Goal: Task Accomplishment & Management: Complete application form

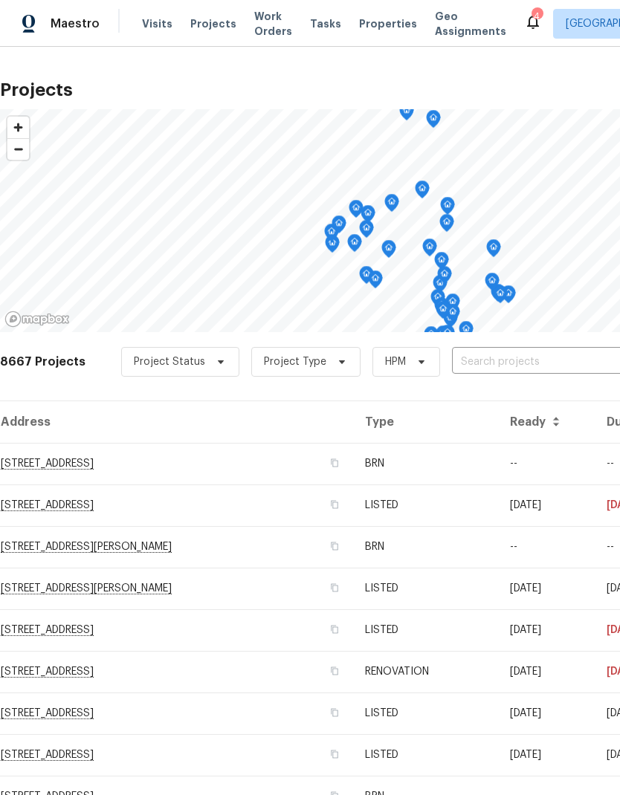
click at [557, 370] on input "text" at bounding box center [537, 362] width 170 height 23
type input "4107"
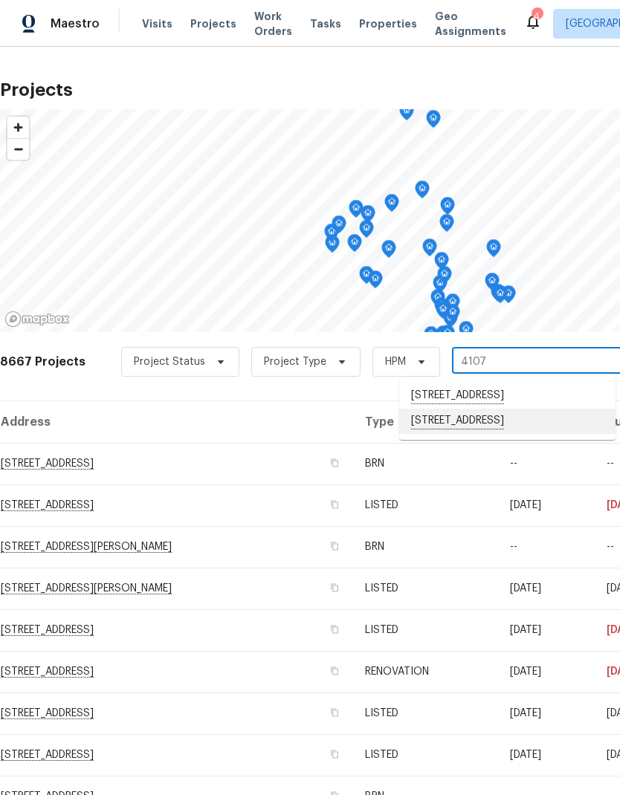
click at [544, 434] on li "[STREET_ADDRESS]" at bounding box center [507, 421] width 216 height 25
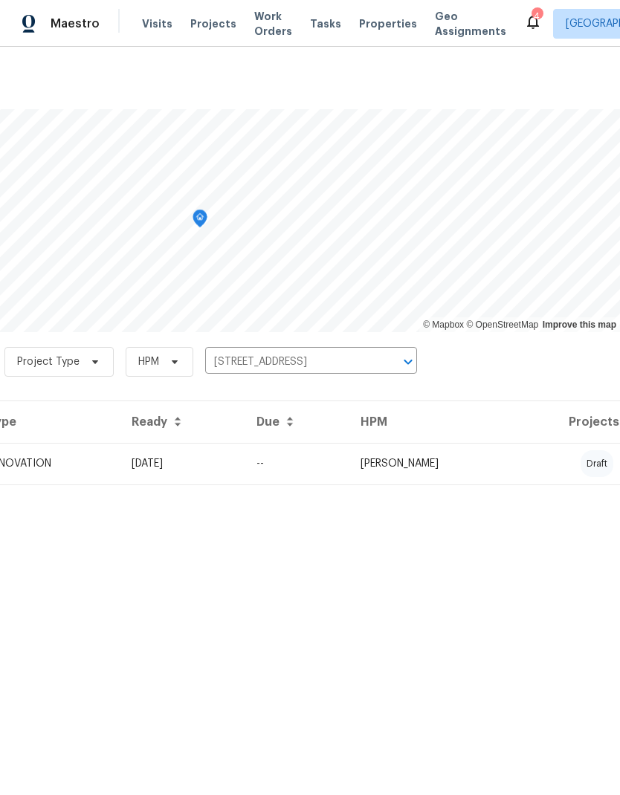
scroll to position [0, 220]
click at [516, 459] on td "[PERSON_NAME]" at bounding box center [432, 464] width 167 height 42
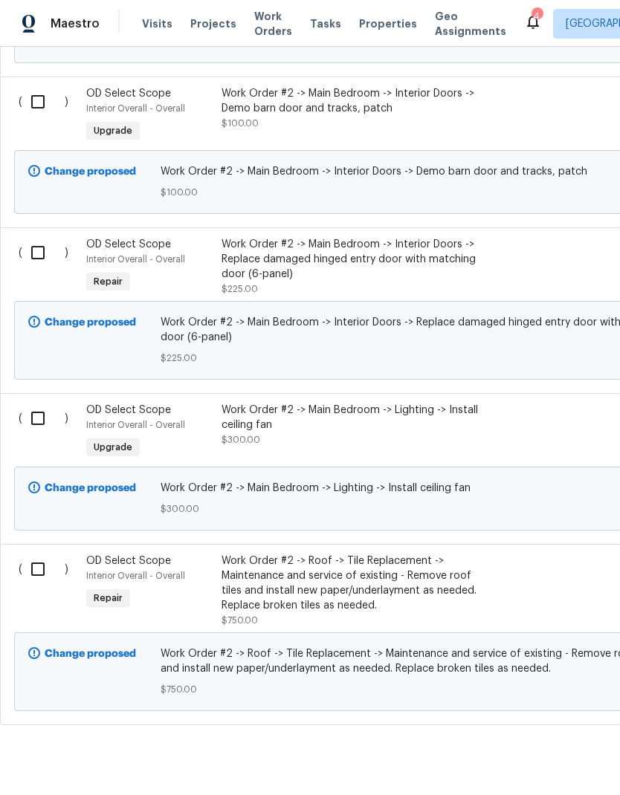
click at [44, 554] on input "checkbox" at bounding box center [43, 569] width 42 height 31
checkbox input "true"
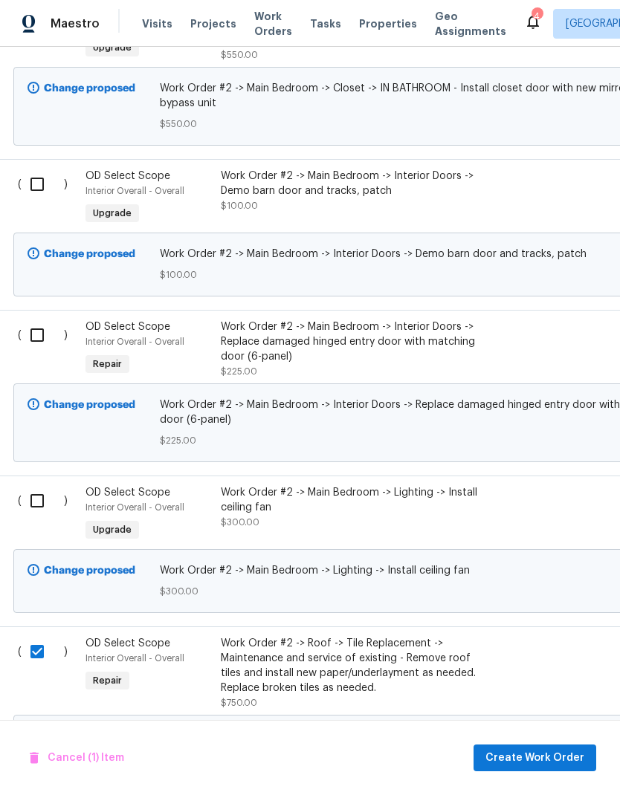
click at [42, 485] on input "checkbox" at bounding box center [43, 500] width 42 height 31
checkbox input "true"
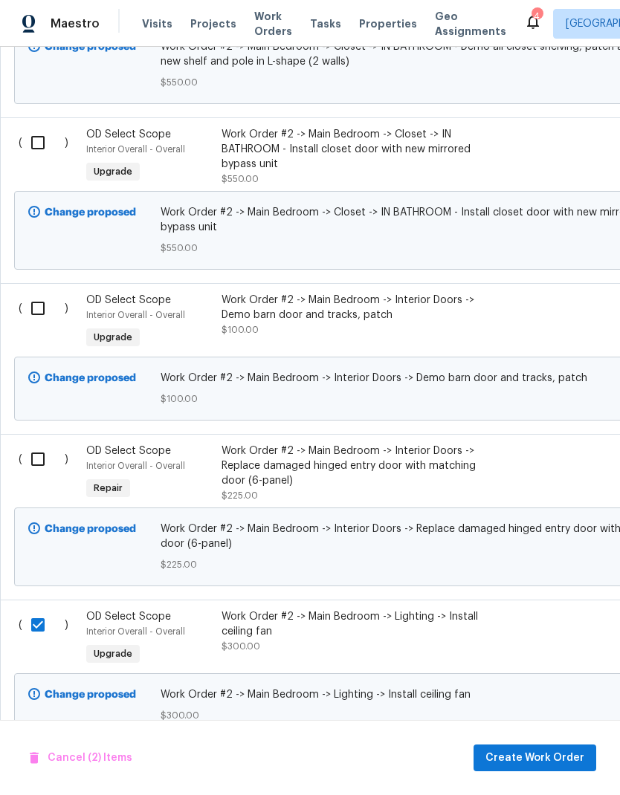
click at [32, 444] on input "checkbox" at bounding box center [43, 459] width 42 height 31
checkbox input "true"
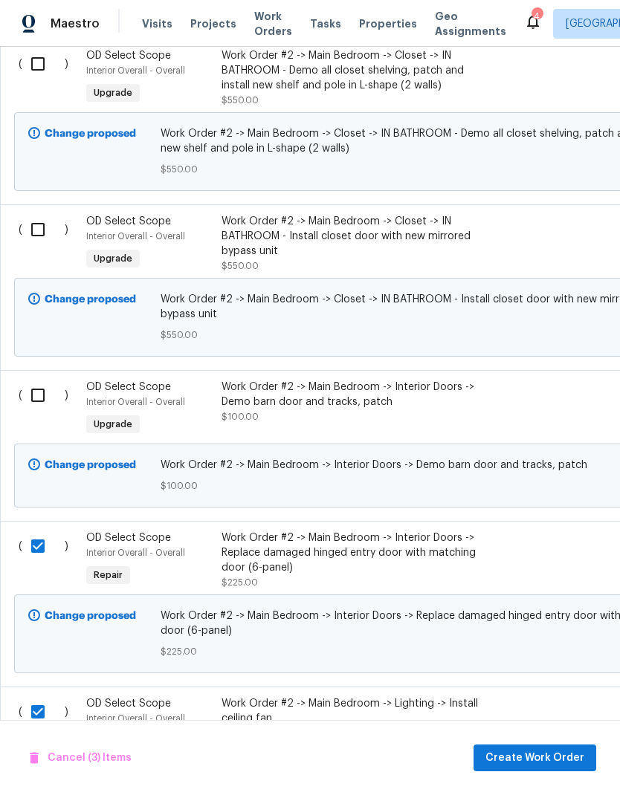
click at [45, 380] on input "checkbox" at bounding box center [43, 395] width 42 height 31
checkbox input "true"
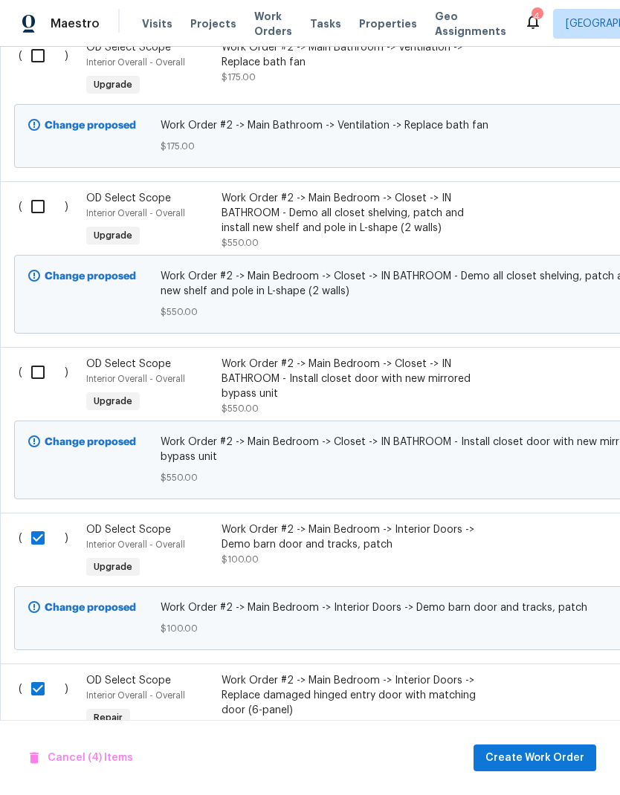
click at [41, 357] on input "checkbox" at bounding box center [43, 372] width 42 height 31
checkbox input "true"
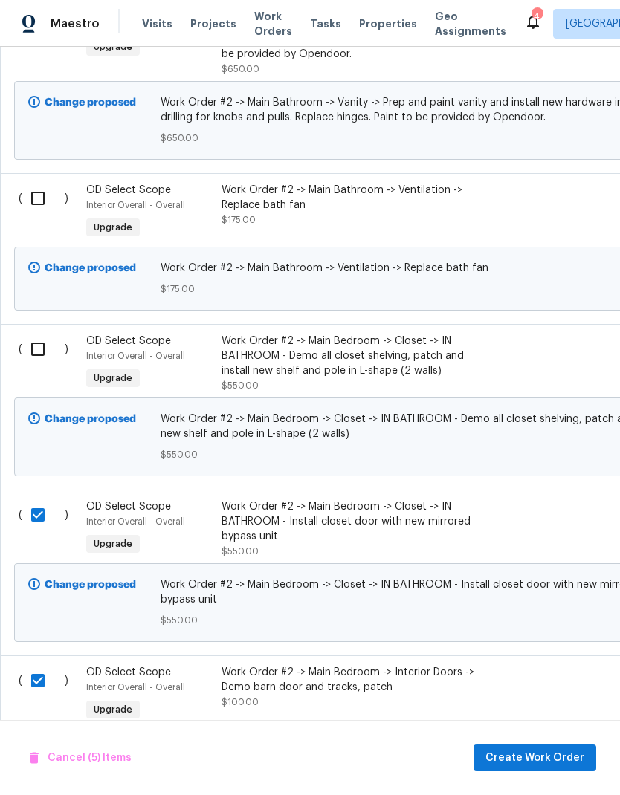
click at [40, 334] on input "checkbox" at bounding box center [43, 349] width 42 height 31
checkbox input "true"
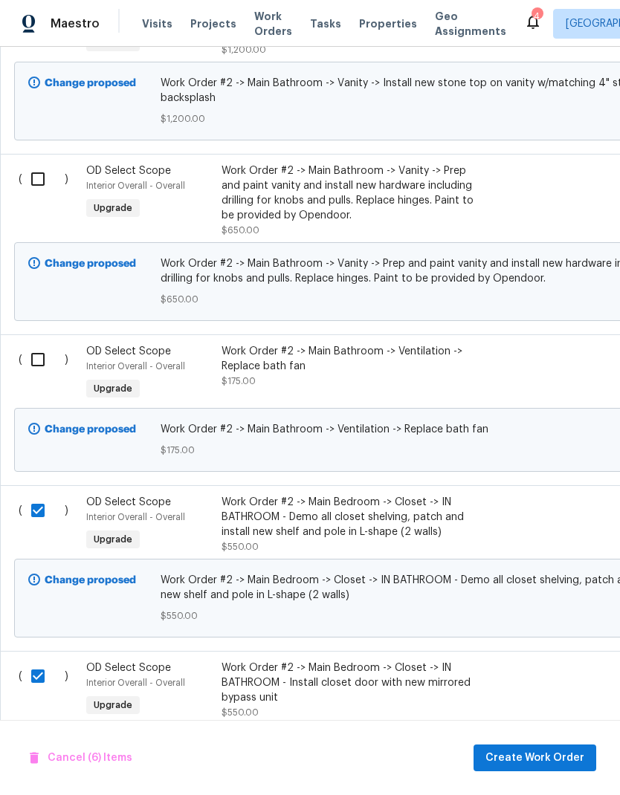
click at [40, 344] on input "checkbox" at bounding box center [43, 359] width 42 height 31
checkbox input "true"
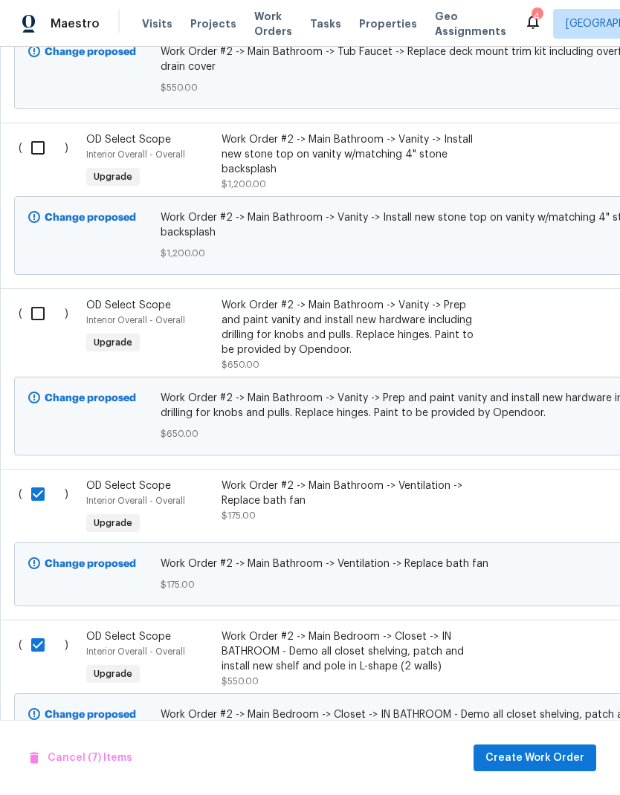
click at [38, 298] on input "checkbox" at bounding box center [43, 313] width 42 height 31
checkbox input "true"
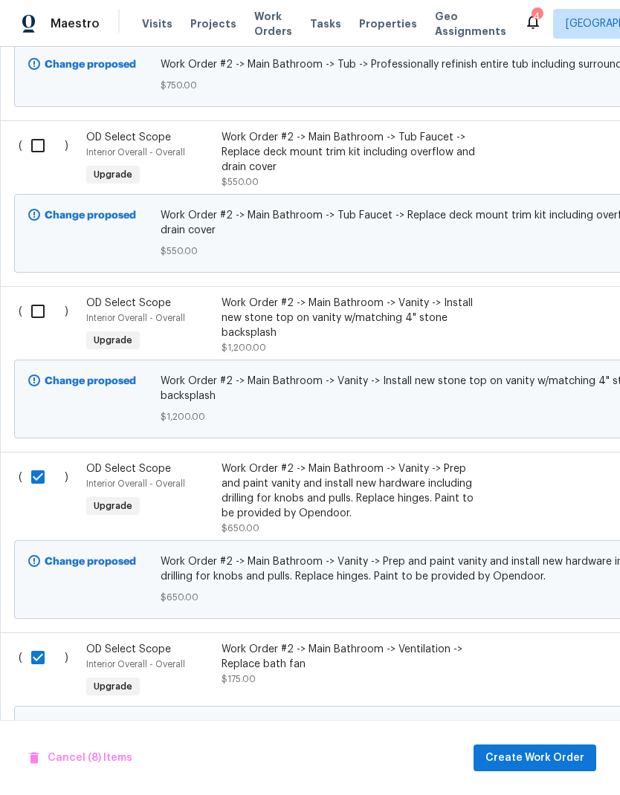
click at [41, 296] on input "checkbox" at bounding box center [43, 311] width 42 height 31
checkbox input "true"
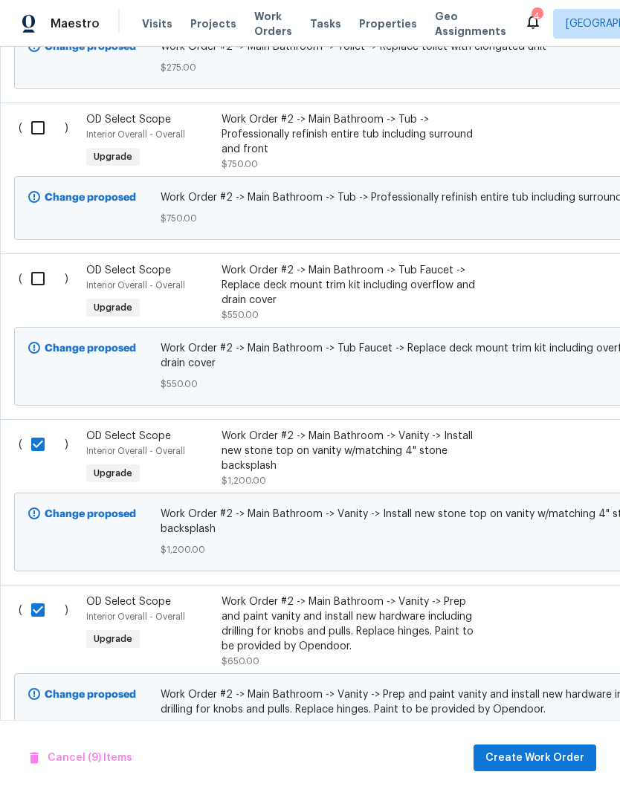
click at [41, 263] on input "checkbox" at bounding box center [43, 278] width 42 height 31
checkbox input "true"
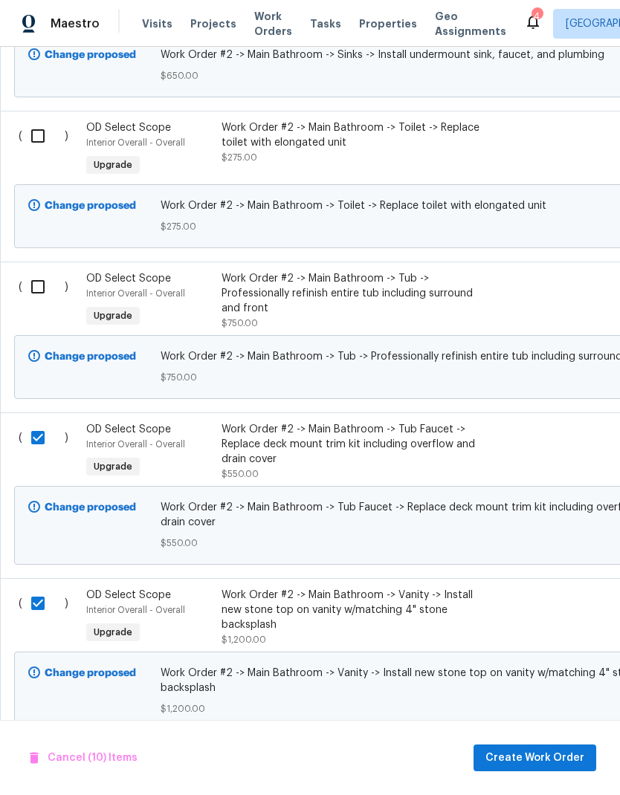
click at [42, 271] on input "checkbox" at bounding box center [43, 286] width 42 height 31
checkbox input "true"
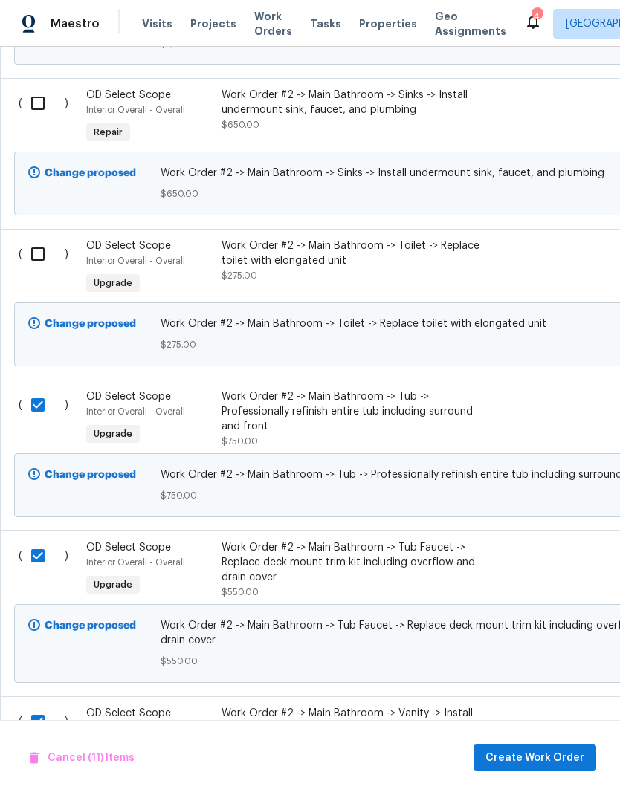
click at [46, 239] on input "checkbox" at bounding box center [43, 254] width 42 height 31
checkbox input "true"
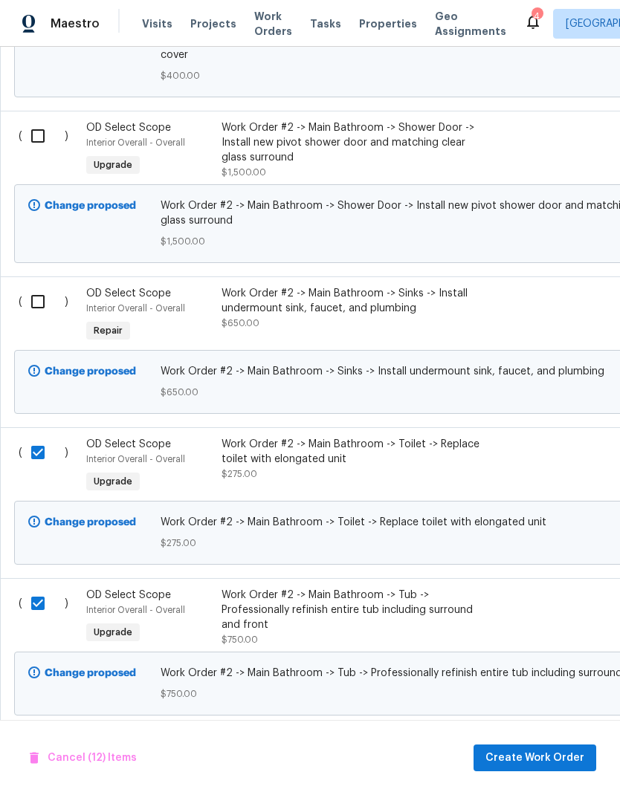
click at [45, 286] on input "checkbox" at bounding box center [43, 301] width 42 height 31
checkbox input "true"
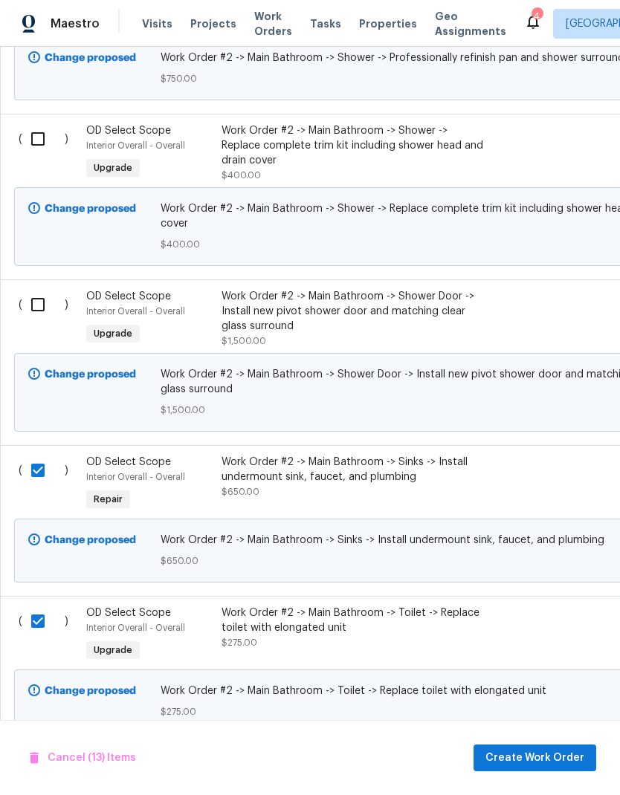
click at [43, 289] on input "checkbox" at bounding box center [43, 304] width 42 height 31
checkbox input "true"
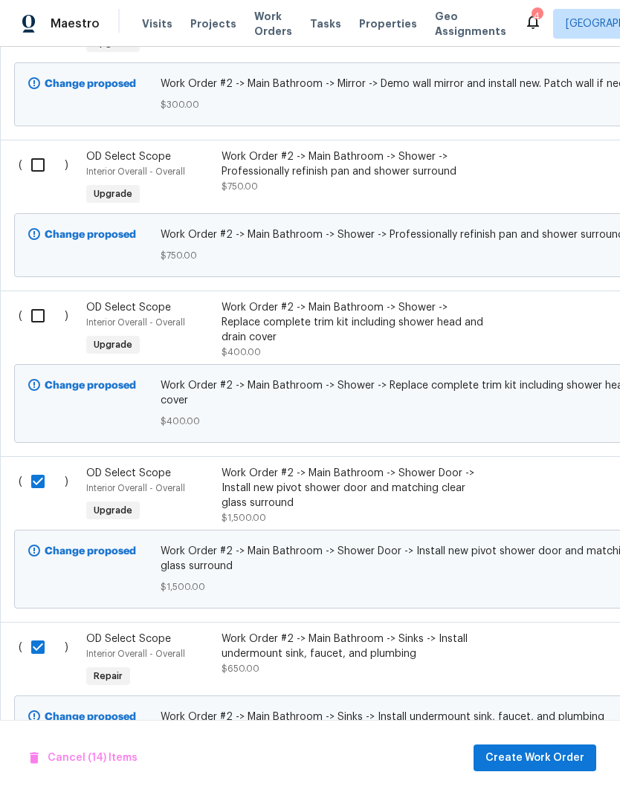
click at [36, 300] on input "checkbox" at bounding box center [43, 315] width 42 height 31
checkbox input "true"
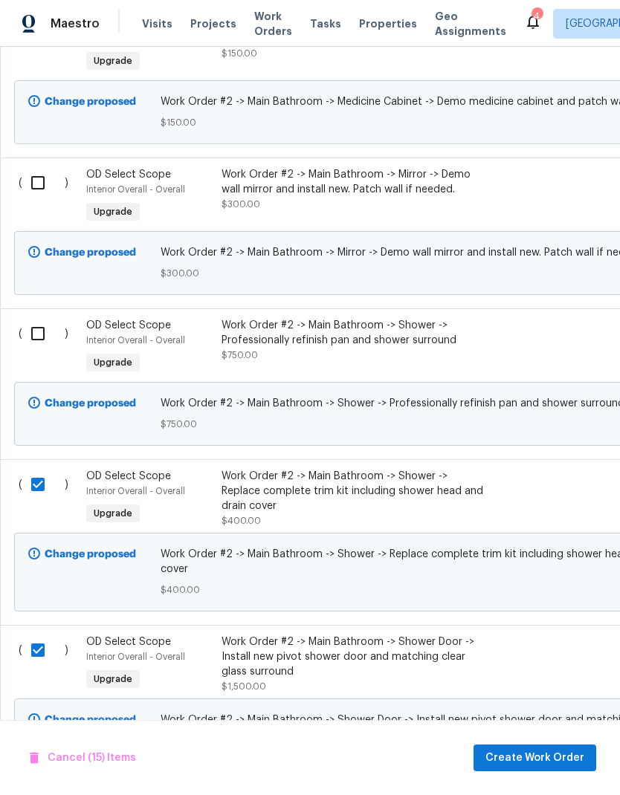
click at [36, 318] on input "checkbox" at bounding box center [43, 333] width 42 height 31
checkbox input "true"
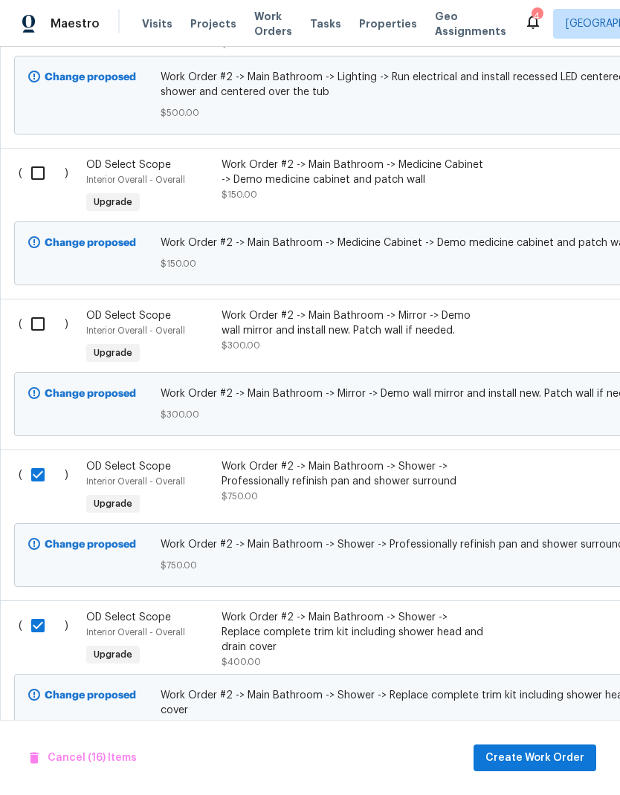
click at [44, 308] on input "checkbox" at bounding box center [43, 323] width 42 height 31
checkbox input "true"
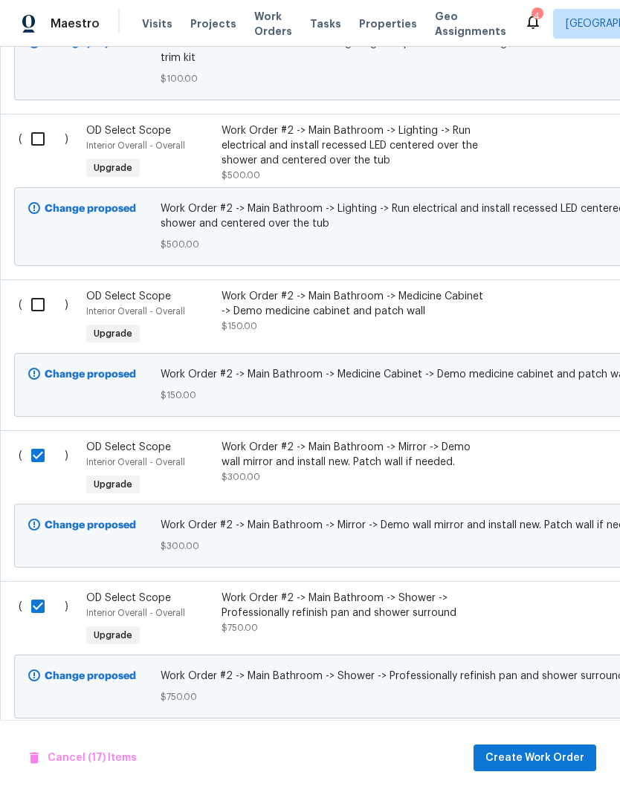
click at [42, 289] on input "checkbox" at bounding box center [43, 304] width 42 height 31
checkbox input "true"
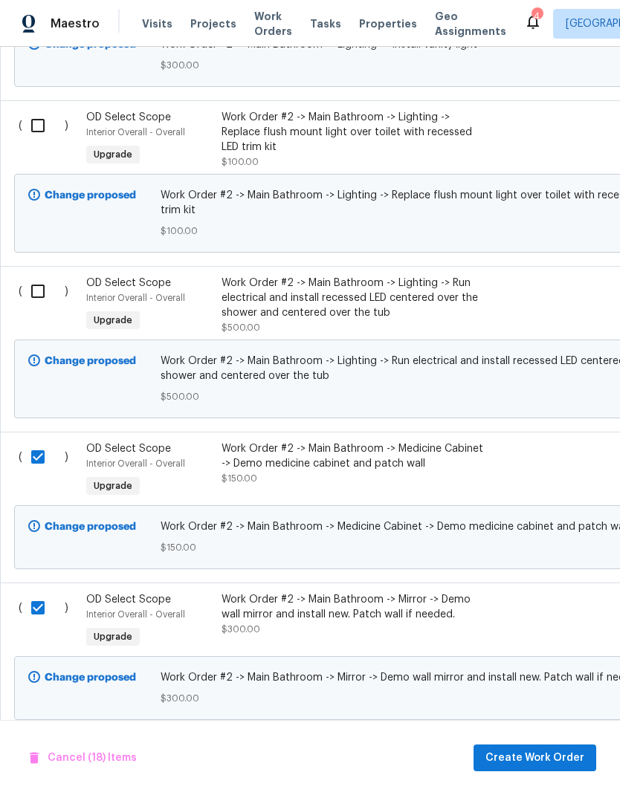
click at [39, 276] on input "checkbox" at bounding box center [43, 291] width 42 height 31
checkbox input "true"
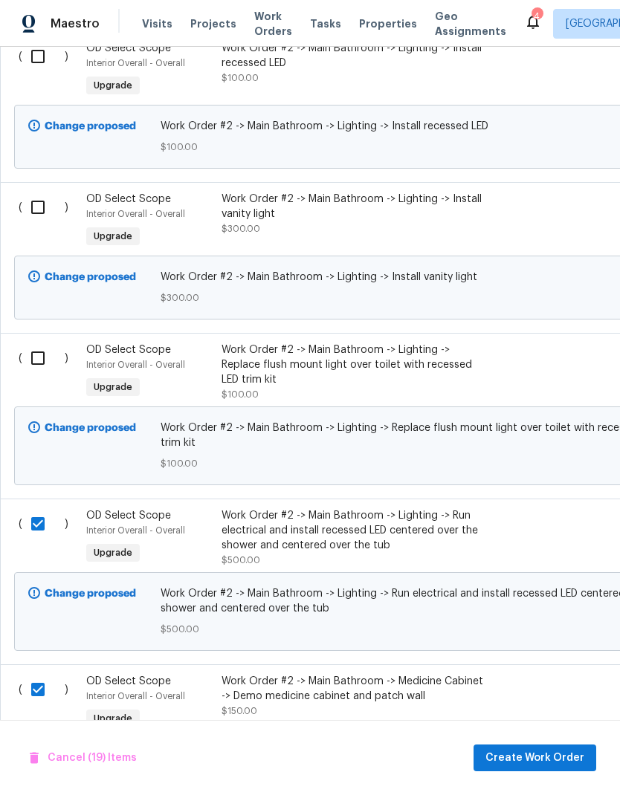
click at [40, 343] on input "checkbox" at bounding box center [43, 358] width 42 height 31
checkbox input "true"
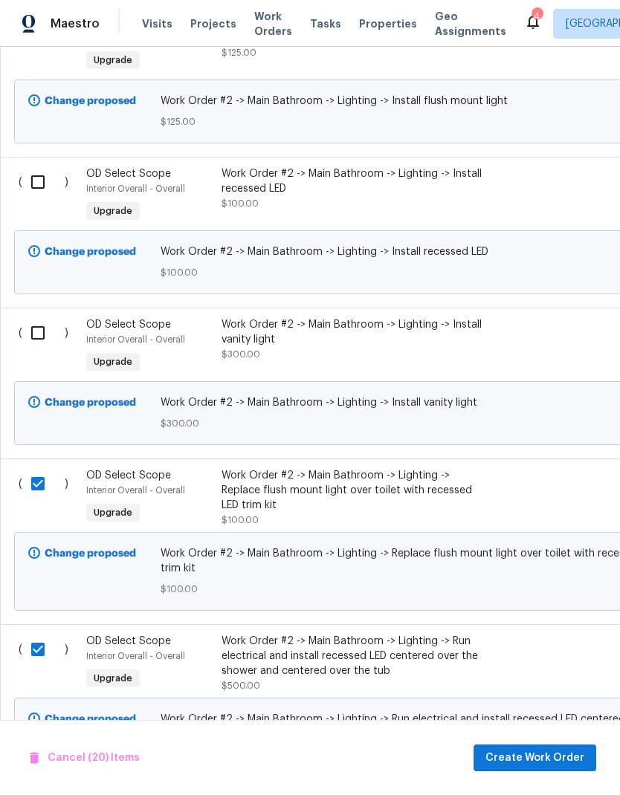
click at [39, 317] on input "checkbox" at bounding box center [43, 332] width 42 height 31
checkbox input "true"
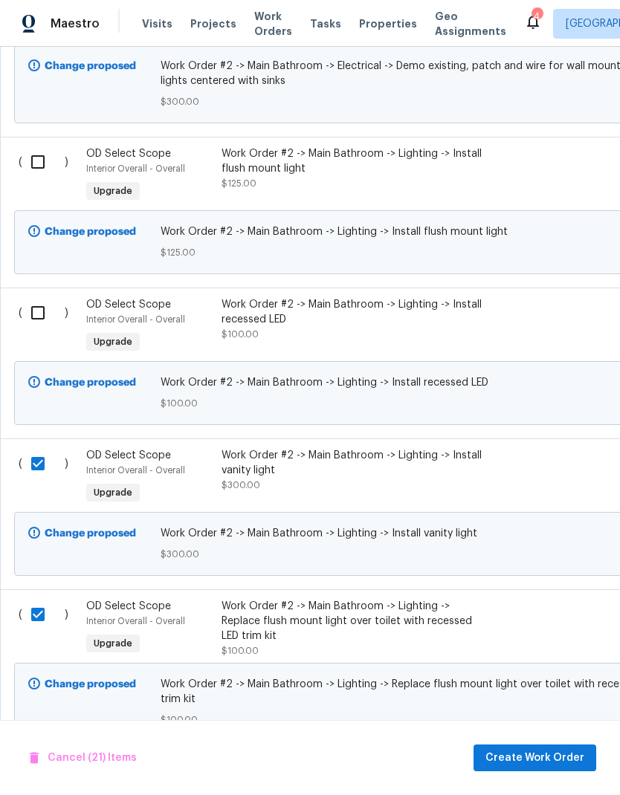
click at [42, 297] on input "checkbox" at bounding box center [43, 312] width 42 height 31
checkbox input "true"
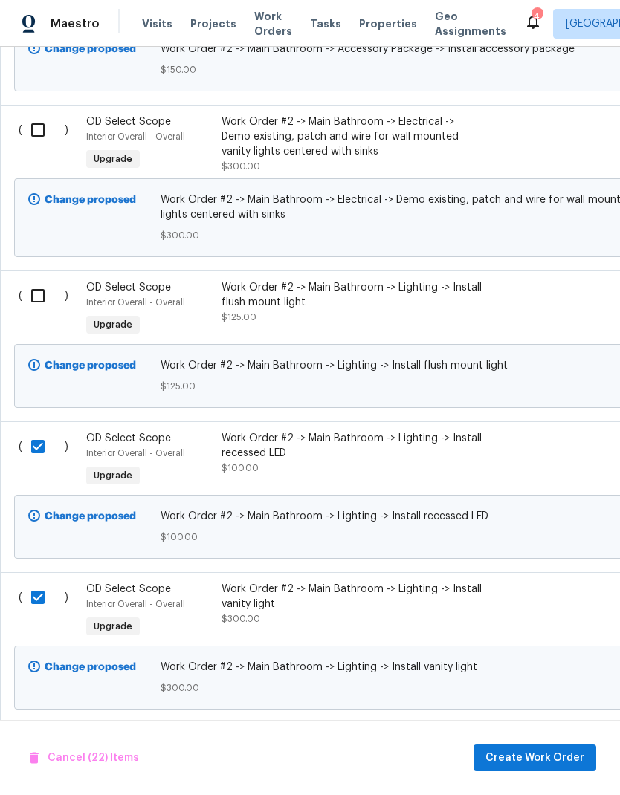
click at [40, 280] on input "checkbox" at bounding box center [43, 295] width 42 height 31
checkbox input "true"
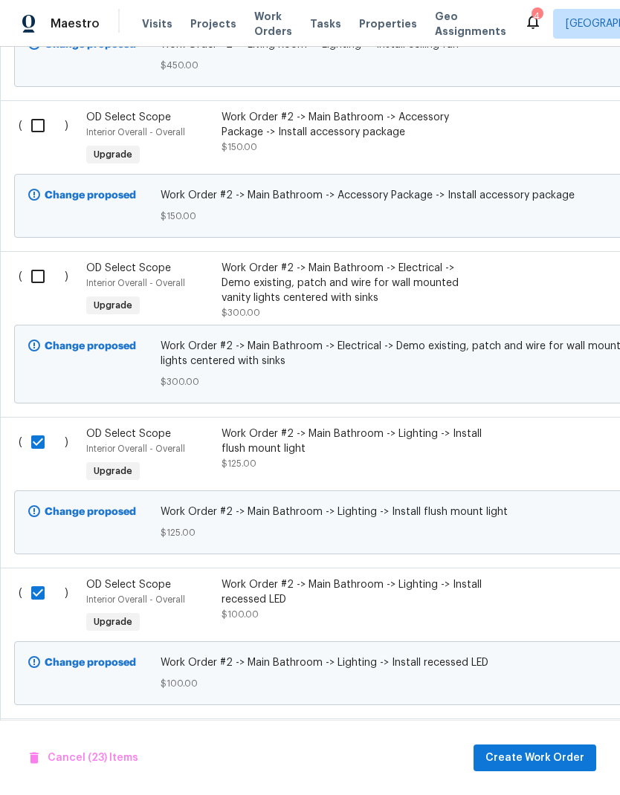
click at [43, 261] on input "checkbox" at bounding box center [43, 276] width 42 height 31
checkbox input "true"
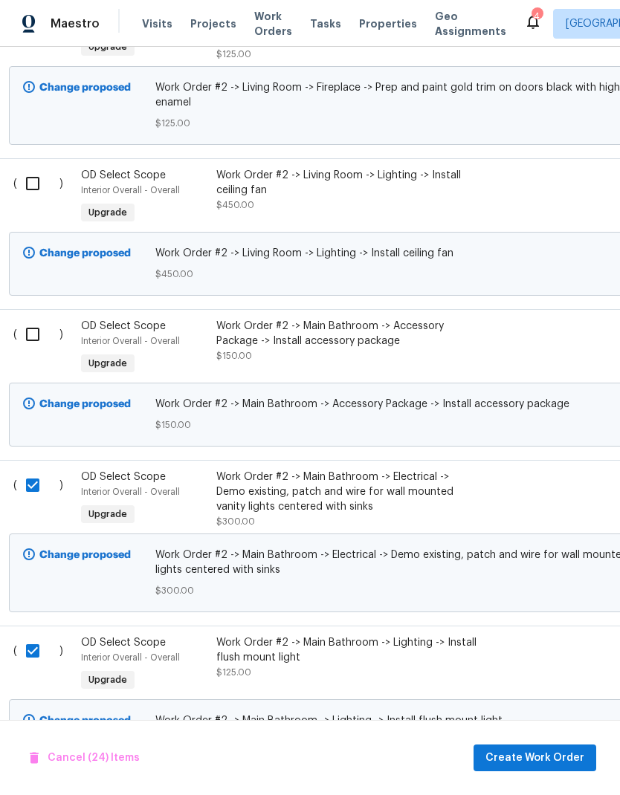
click at [38, 319] on input "checkbox" at bounding box center [38, 334] width 42 height 31
checkbox input "true"
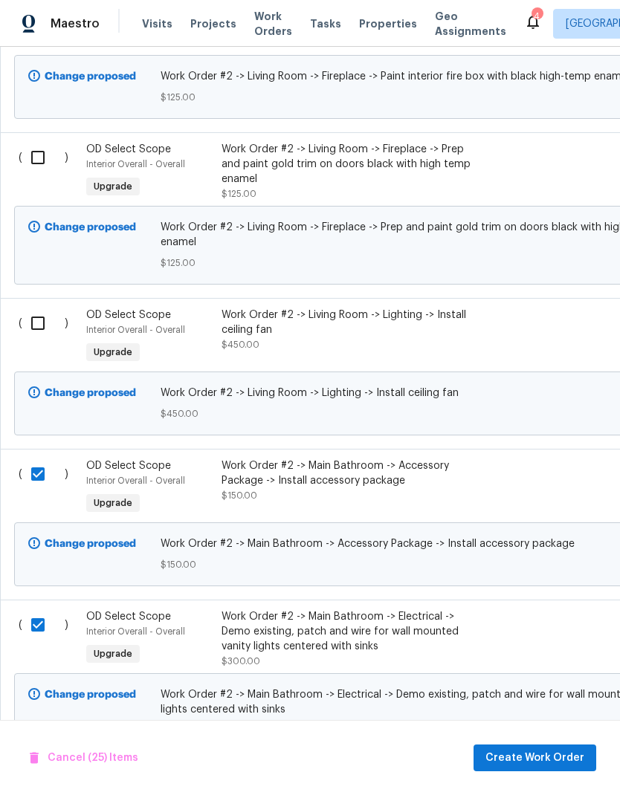
click at [36, 308] on input "checkbox" at bounding box center [43, 323] width 42 height 31
checkbox input "true"
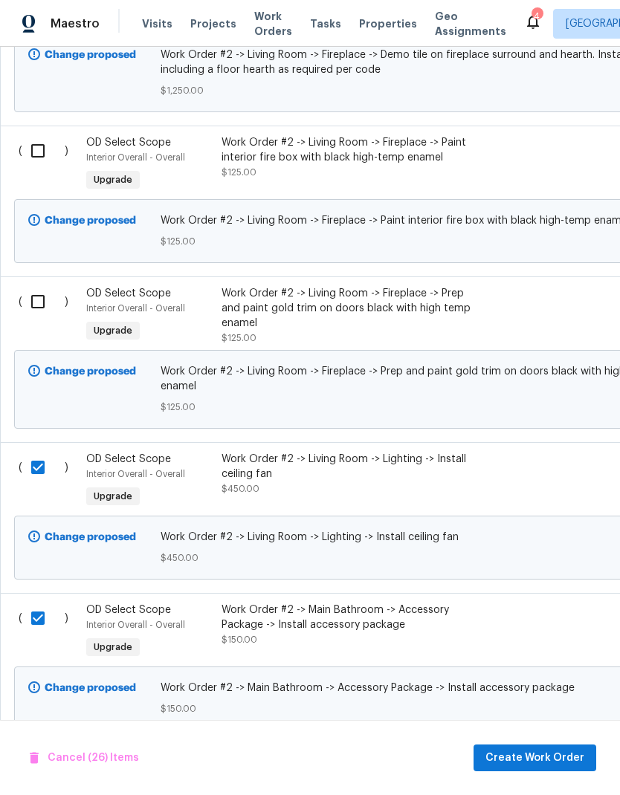
click at [42, 286] on input "checkbox" at bounding box center [43, 301] width 42 height 31
checkbox input "true"
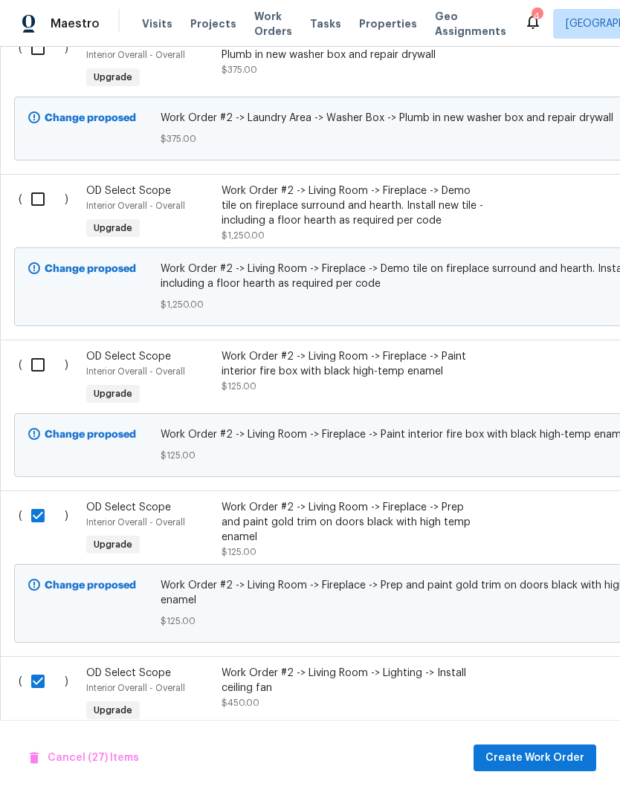
click at [40, 349] on input "checkbox" at bounding box center [43, 364] width 42 height 31
checkbox input "true"
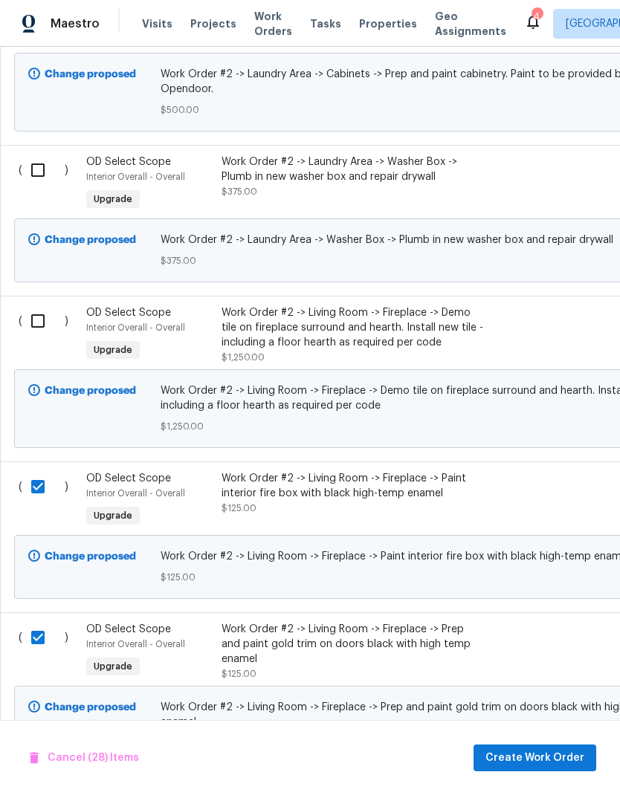
click at [36, 305] on input "checkbox" at bounding box center [43, 320] width 42 height 31
checkbox input "true"
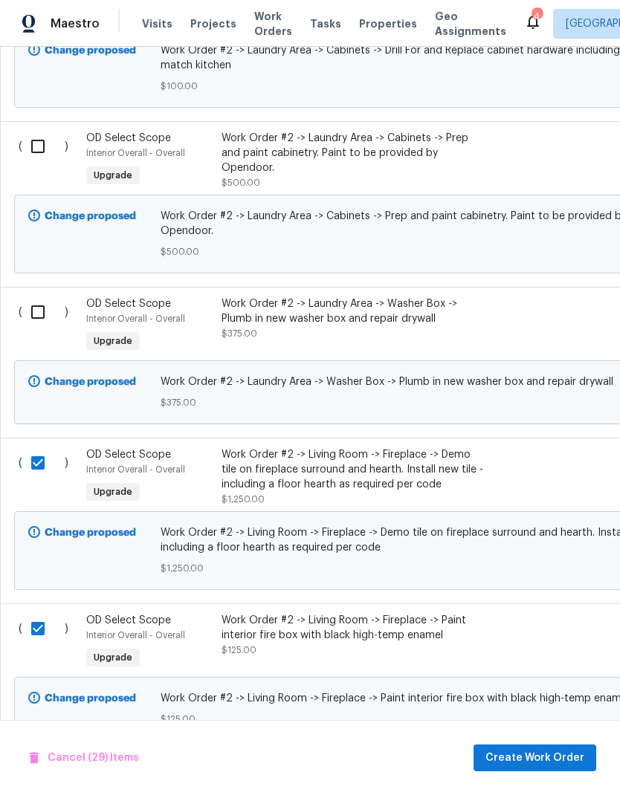
click at [36, 297] on input "checkbox" at bounding box center [43, 312] width 42 height 31
checkbox input "true"
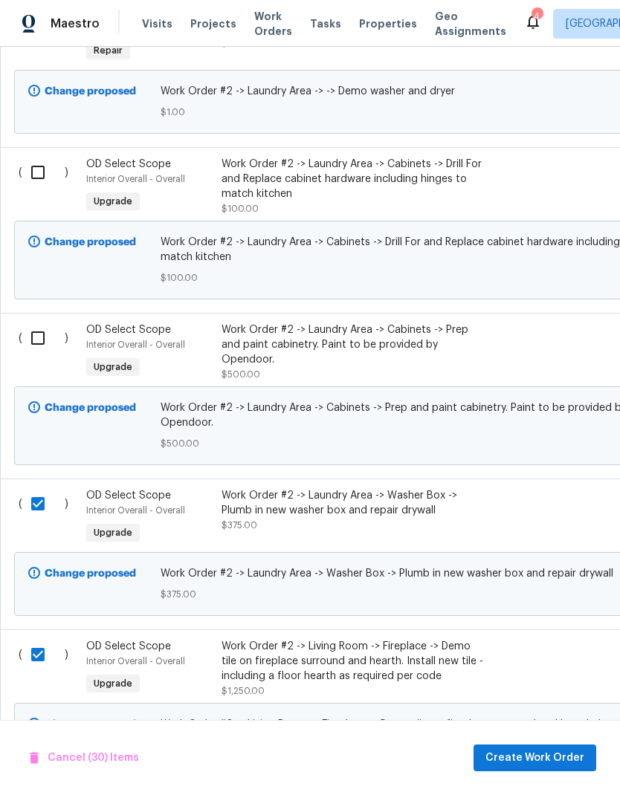
click at [39, 323] on input "checkbox" at bounding box center [43, 338] width 42 height 31
checkbox input "true"
click at [37, 157] on input "checkbox" at bounding box center [43, 172] width 42 height 31
checkbox input "true"
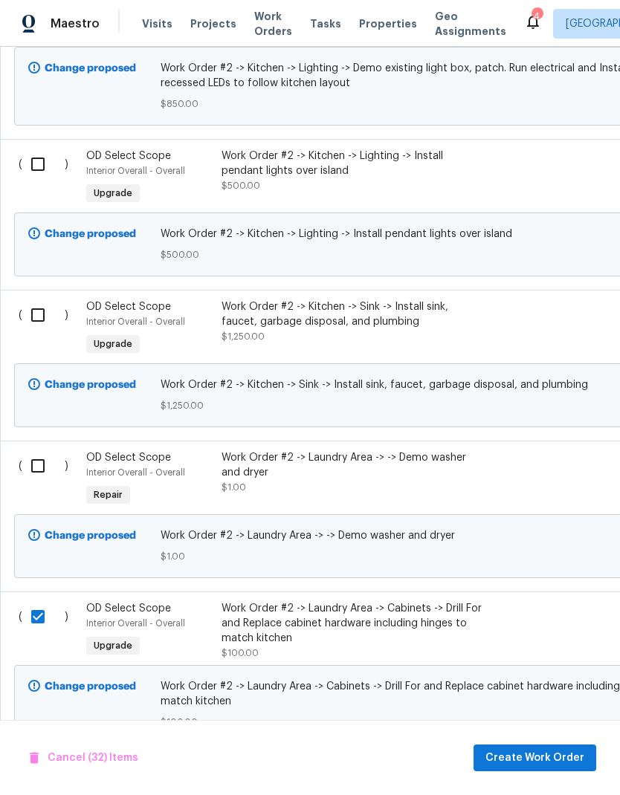
click at [48, 450] on input "checkbox" at bounding box center [43, 465] width 42 height 31
checkbox input "true"
click at [35, 299] on input "checkbox" at bounding box center [43, 314] width 42 height 31
checkbox input "true"
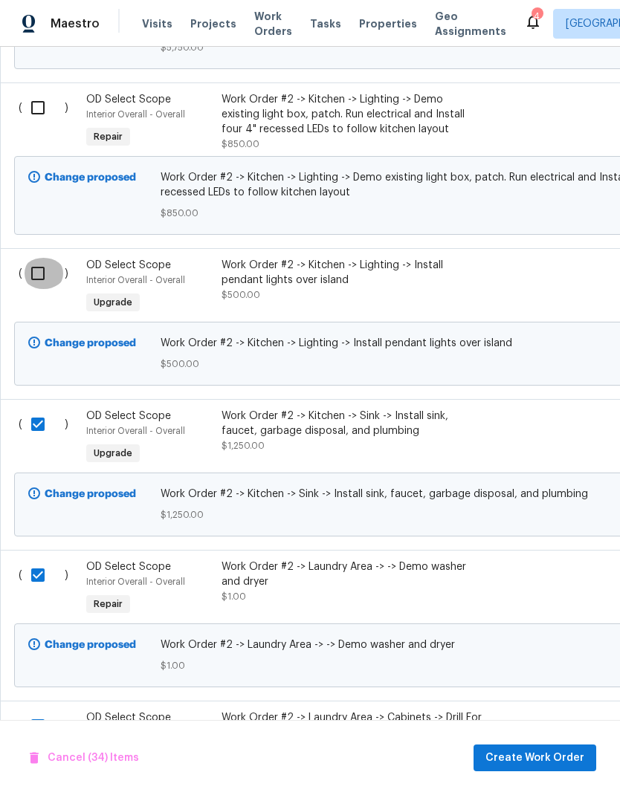
click at [44, 258] on input "checkbox" at bounding box center [43, 273] width 42 height 31
checkbox input "true"
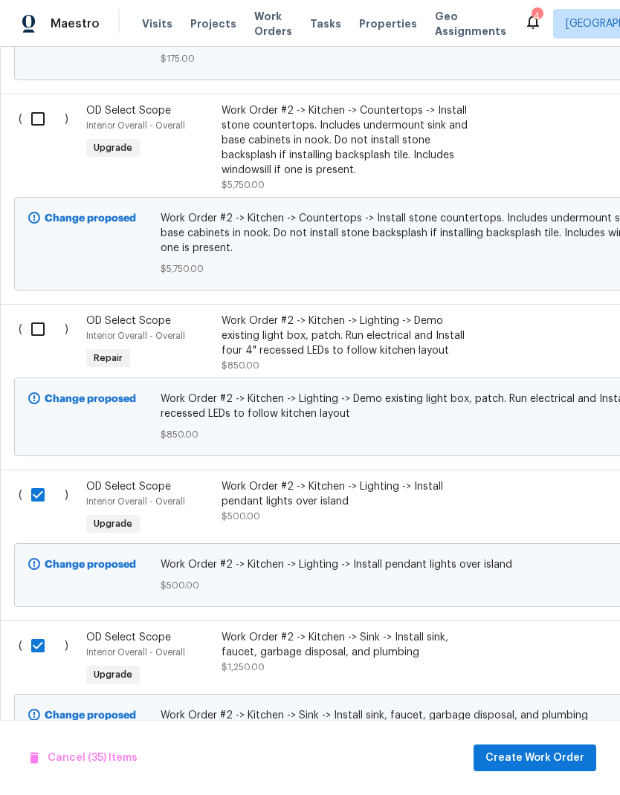
click at [42, 314] on input "checkbox" at bounding box center [43, 329] width 42 height 31
checkbox input "true"
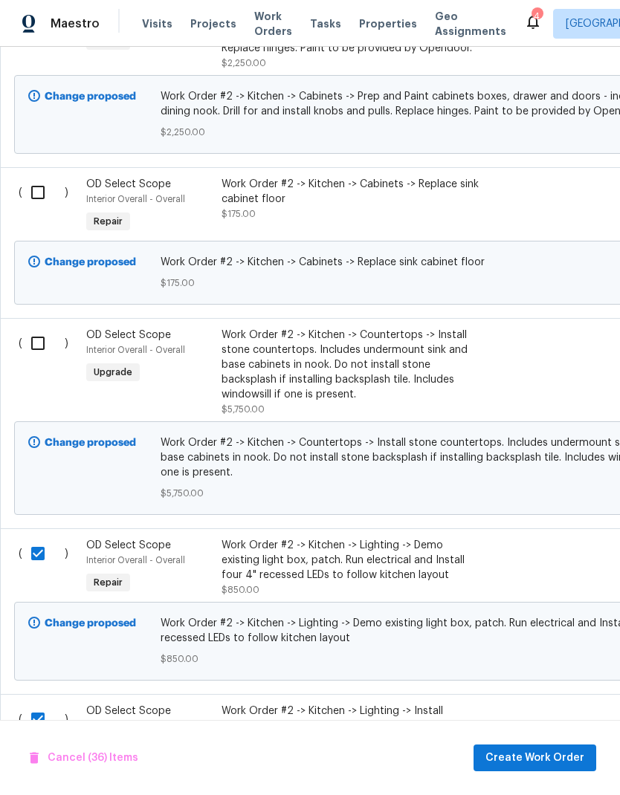
click at [47, 328] on input "checkbox" at bounding box center [43, 343] width 42 height 31
checkbox input "true"
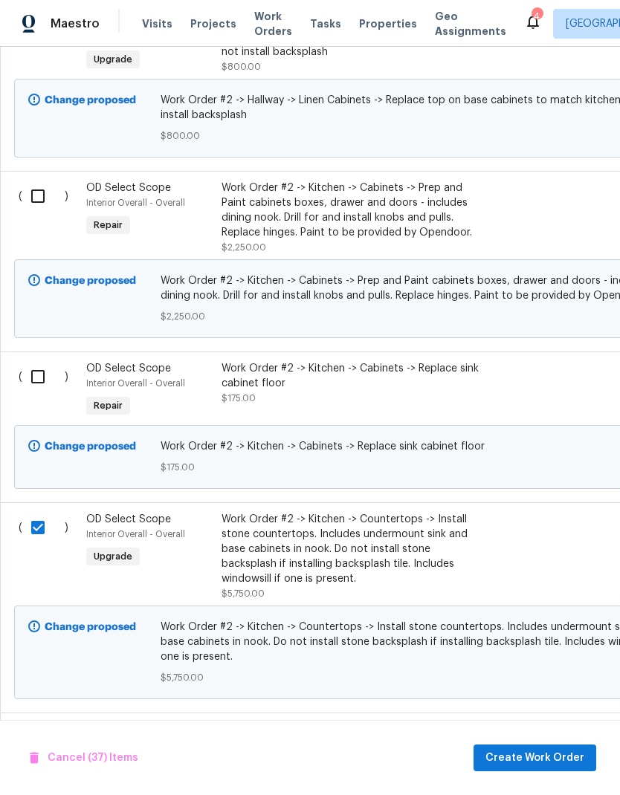
click at [47, 361] on input "checkbox" at bounding box center [43, 376] width 42 height 31
checkbox input "true"
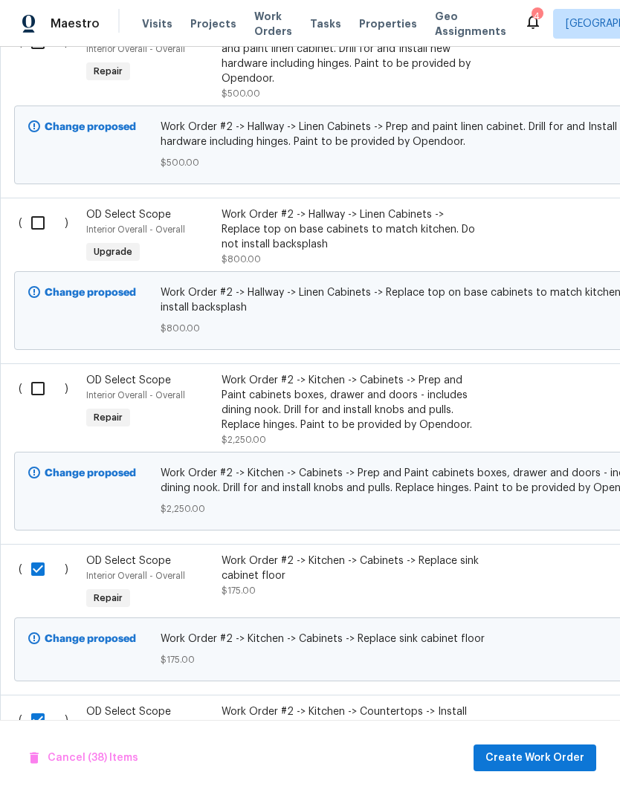
click at [42, 373] on input "checkbox" at bounding box center [43, 388] width 42 height 31
checkbox input "true"
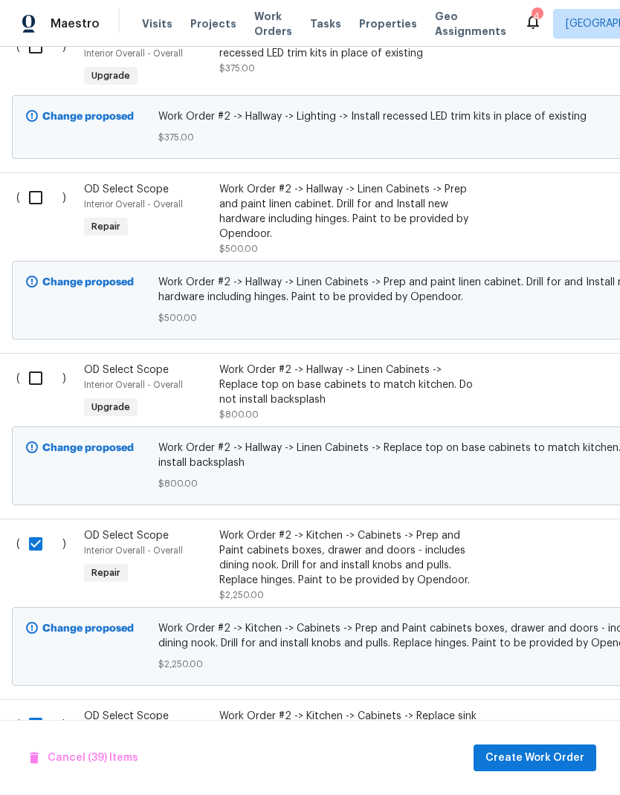
click at [42, 363] on input "checkbox" at bounding box center [41, 378] width 42 height 31
checkbox input "true"
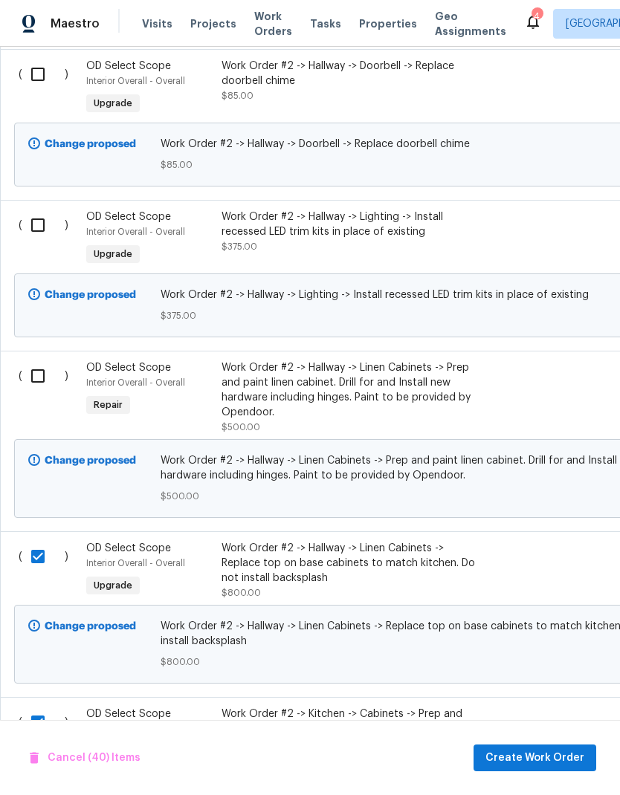
click at [45, 360] on input "checkbox" at bounding box center [43, 375] width 42 height 31
checkbox input "true"
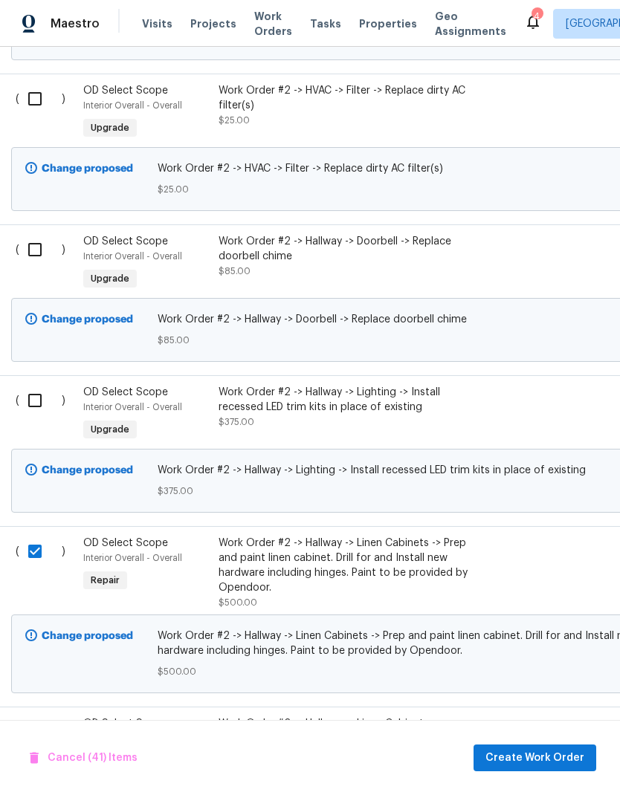
click at [41, 385] on input "checkbox" at bounding box center [40, 400] width 42 height 31
checkbox input "true"
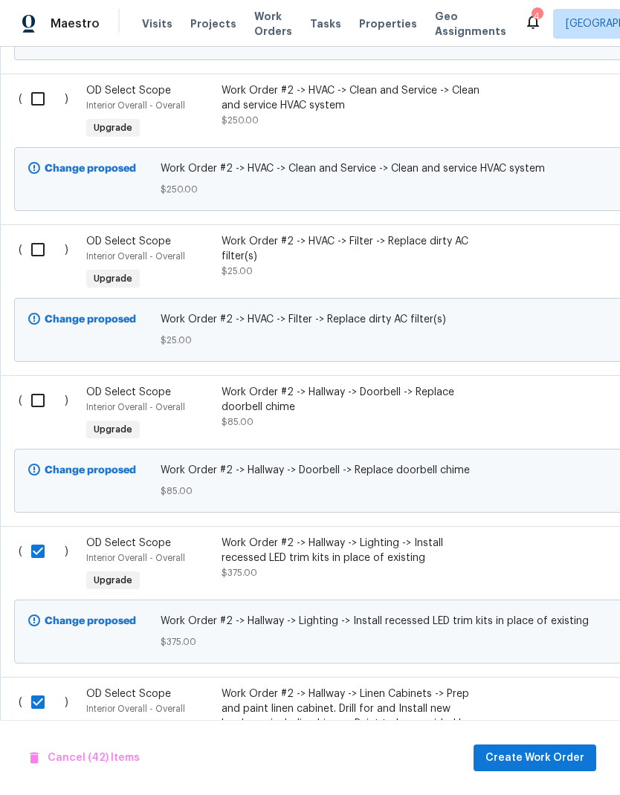
click at [42, 385] on input "checkbox" at bounding box center [43, 400] width 42 height 31
checkbox input "true"
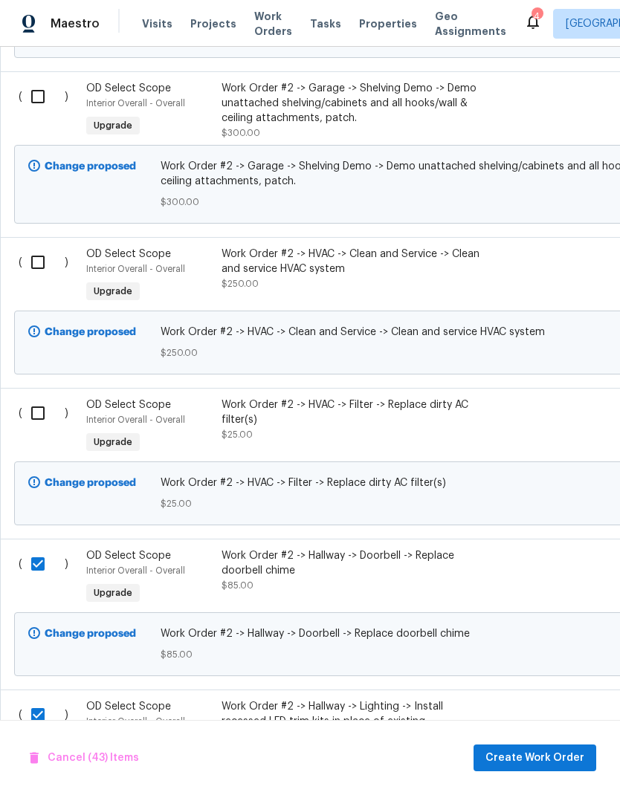
click at [44, 398] on input "checkbox" at bounding box center [43, 413] width 42 height 31
checkbox input "true"
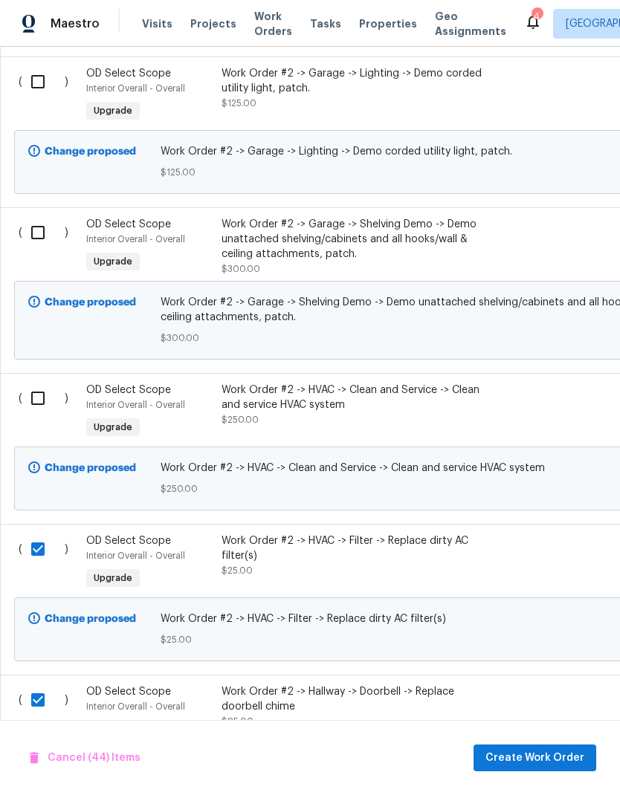
click at [39, 383] on input "checkbox" at bounding box center [43, 398] width 42 height 31
checkbox input "true"
click at [39, 217] on input "checkbox" at bounding box center [43, 232] width 42 height 31
checkbox input "true"
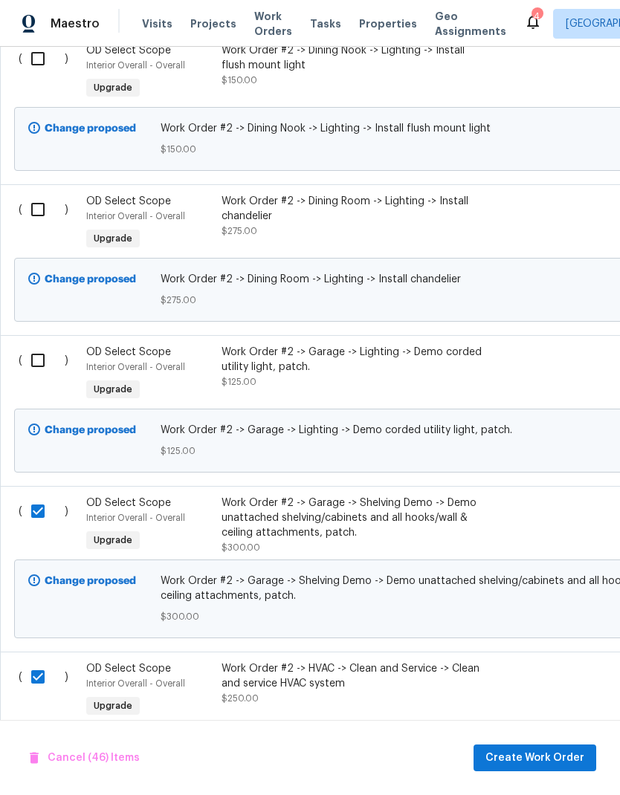
click at [41, 345] on input "checkbox" at bounding box center [43, 360] width 42 height 31
checkbox input "true"
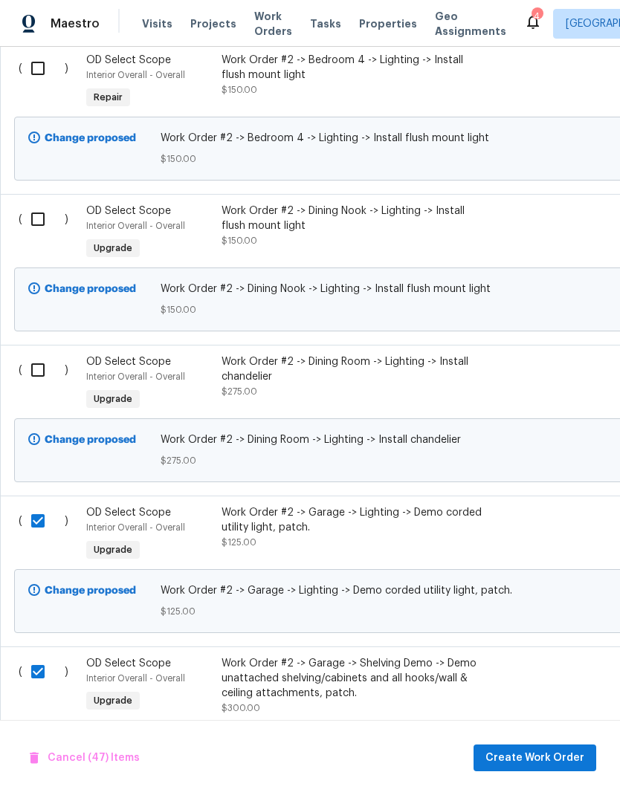
click at [45, 354] on input "checkbox" at bounding box center [43, 369] width 42 height 31
checkbox input "true"
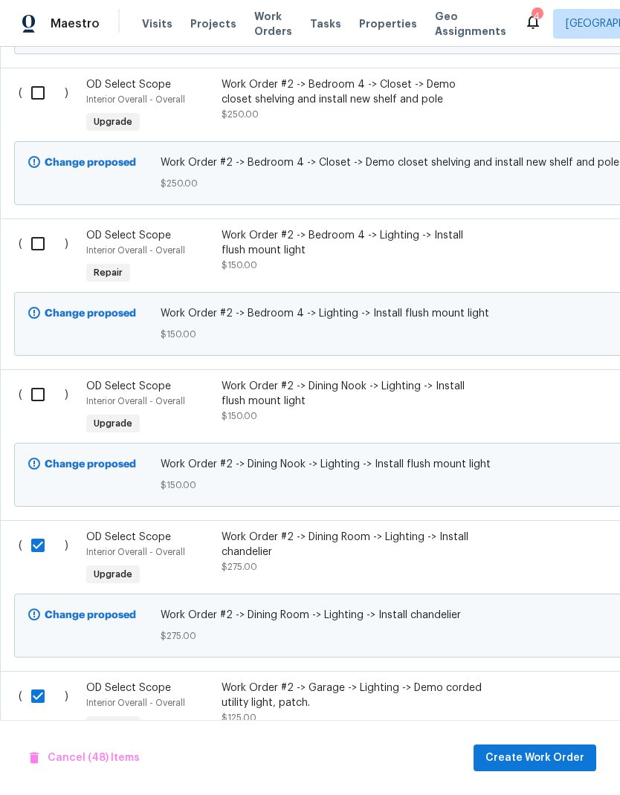
click at [40, 379] on input "checkbox" at bounding box center [43, 394] width 42 height 31
checkbox input "true"
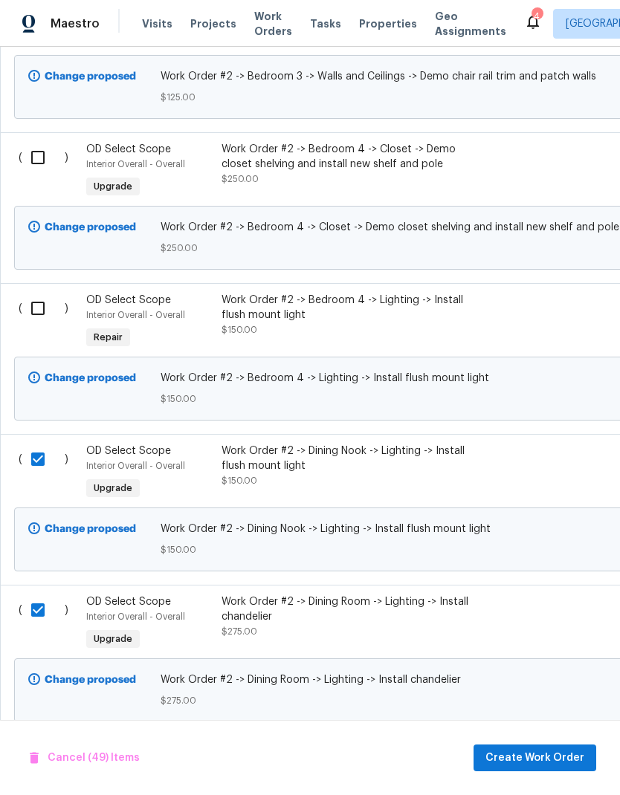
click at [44, 293] on input "checkbox" at bounding box center [43, 308] width 42 height 31
checkbox input "true"
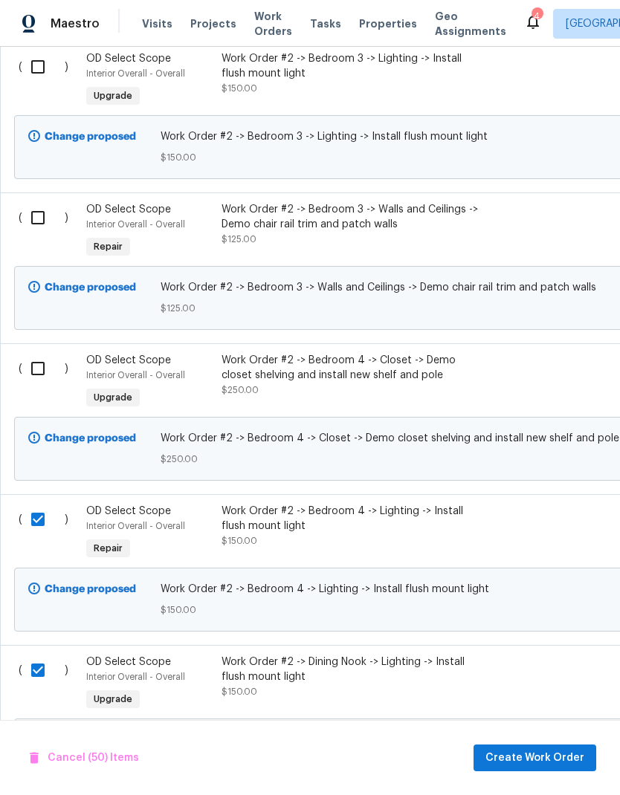
click at [44, 353] on input "checkbox" at bounding box center [43, 368] width 42 height 31
checkbox input "true"
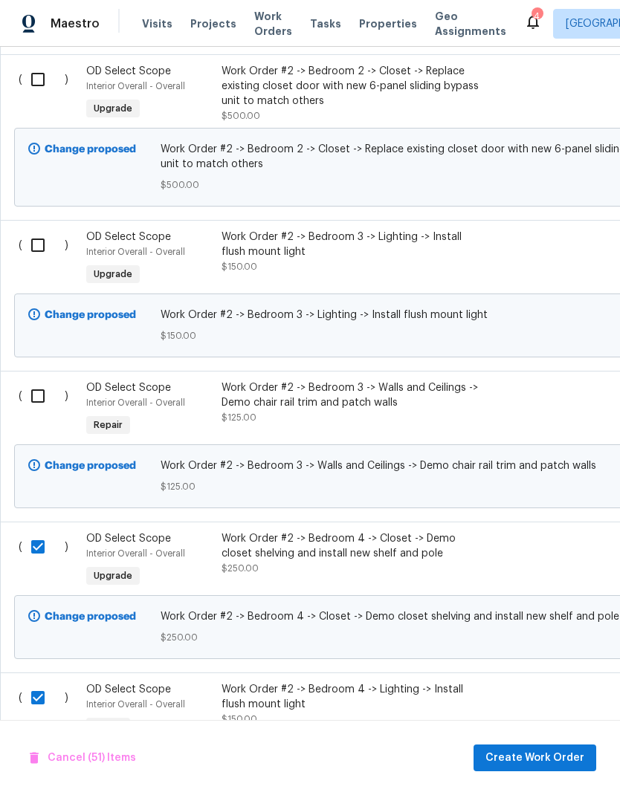
click at [45, 380] on input "checkbox" at bounding box center [43, 395] width 42 height 31
checkbox input "true"
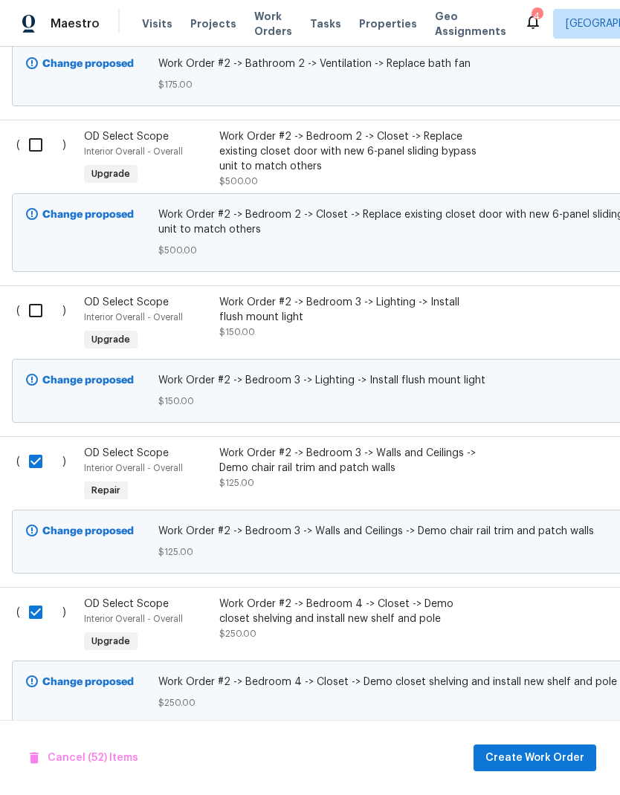
click at [36, 295] on input "checkbox" at bounding box center [41, 310] width 42 height 31
checkbox input "true"
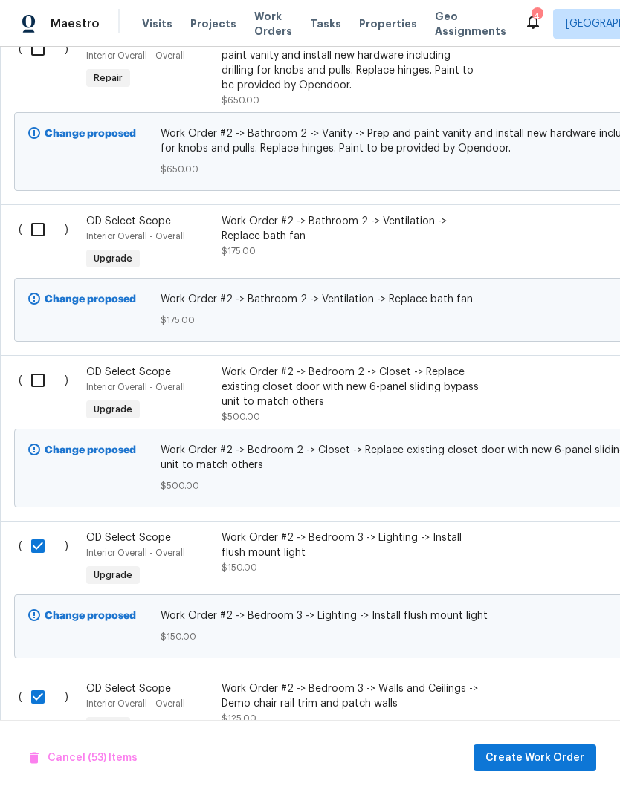
click at [39, 365] on input "checkbox" at bounding box center [43, 380] width 42 height 31
checkbox input "true"
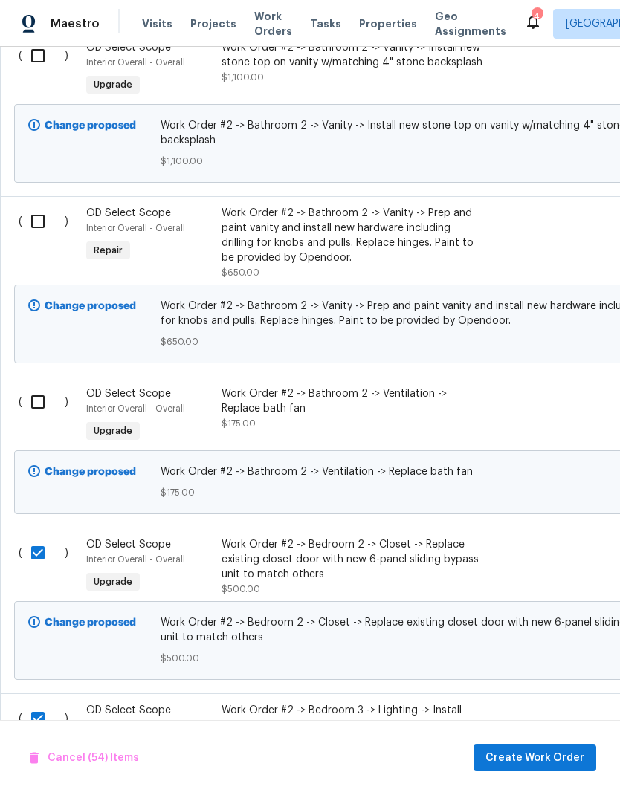
click at [38, 386] on input "checkbox" at bounding box center [43, 401] width 42 height 31
checkbox input "true"
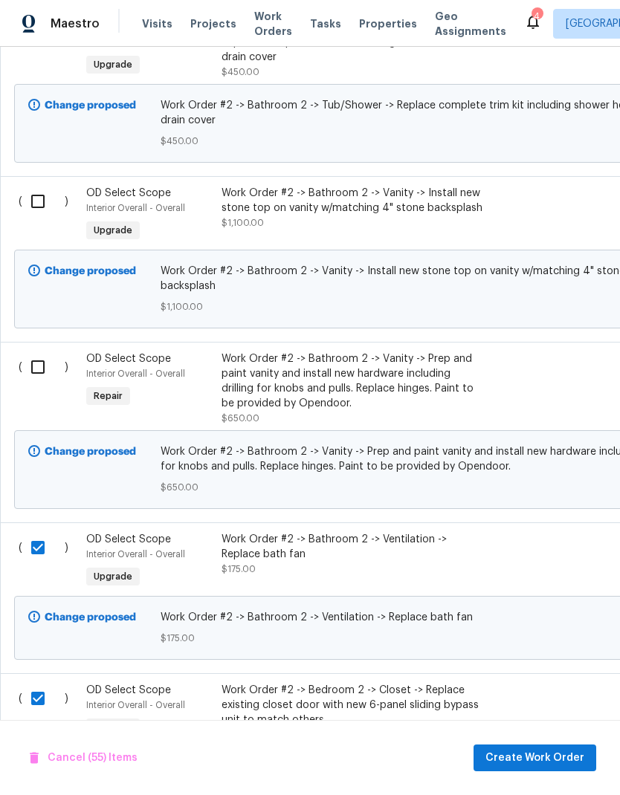
click at [42, 352] on input "checkbox" at bounding box center [43, 367] width 42 height 31
checkbox input "true"
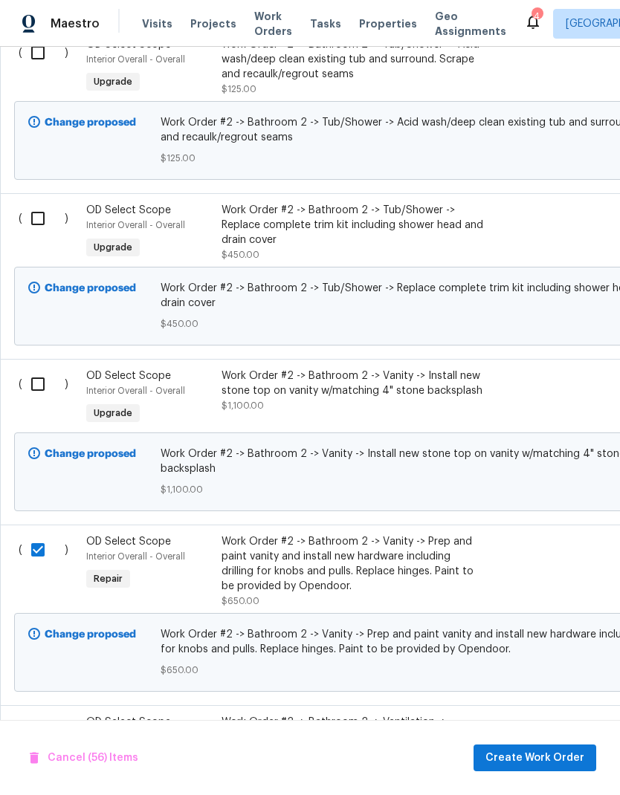
click at [40, 369] on input "checkbox" at bounding box center [43, 384] width 42 height 31
checkbox input "true"
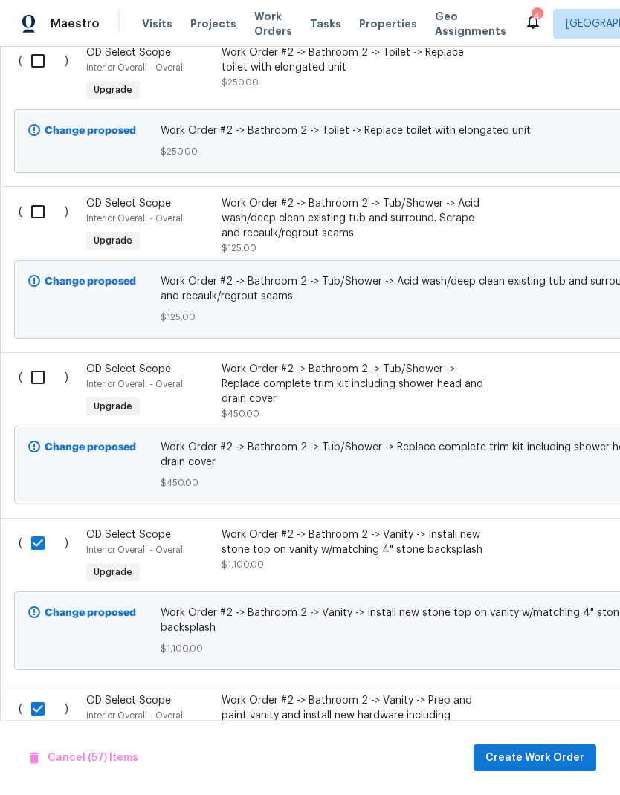
click at [42, 362] on input "checkbox" at bounding box center [43, 377] width 42 height 31
checkbox input "true"
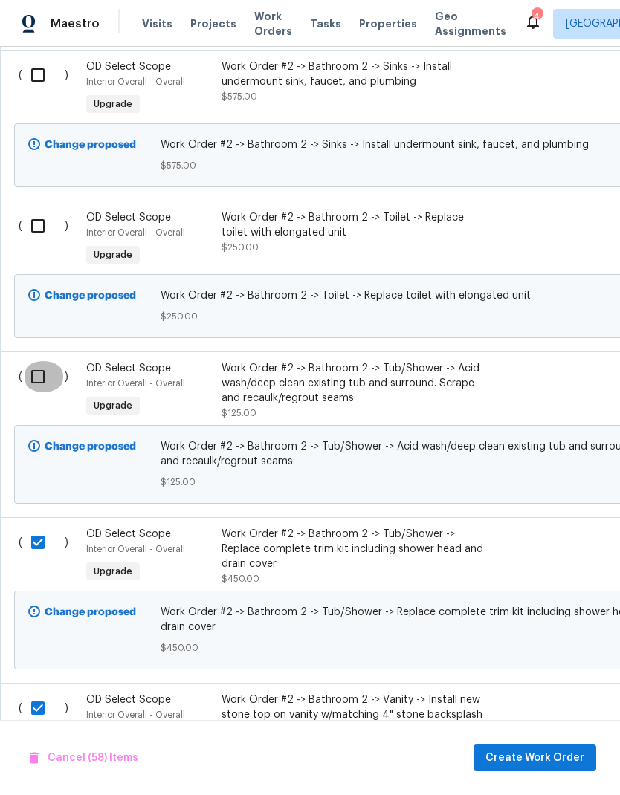
click at [42, 361] on input "checkbox" at bounding box center [43, 376] width 42 height 31
checkbox input "true"
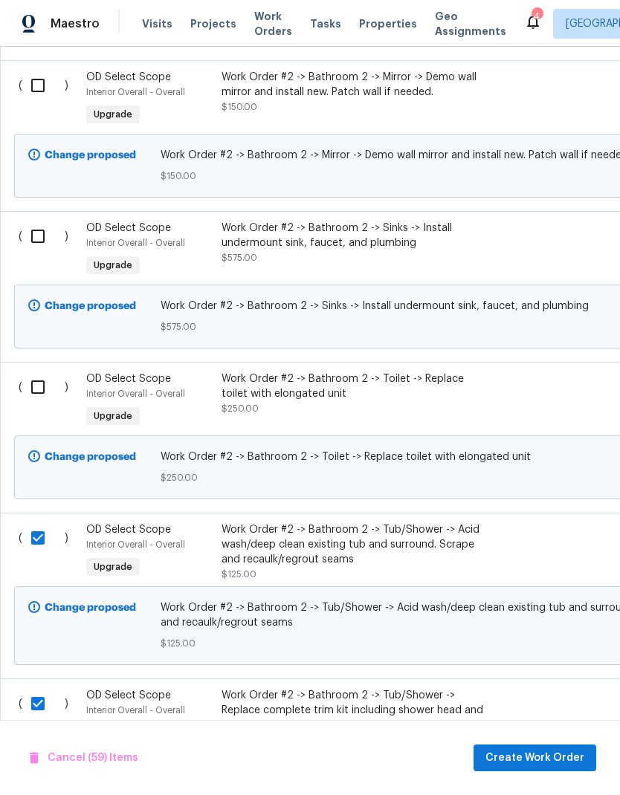
click at [42, 372] on input "checkbox" at bounding box center [43, 387] width 42 height 31
checkbox input "true"
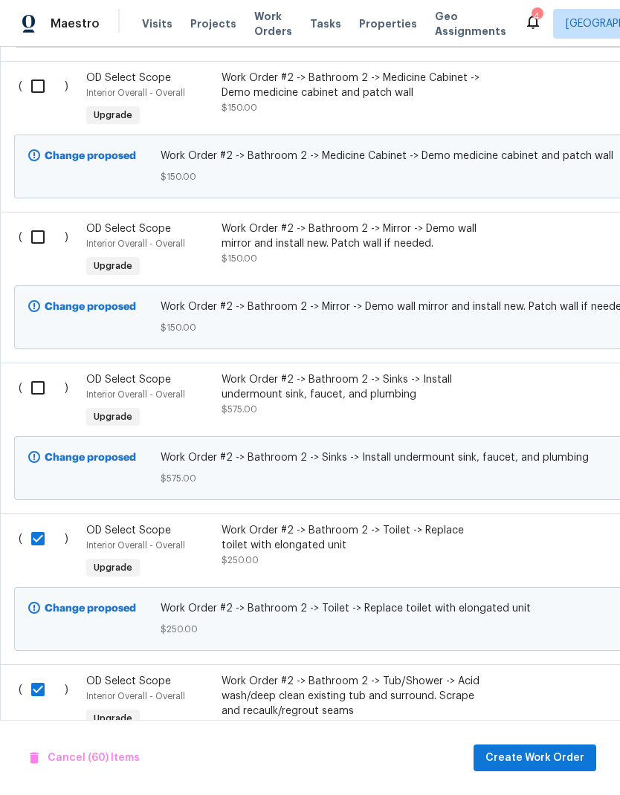
click at [42, 372] on input "checkbox" at bounding box center [43, 387] width 42 height 31
checkbox input "true"
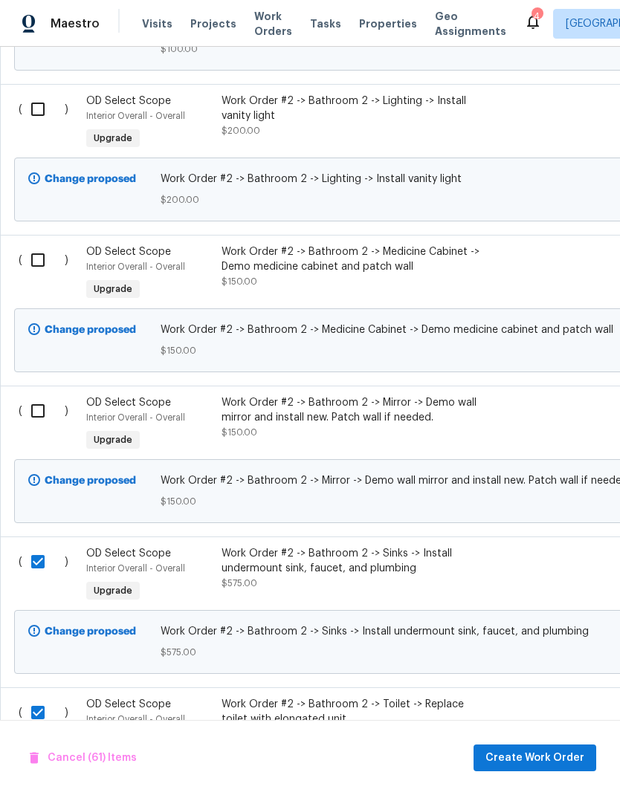
click at [42, 395] on input "checkbox" at bounding box center [43, 410] width 42 height 31
checkbox input "true"
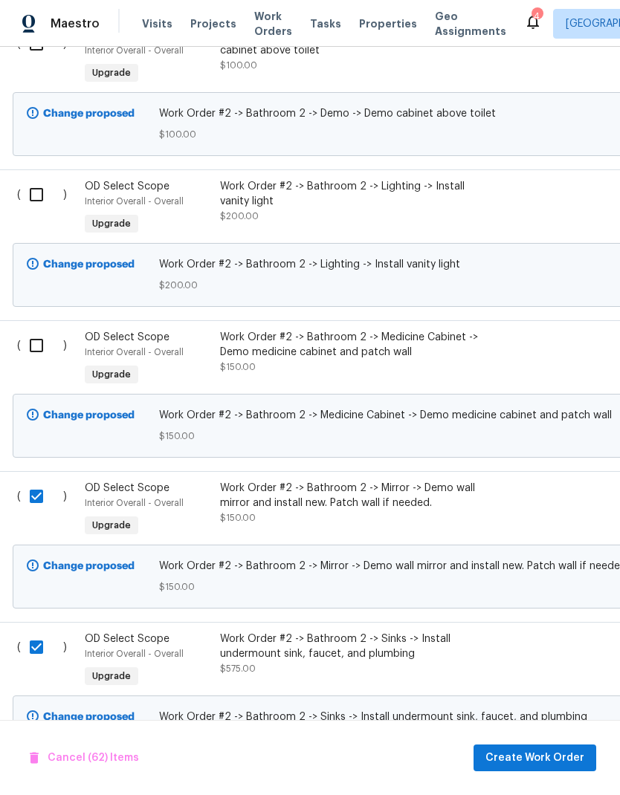
click at [35, 330] on input "checkbox" at bounding box center [42, 345] width 42 height 31
checkbox input "true"
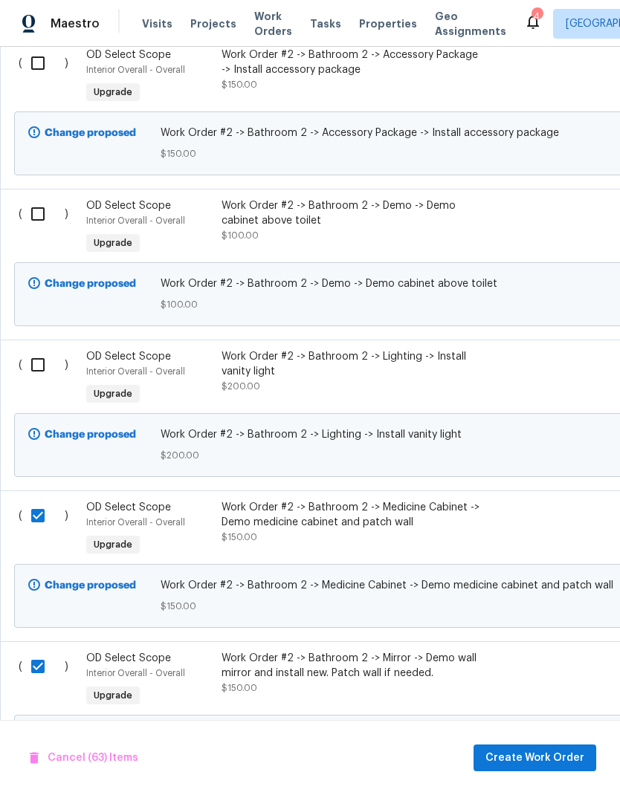
click at [45, 349] on input "checkbox" at bounding box center [43, 364] width 42 height 31
checkbox input "true"
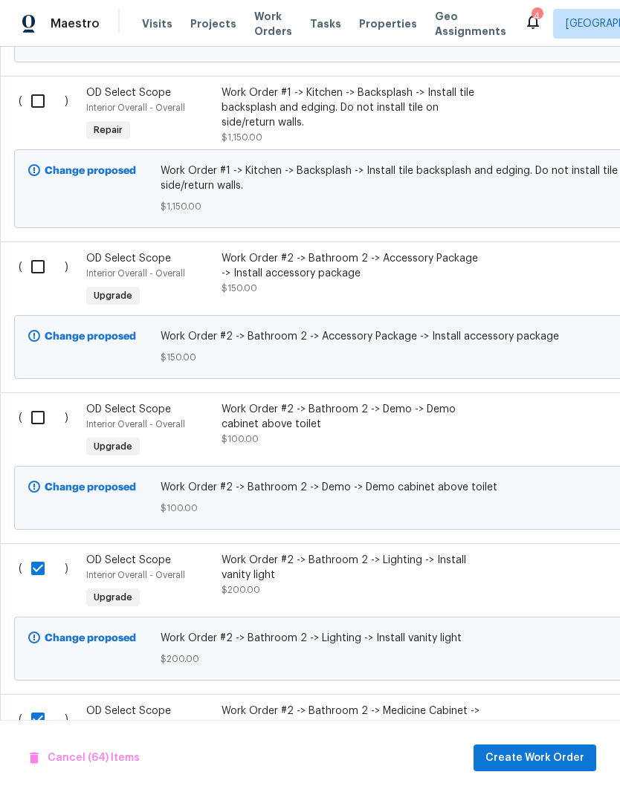
click at [45, 402] on input "checkbox" at bounding box center [43, 417] width 42 height 31
checkbox input "true"
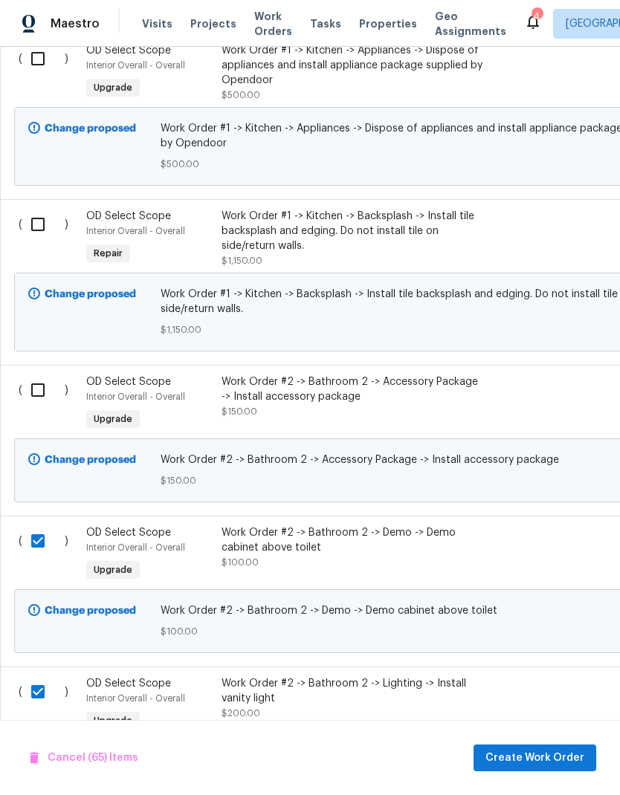
click at [41, 375] on input "checkbox" at bounding box center [43, 390] width 42 height 31
checkbox input "true"
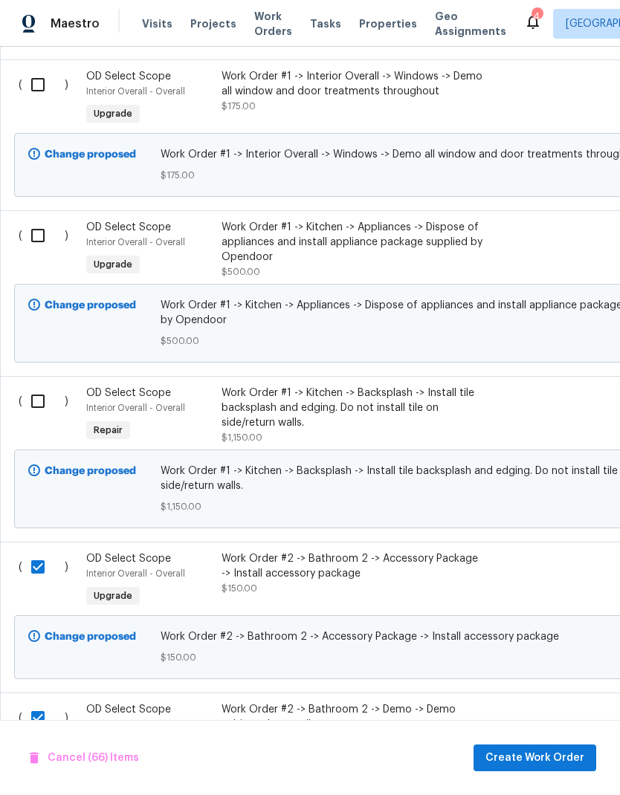
click at [40, 386] on input "checkbox" at bounding box center [43, 401] width 42 height 31
checkbox input "true"
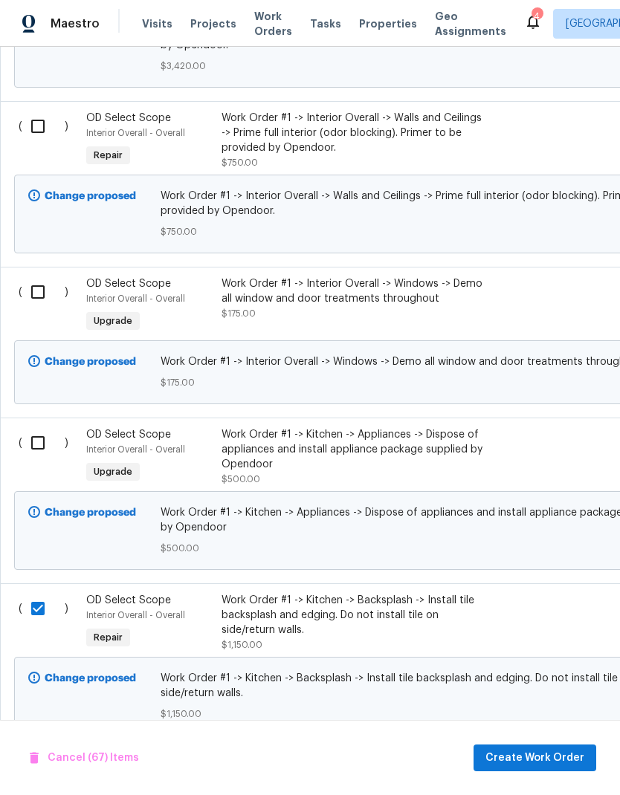
click at [40, 427] on input "checkbox" at bounding box center [43, 442] width 42 height 31
checkbox input "true"
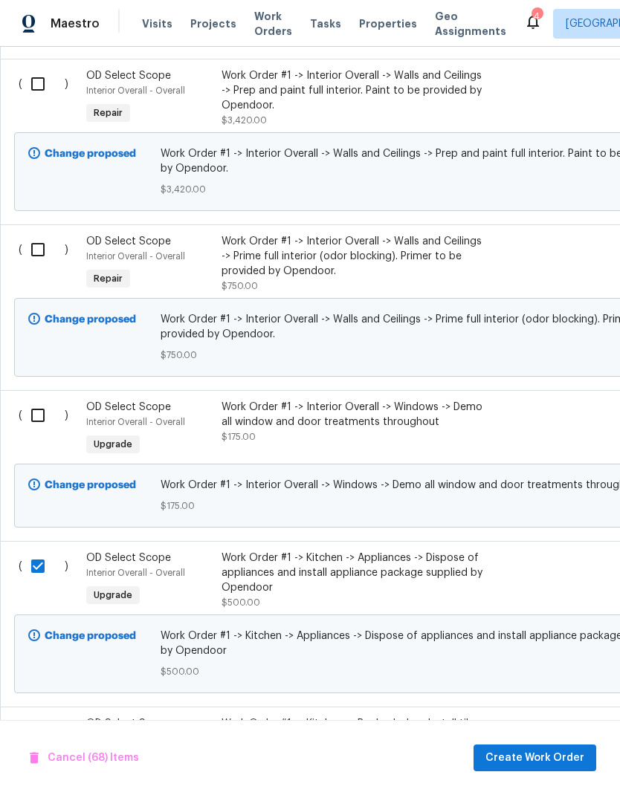
click at [42, 400] on input "checkbox" at bounding box center [43, 415] width 42 height 31
checkbox input "true"
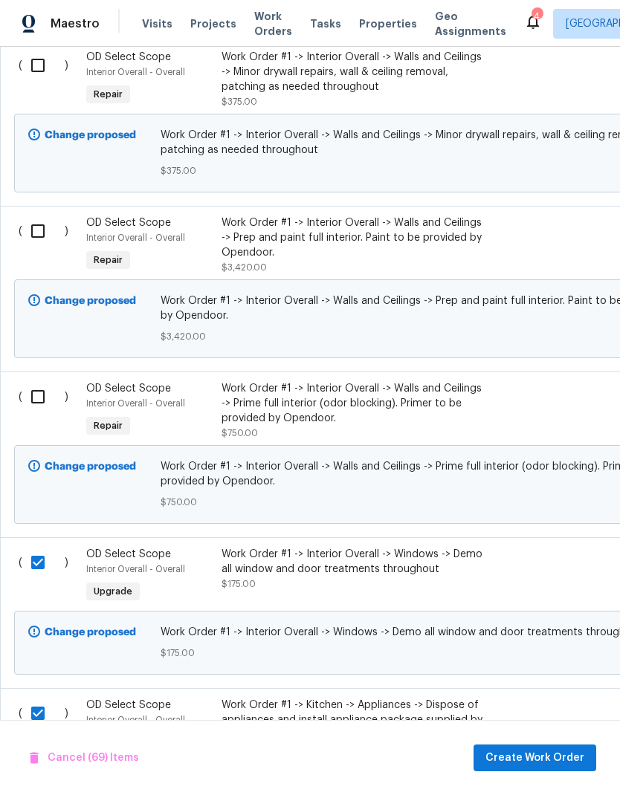
click at [34, 381] on input "checkbox" at bounding box center [43, 396] width 42 height 31
checkbox input "true"
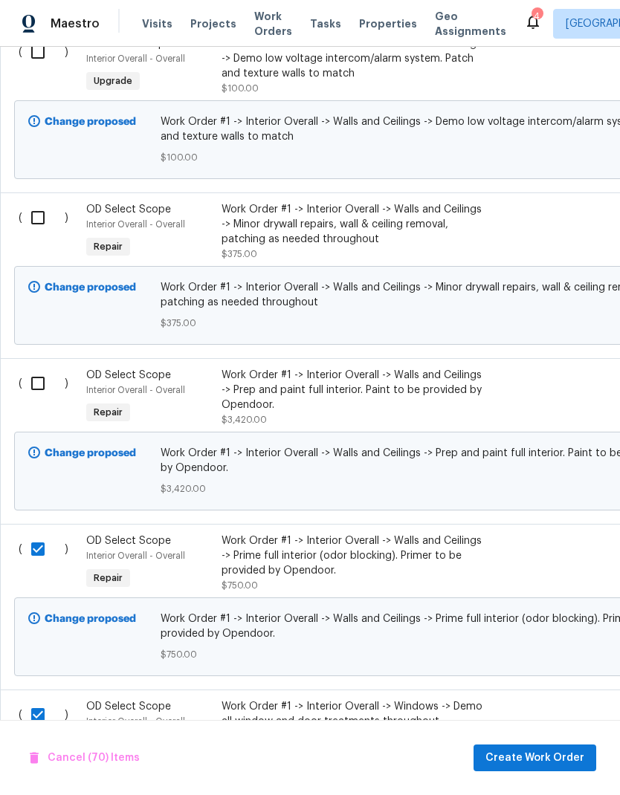
click at [40, 368] on input "checkbox" at bounding box center [43, 383] width 42 height 31
checkbox input "true"
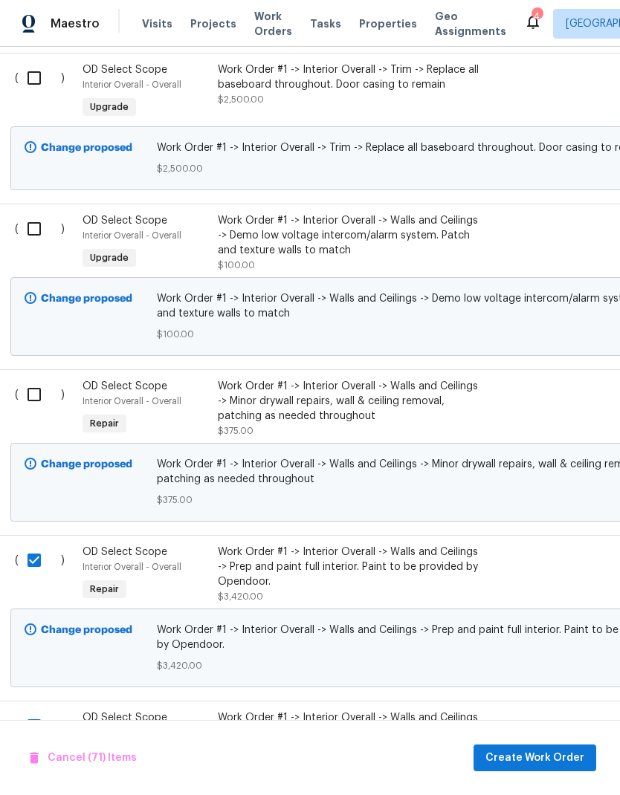
click at [36, 379] on input "checkbox" at bounding box center [40, 394] width 42 height 31
checkbox input "true"
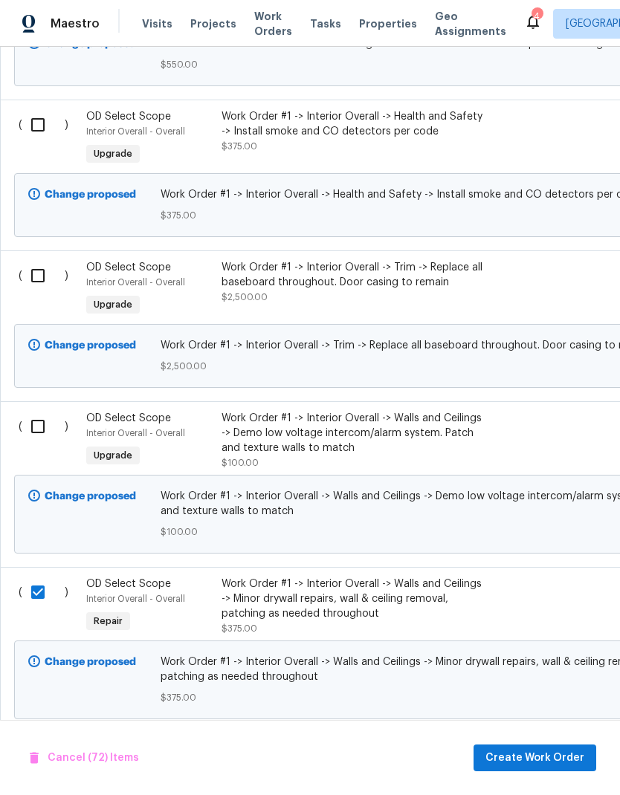
click at [37, 411] on input "checkbox" at bounding box center [43, 426] width 42 height 31
checkbox input "true"
click at [39, 260] on input "checkbox" at bounding box center [43, 275] width 42 height 31
checkbox input "true"
click at [32, 109] on input "checkbox" at bounding box center [43, 124] width 42 height 31
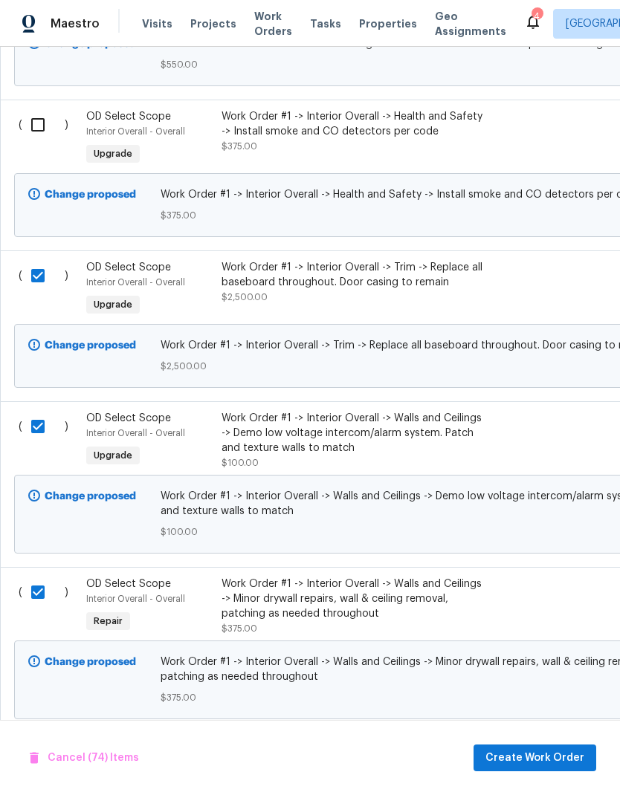
checkbox input "true"
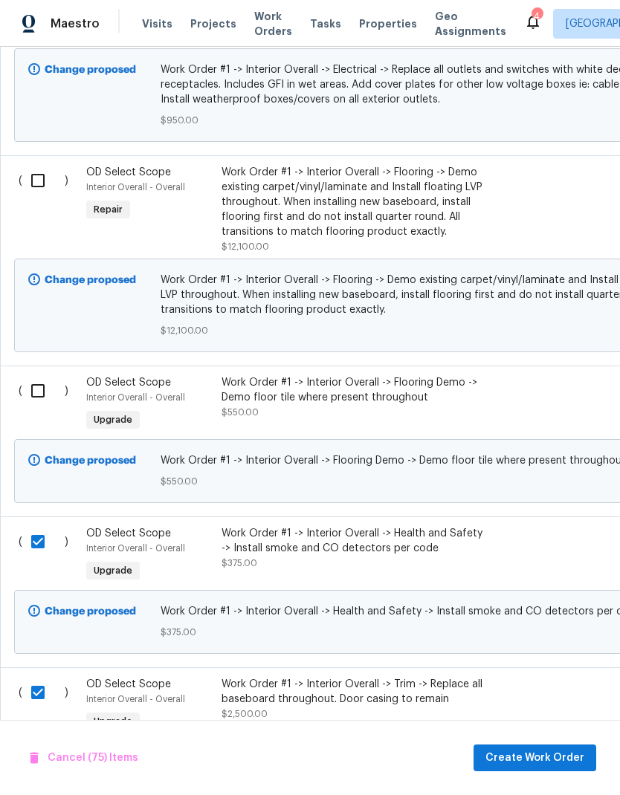
click at [32, 375] on input "checkbox" at bounding box center [43, 390] width 42 height 31
checkbox input "true"
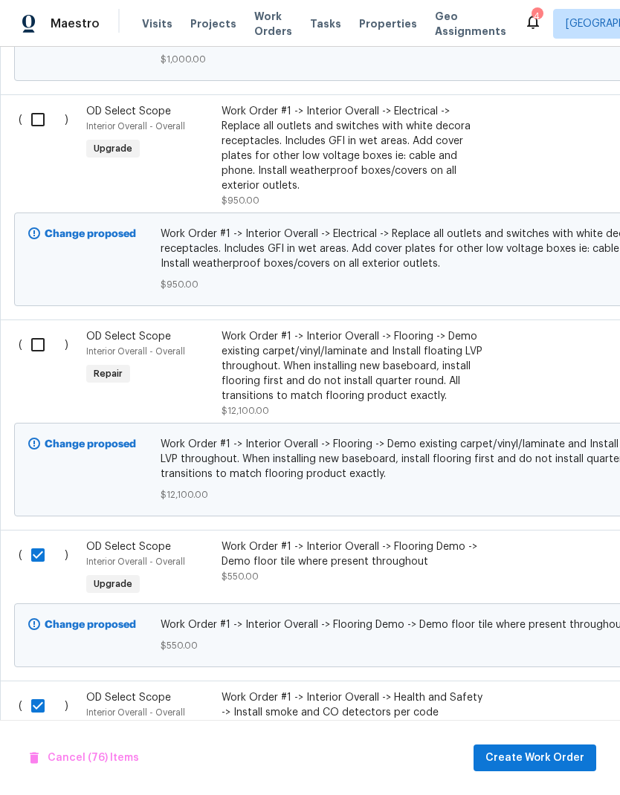
click at [43, 329] on input "checkbox" at bounding box center [43, 344] width 42 height 31
checkbox input "true"
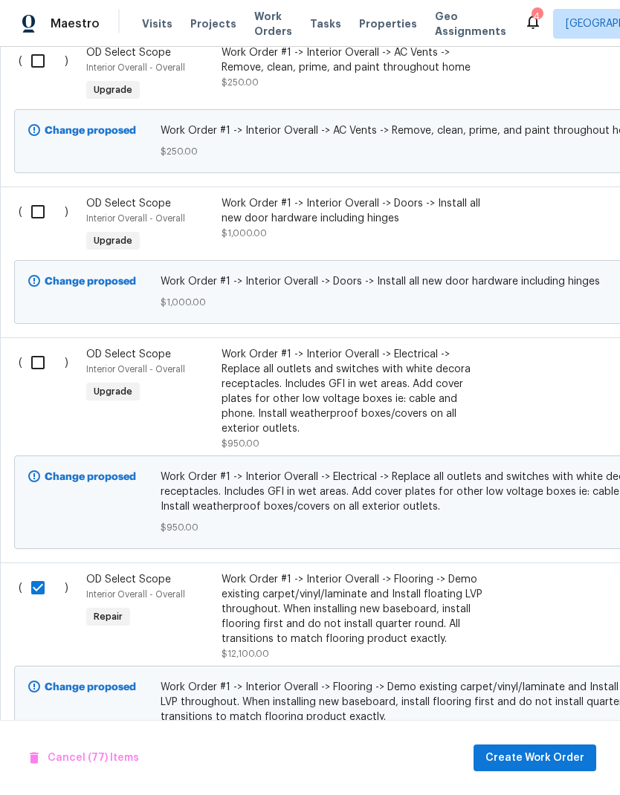
click at [43, 347] on input "checkbox" at bounding box center [43, 362] width 42 height 31
checkbox input "true"
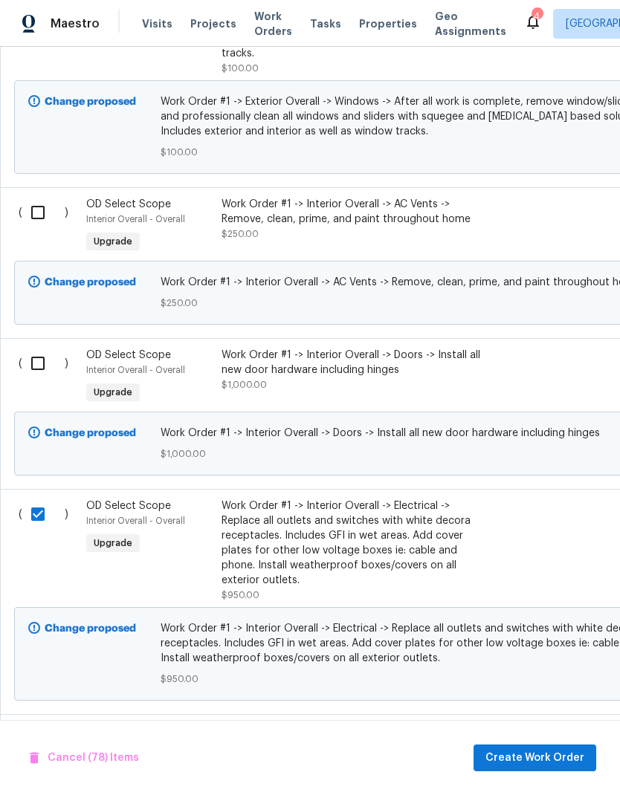
click at [42, 348] on input "checkbox" at bounding box center [43, 363] width 42 height 31
checkbox input "true"
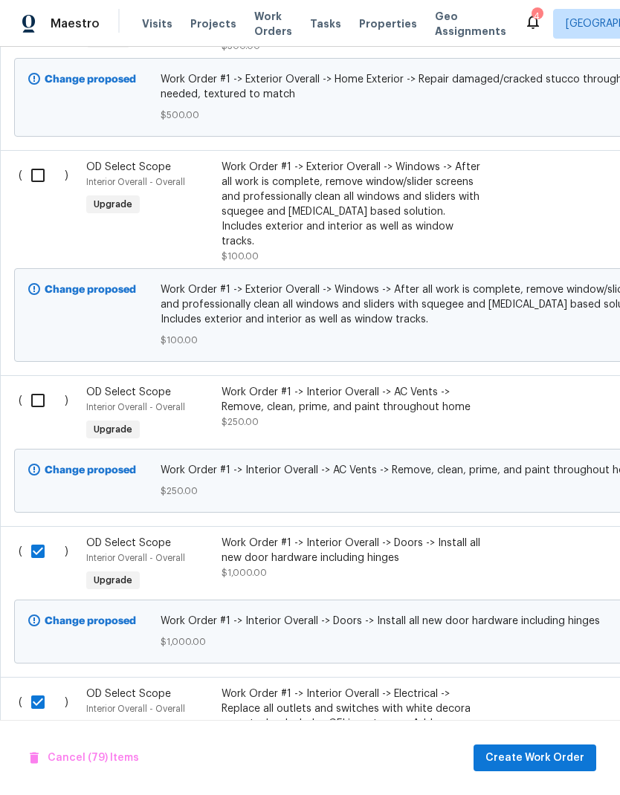
click at [42, 385] on input "checkbox" at bounding box center [43, 400] width 42 height 31
checkbox input "true"
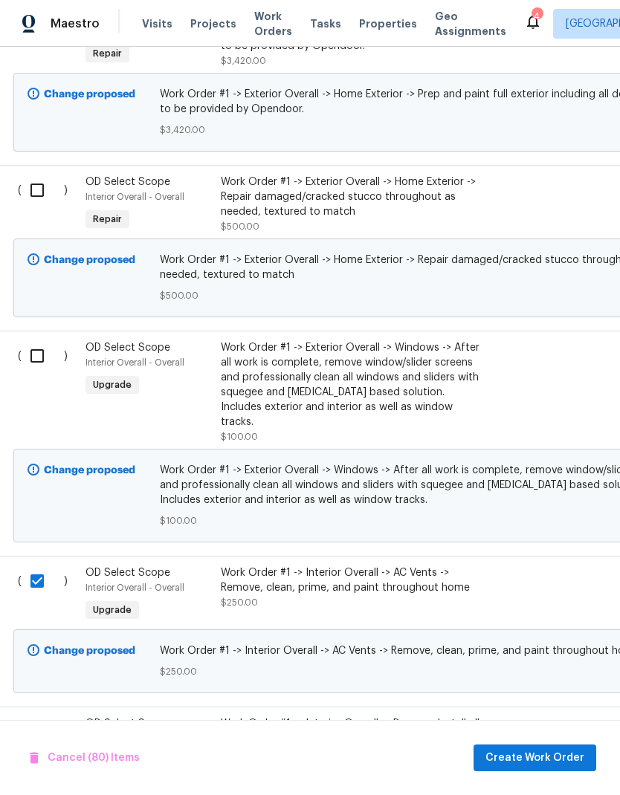
click at [41, 340] on input "checkbox" at bounding box center [43, 355] width 42 height 31
checkbox input "true"
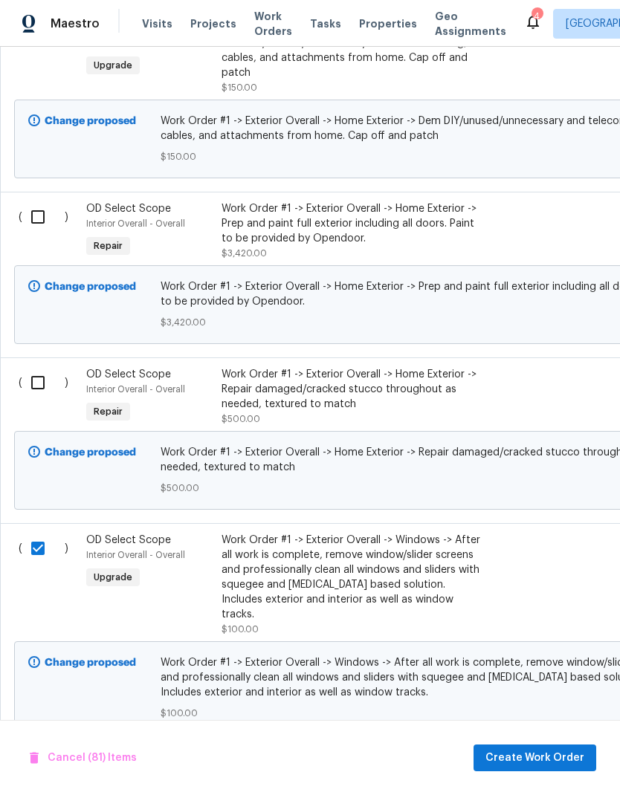
click at [37, 367] on input "checkbox" at bounding box center [43, 382] width 42 height 31
checkbox input "true"
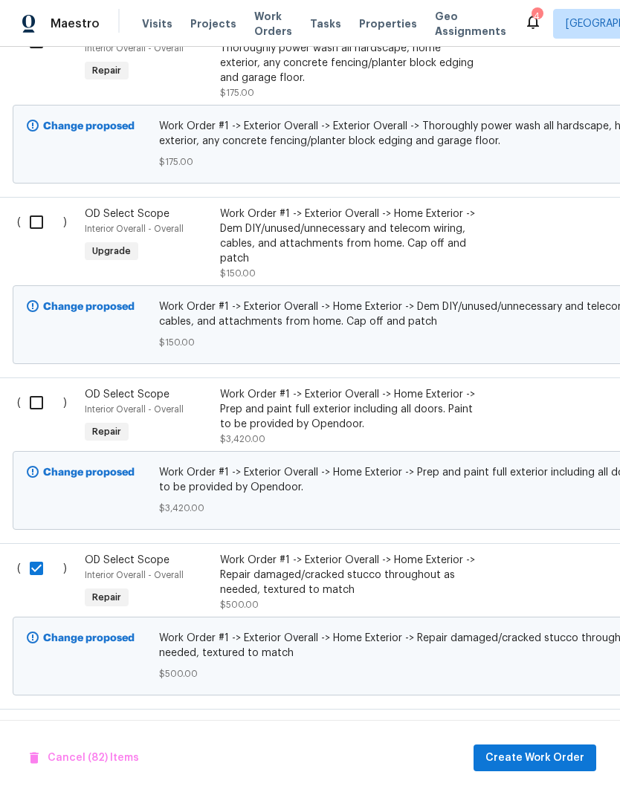
click at [39, 387] on input "checkbox" at bounding box center [42, 402] width 42 height 31
checkbox input "true"
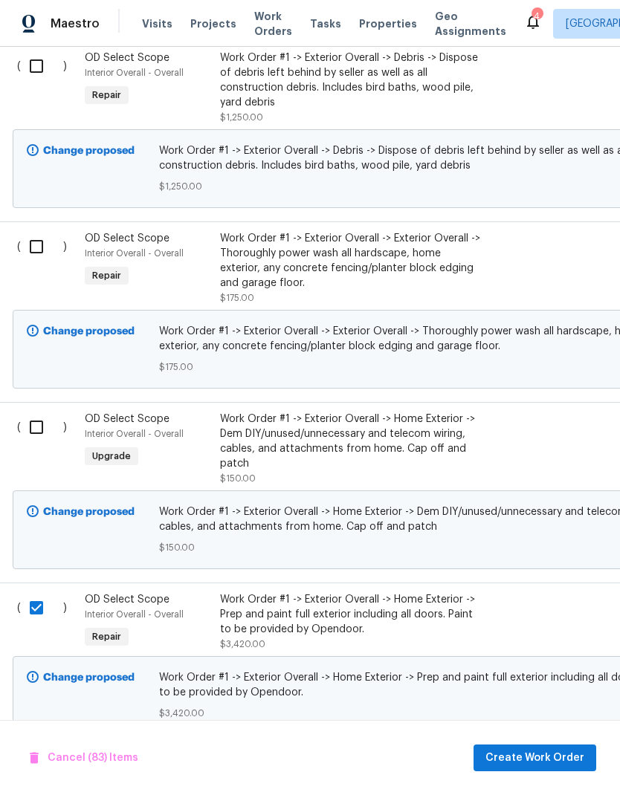
click at [41, 412] on input "checkbox" at bounding box center [42, 427] width 42 height 31
checkbox input "true"
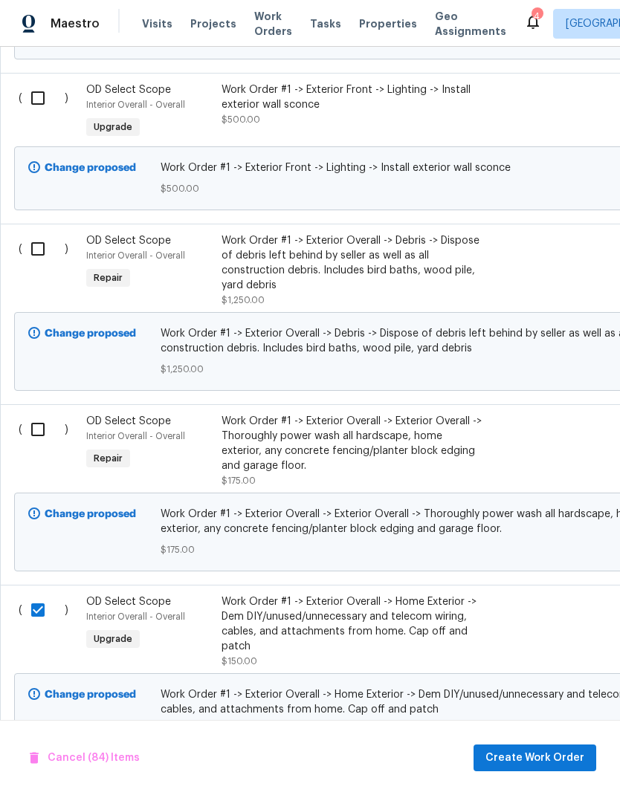
click at [29, 414] on input "checkbox" at bounding box center [43, 429] width 42 height 31
checkbox input "true"
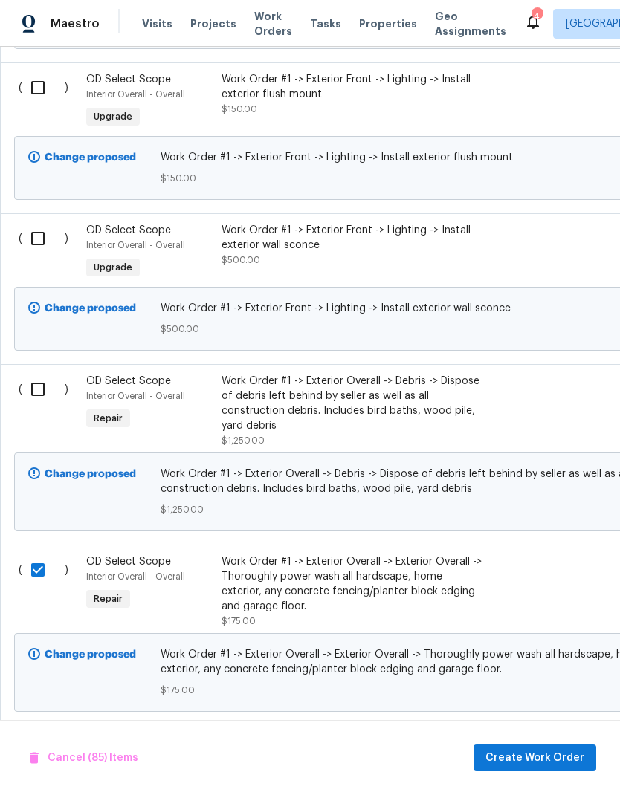
click at [32, 374] on input "checkbox" at bounding box center [43, 389] width 42 height 31
checkbox input "true"
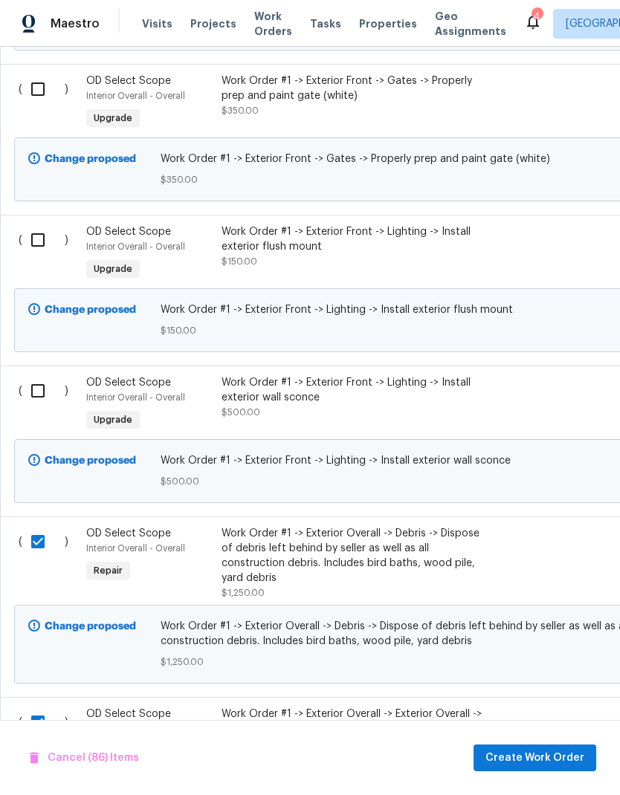
click at [31, 375] on input "checkbox" at bounding box center [43, 390] width 42 height 31
checkbox input "true"
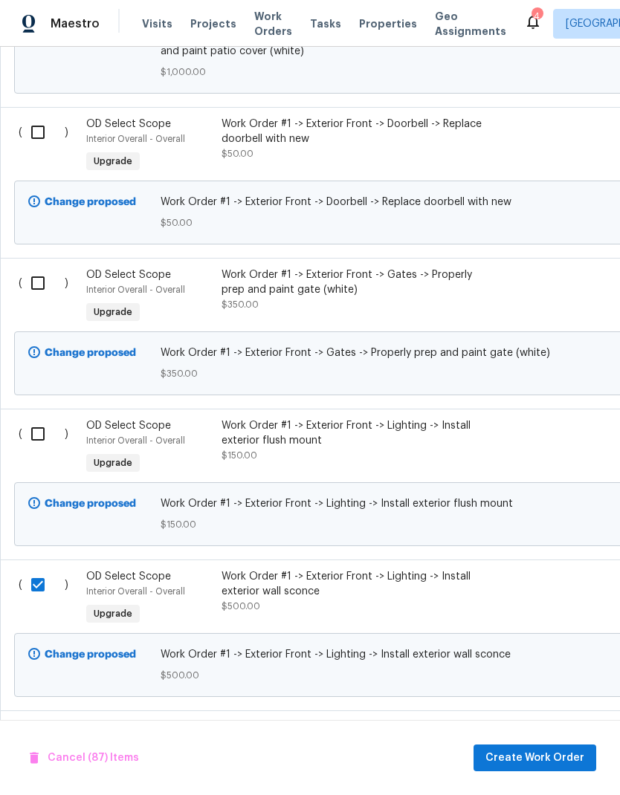
click at [39, 418] on input "checkbox" at bounding box center [43, 433] width 42 height 31
checkbox input "true"
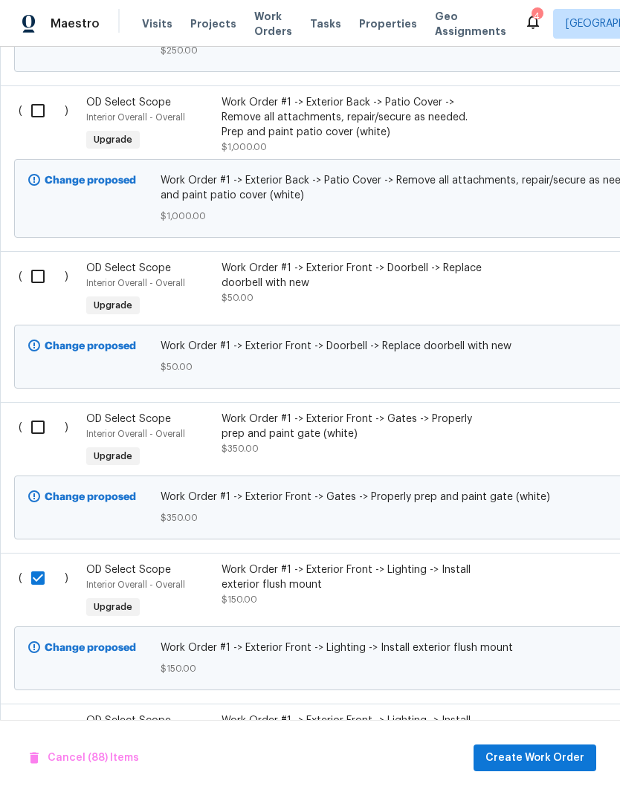
click at [36, 412] on input "checkbox" at bounding box center [43, 427] width 42 height 31
checkbox input "true"
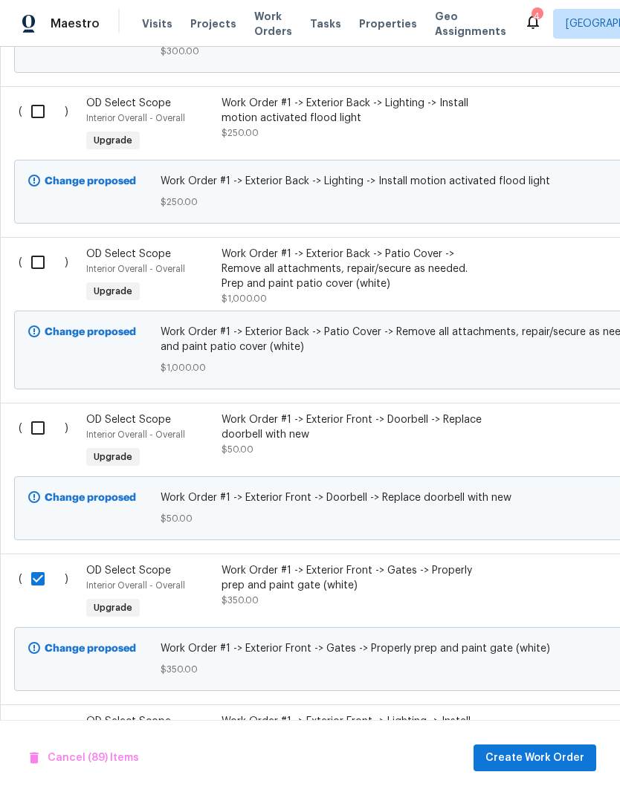
click at [42, 412] on input "checkbox" at bounding box center [43, 427] width 42 height 31
checkbox input "true"
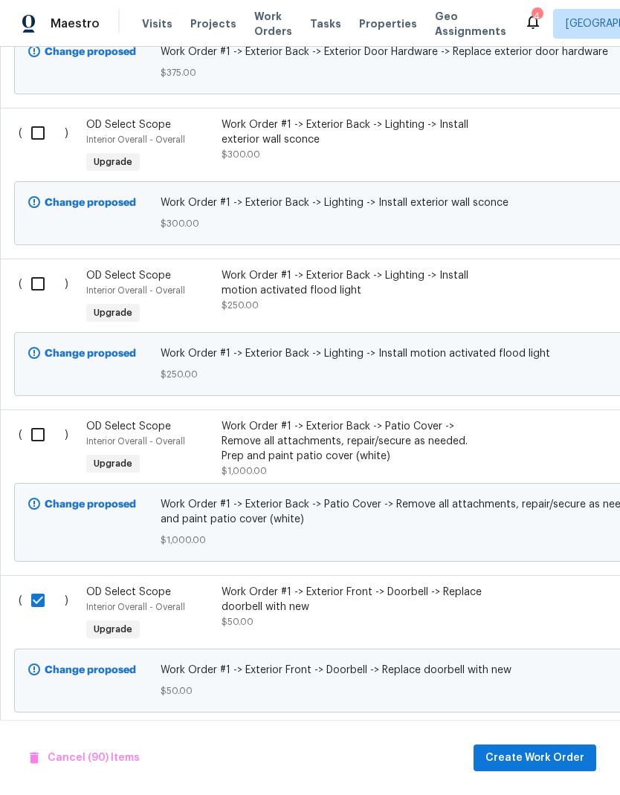
click at [41, 419] on input "checkbox" at bounding box center [43, 434] width 42 height 31
checkbox input "true"
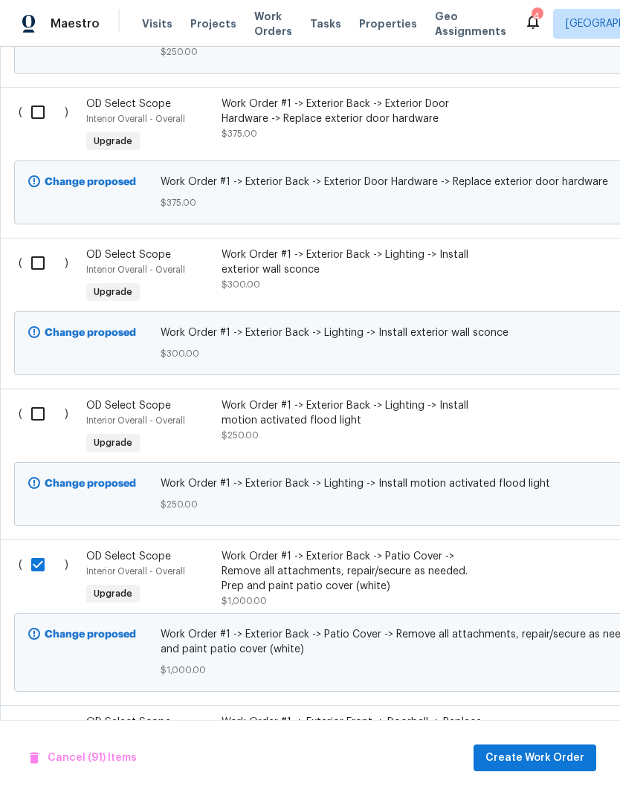
click at [35, 398] on input "checkbox" at bounding box center [43, 413] width 42 height 31
checkbox input "true"
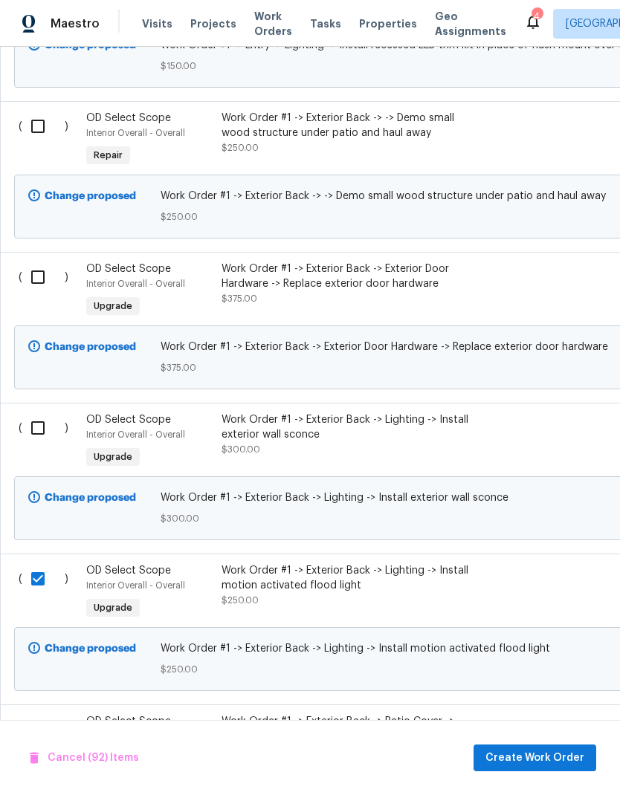
click at [39, 412] on input "checkbox" at bounding box center [43, 427] width 42 height 31
checkbox input "true"
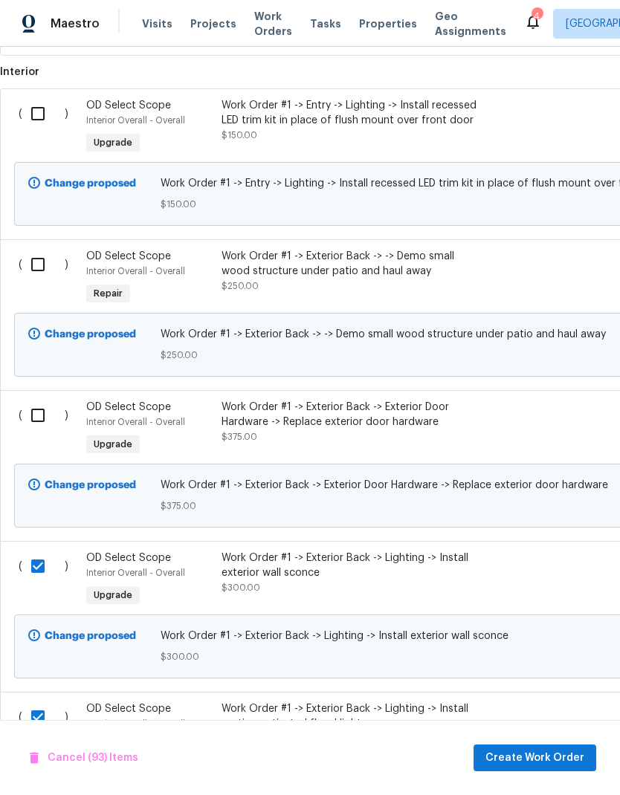
click at [42, 400] on input "checkbox" at bounding box center [43, 415] width 42 height 31
checkbox input "true"
click at [41, 249] on input "checkbox" at bounding box center [43, 264] width 42 height 31
checkbox input "true"
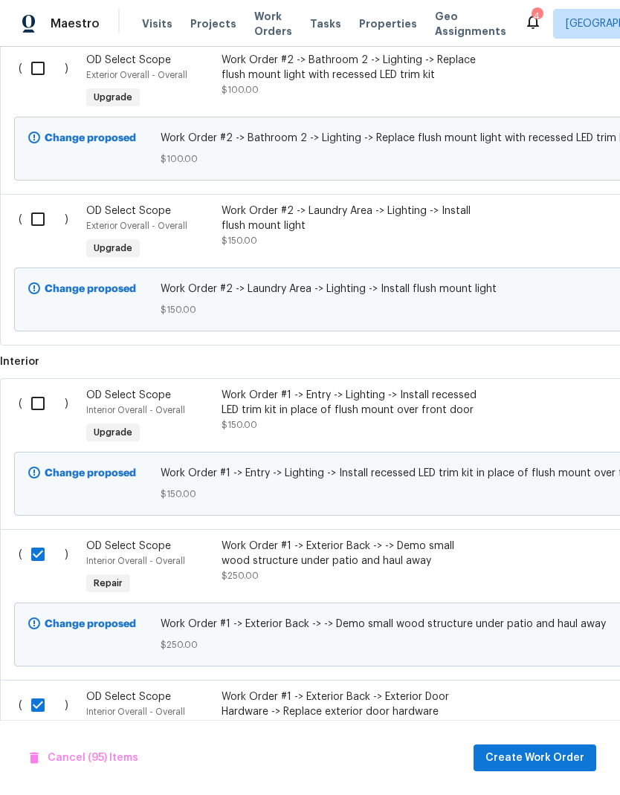
click at [39, 388] on input "checkbox" at bounding box center [43, 403] width 42 height 31
checkbox input "true"
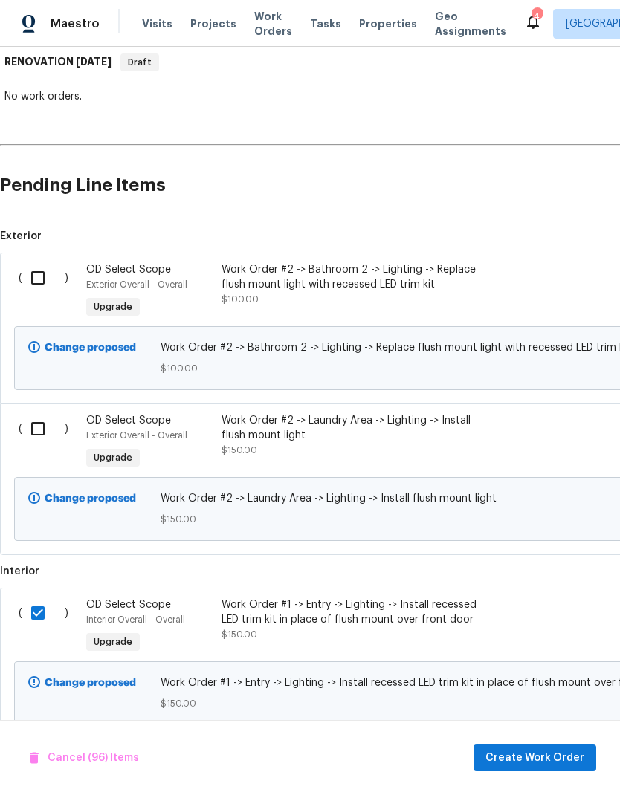
click at [41, 413] on input "checkbox" at bounding box center [43, 428] width 42 height 31
checkbox input "true"
click at [38, 262] on input "checkbox" at bounding box center [43, 277] width 42 height 31
checkbox input "true"
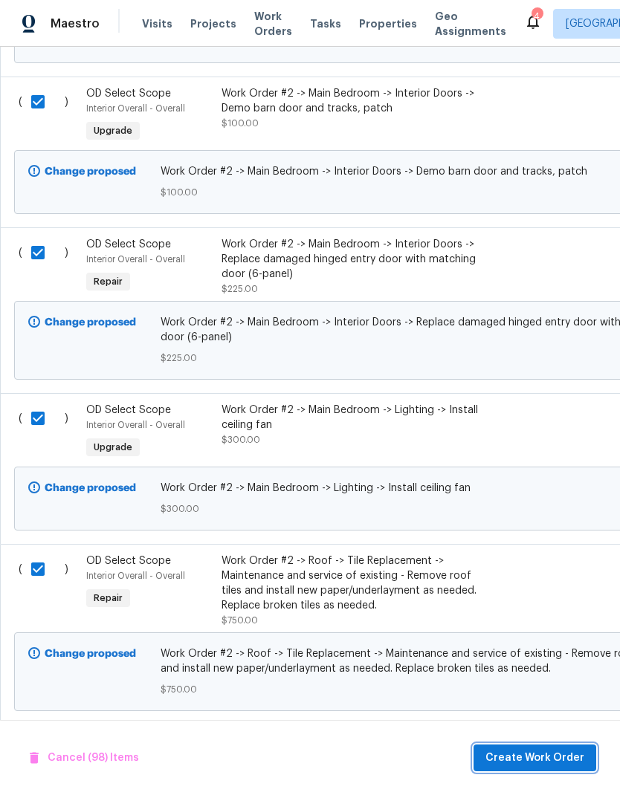
click at [554, 760] on span "Create Work Order" at bounding box center [534, 758] width 99 height 19
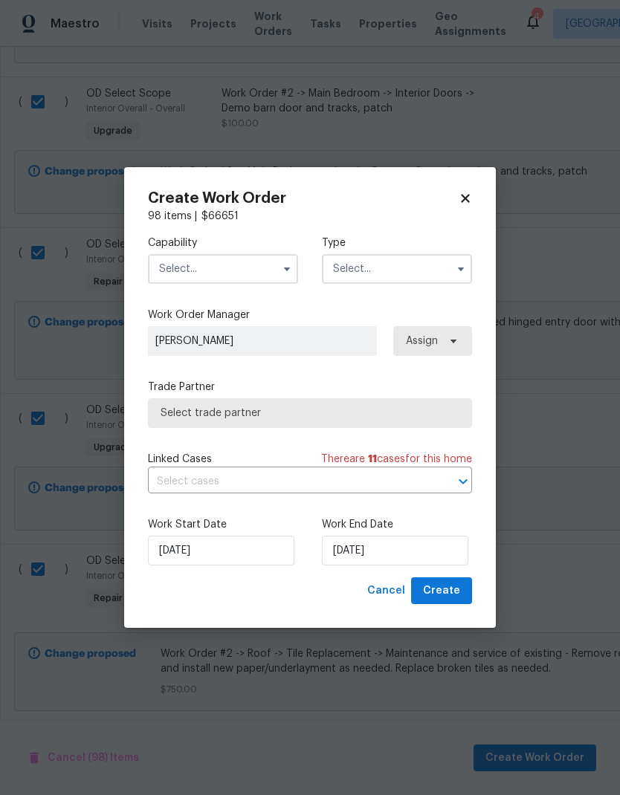
click at [177, 266] on input "text" at bounding box center [223, 269] width 150 height 30
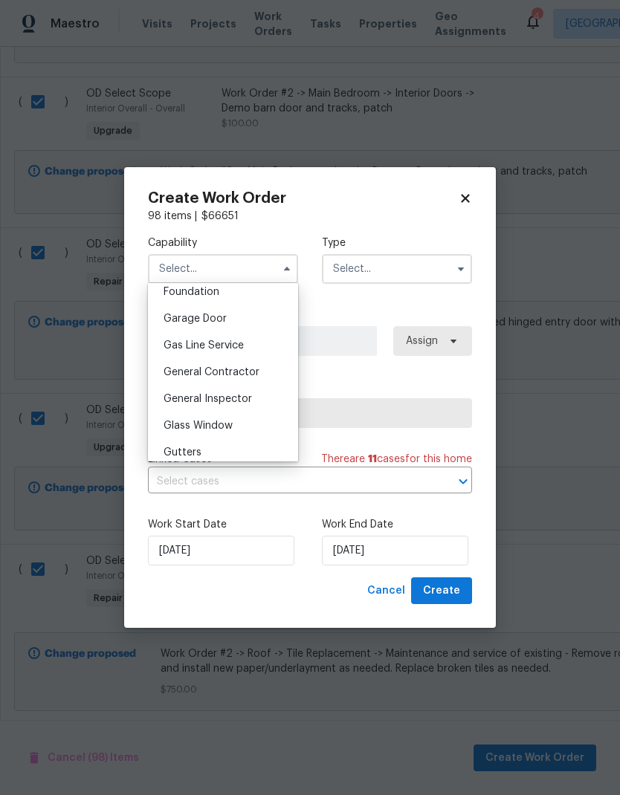
click at [174, 375] on span "General Contractor" at bounding box center [211, 372] width 96 height 10
type input "General Contractor"
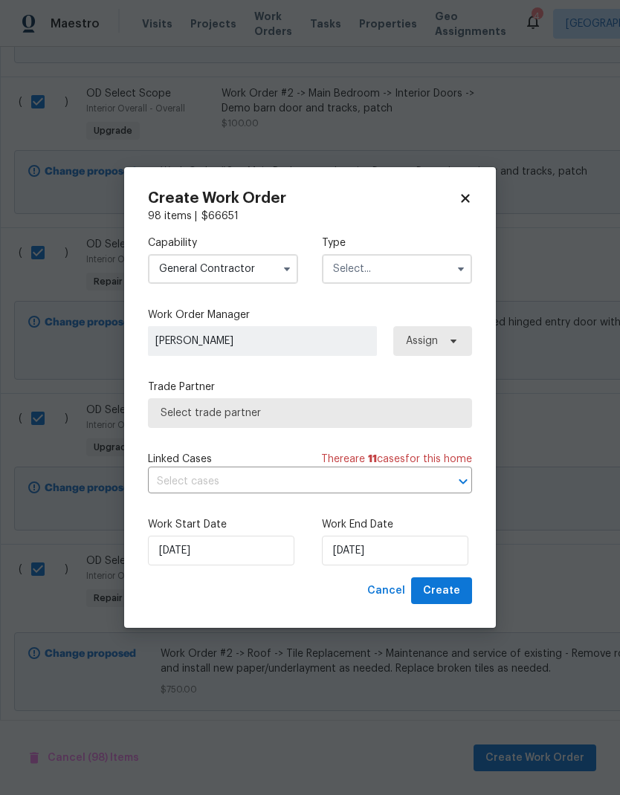
click at [409, 272] on input "text" at bounding box center [397, 269] width 150 height 30
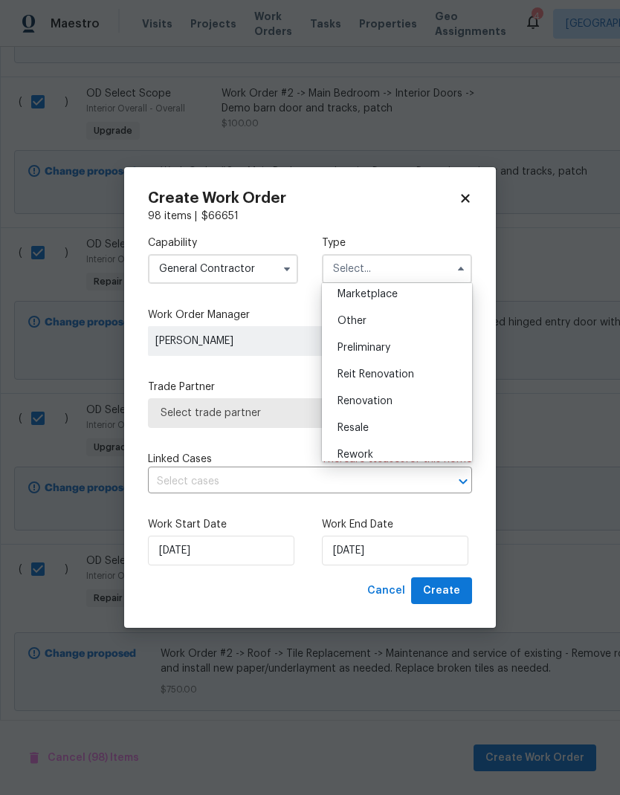
click at [404, 400] on div "Renovation" at bounding box center [397, 401] width 143 height 27
type input "Renovation"
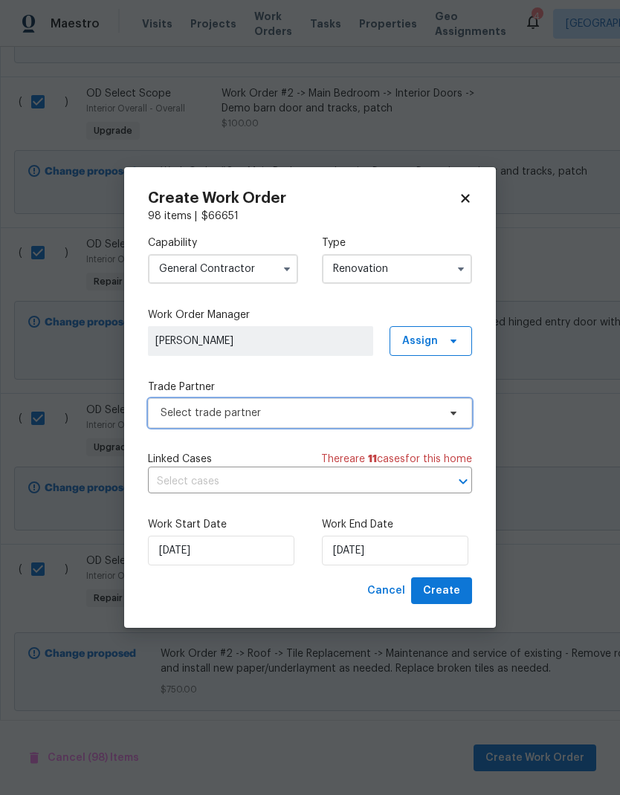
click at [401, 410] on span "Select trade partner" at bounding box center [299, 413] width 277 height 15
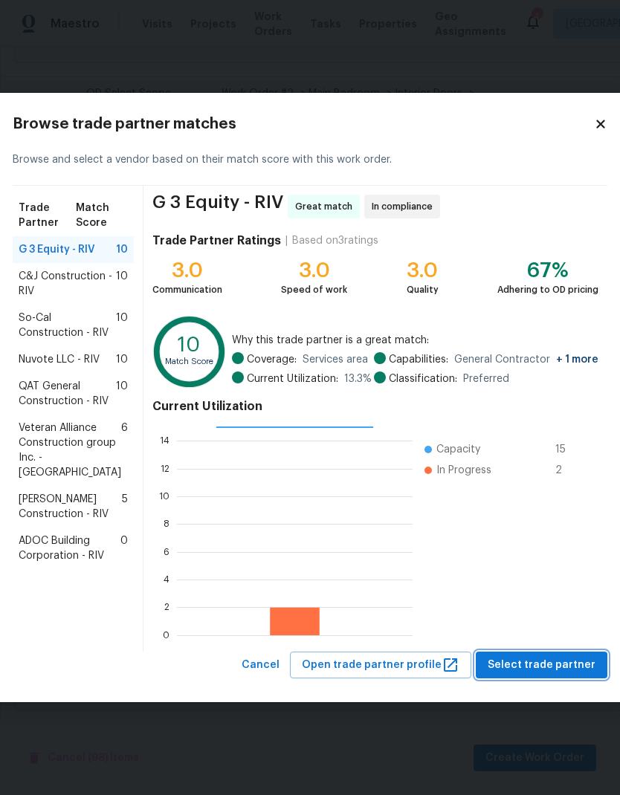
click at [559, 675] on span "Select trade partner" at bounding box center [542, 665] width 108 height 19
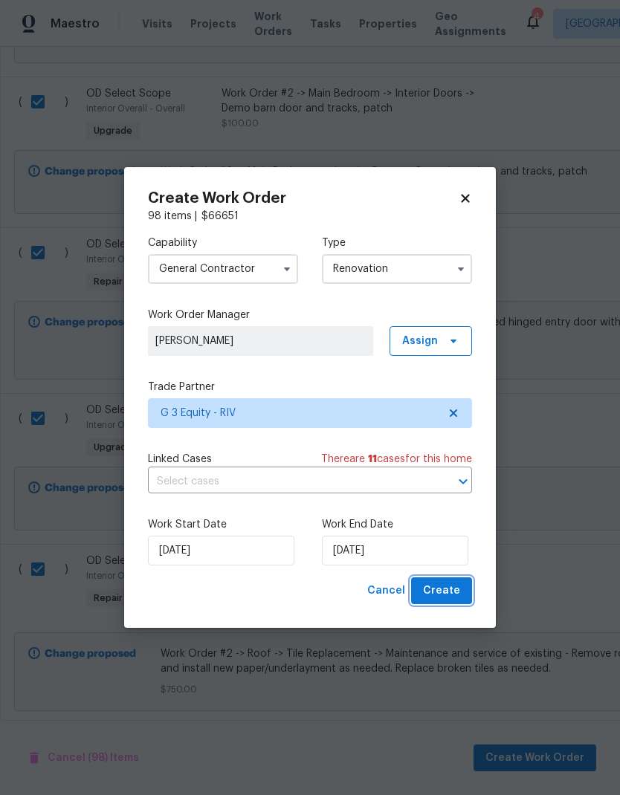
click at [454, 600] on span "Create" at bounding box center [441, 591] width 37 height 19
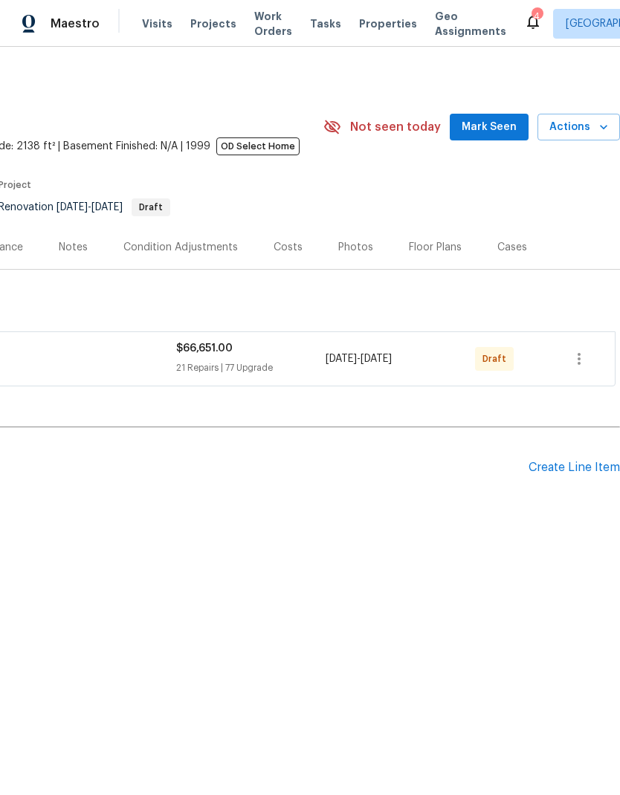
scroll to position [0, 220]
click at [575, 467] on div "Create Line Item" at bounding box center [573, 468] width 91 height 14
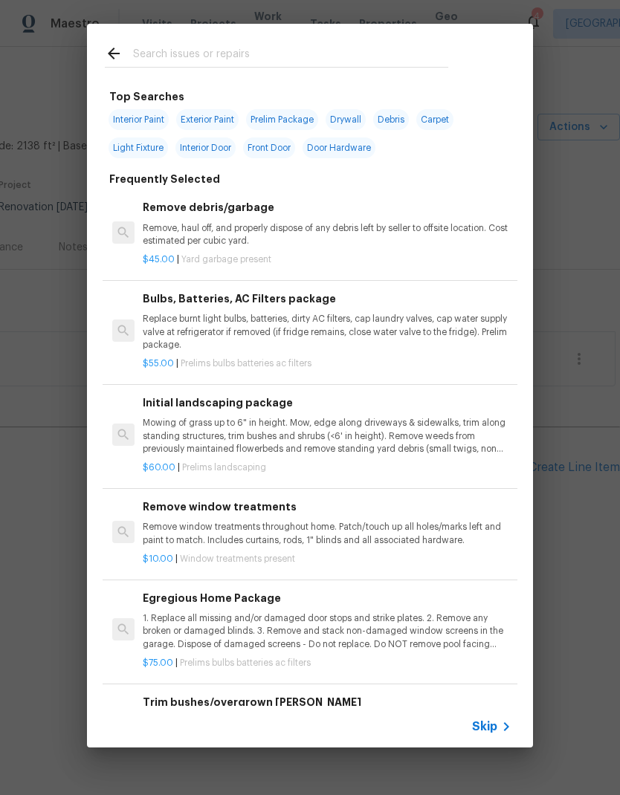
click at [167, 57] on input "text" at bounding box center [290, 56] width 315 height 22
type input "Clean"
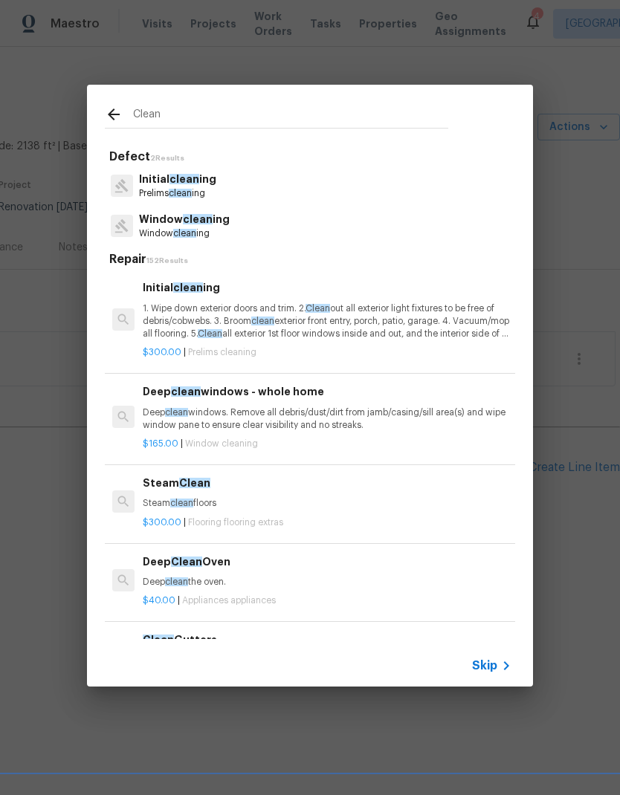
click at [156, 179] on p "Initial clean ing" at bounding box center [177, 180] width 77 height 16
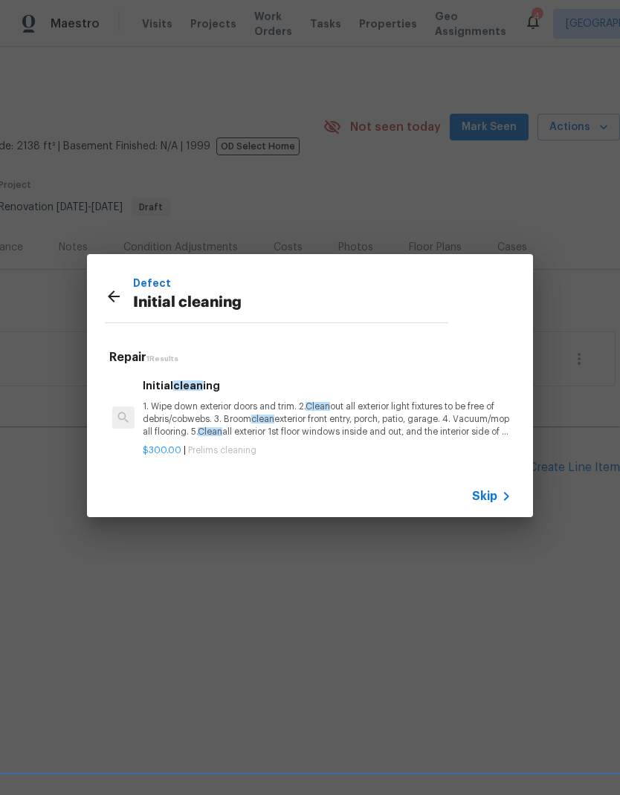
click at [190, 418] on p "1. Wipe down exterior doors and trim. 2. Clean out all exterior light fixtures …" at bounding box center [327, 420] width 369 height 38
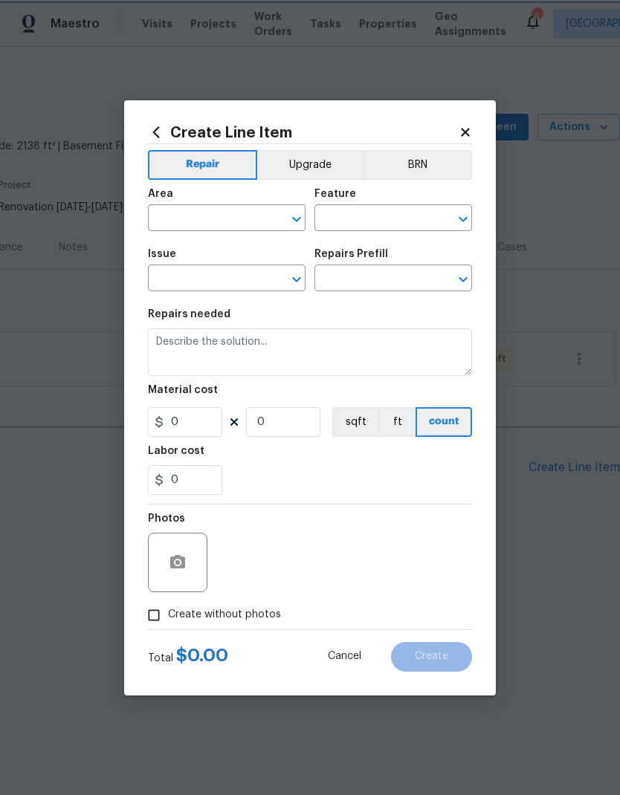
type input "Home Readiness Packages"
type input "Initial cleaning"
type input "Initial cleaning $300.00"
type textarea "1. Wipe down exterior doors and trim. 2. Clean out all exterior light fixtures …"
type input "300"
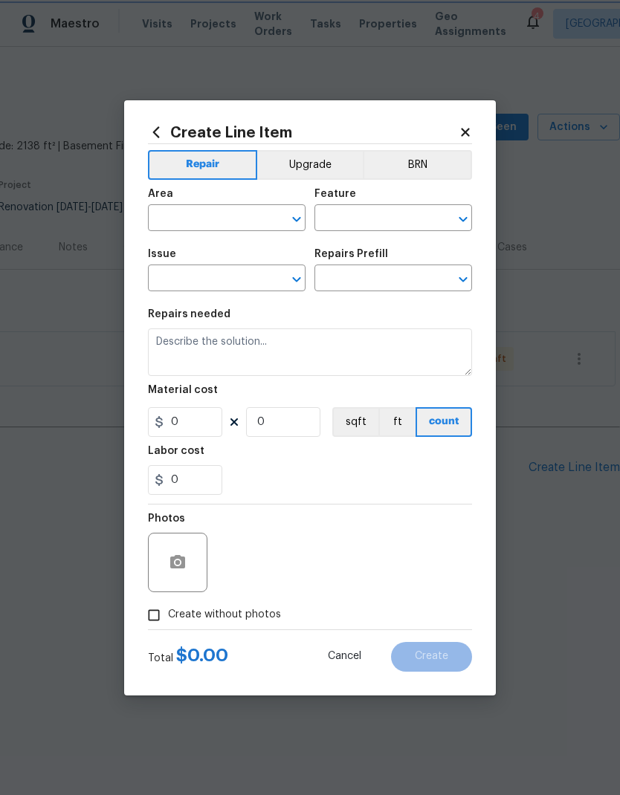
type input "1"
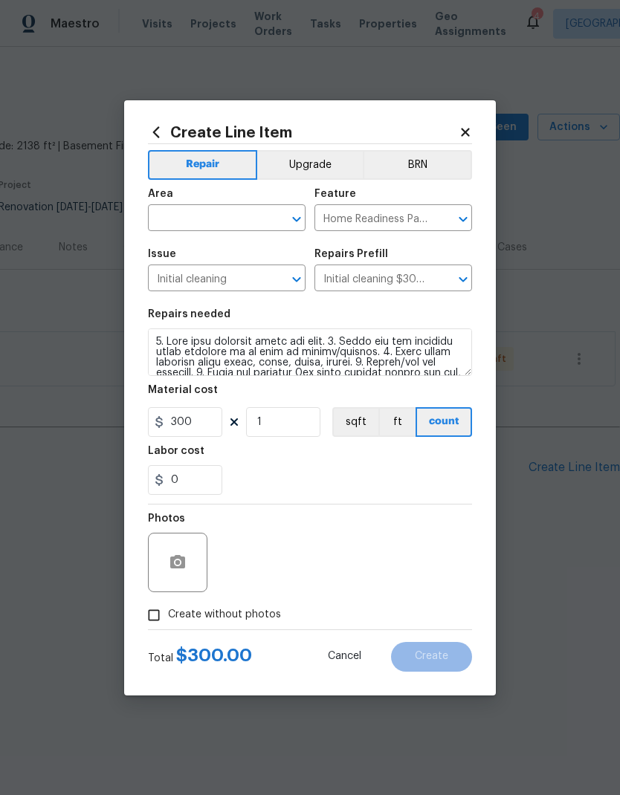
click at [174, 213] on input "text" at bounding box center [206, 219] width 116 height 23
click at [179, 279] on li "Interior Overall" at bounding box center [227, 277] width 158 height 25
type input "Interior Overall"
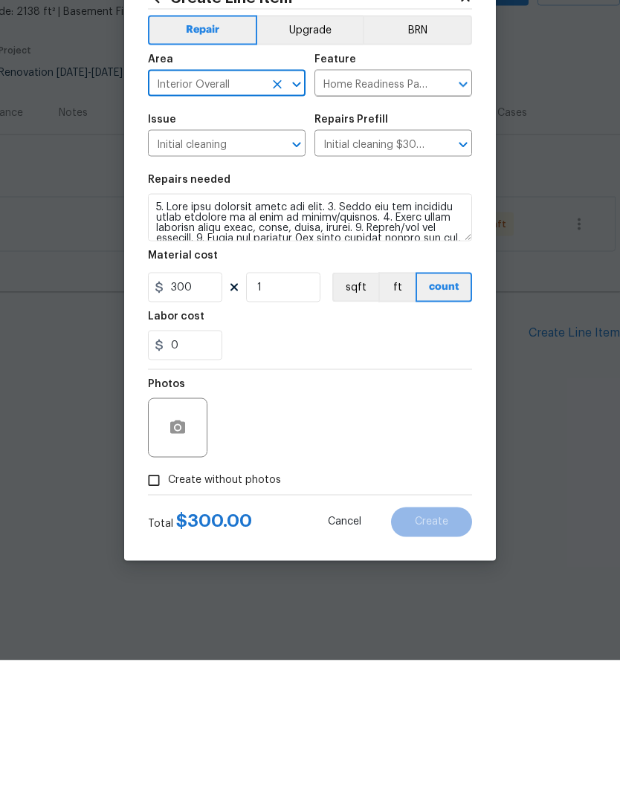
click at [150, 601] on input "Create without photos" at bounding box center [154, 615] width 28 height 28
checkbox input "true"
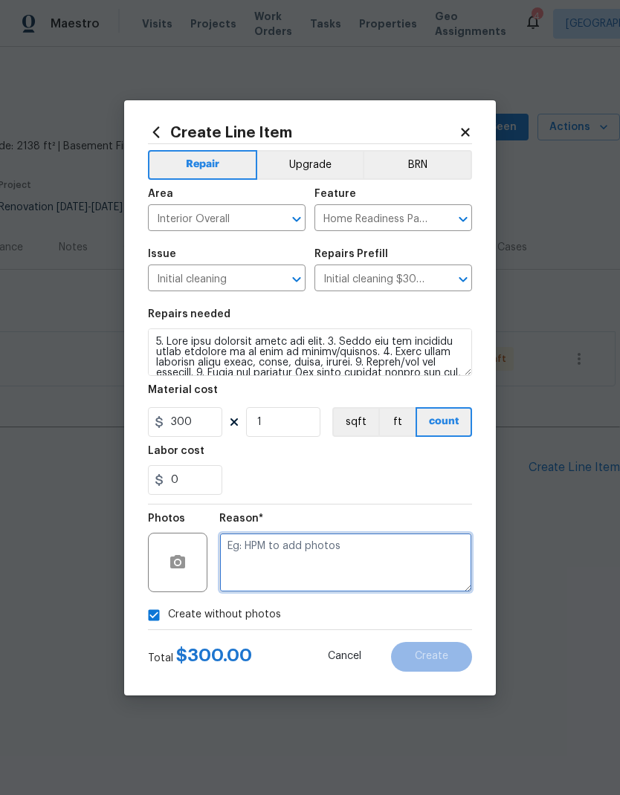
click at [254, 554] on textarea at bounding box center [345, 562] width 253 height 59
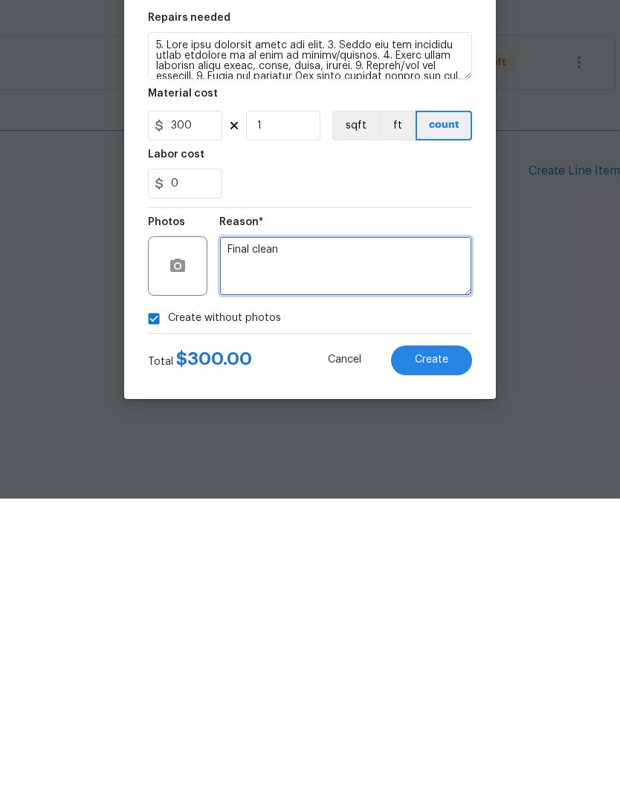
type textarea "Final clean"
click at [441, 651] on span "Create" at bounding box center [431, 656] width 33 height 11
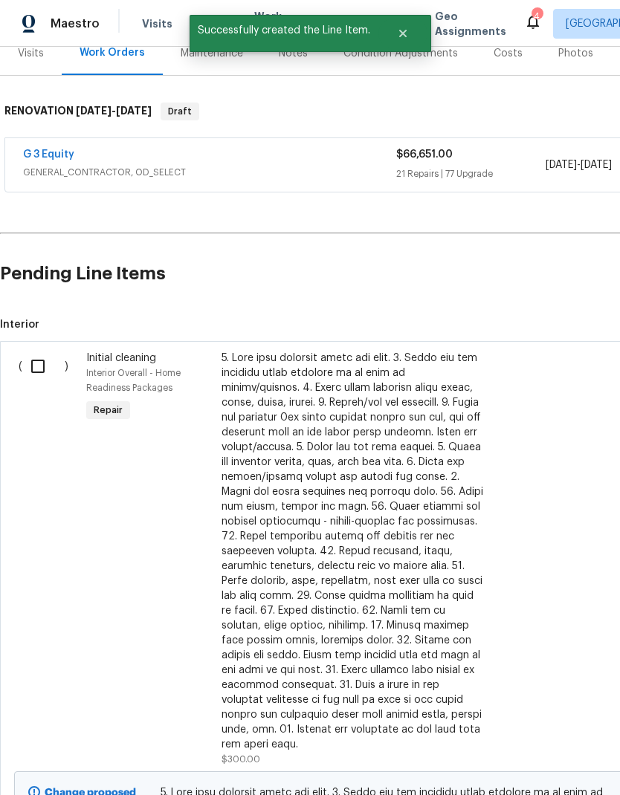
scroll to position [195, 0]
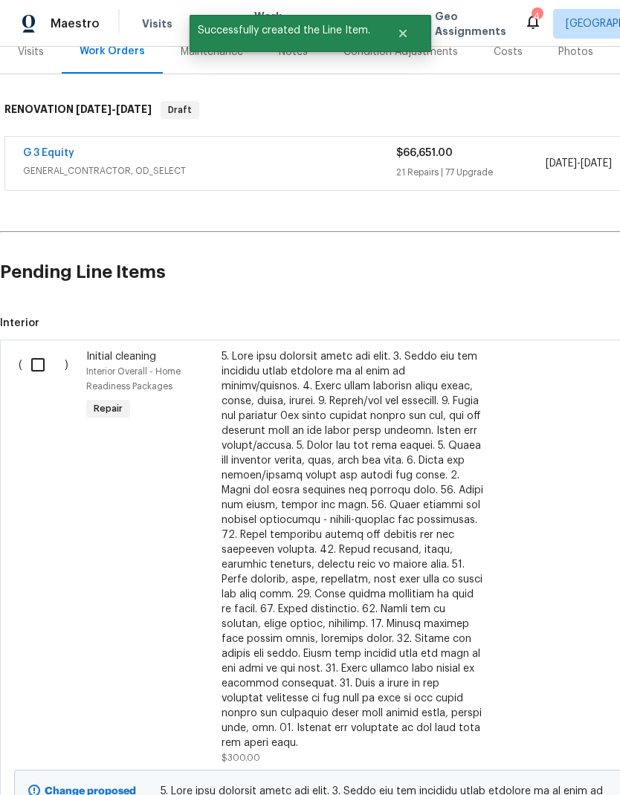
click at [38, 362] on input "checkbox" at bounding box center [43, 364] width 42 height 31
checkbox input "true"
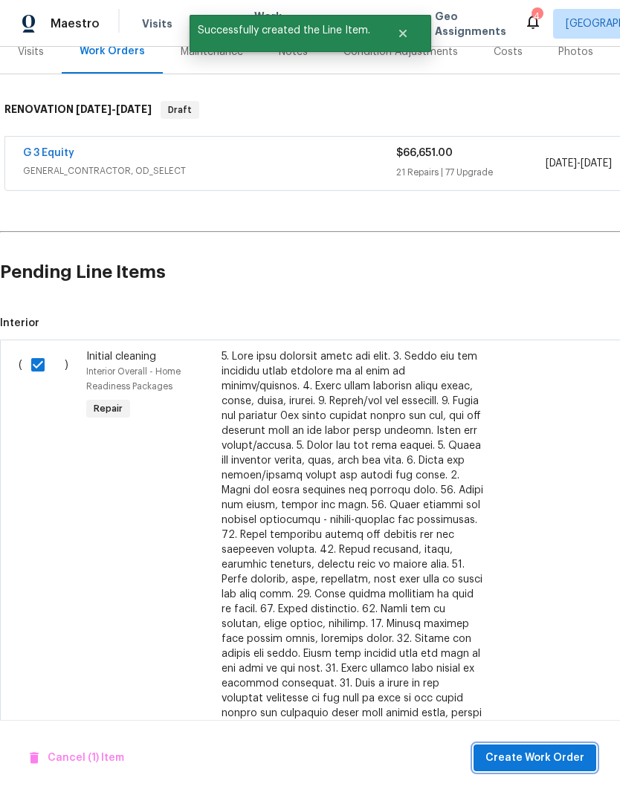
click at [536, 756] on span "Create Work Order" at bounding box center [534, 758] width 99 height 19
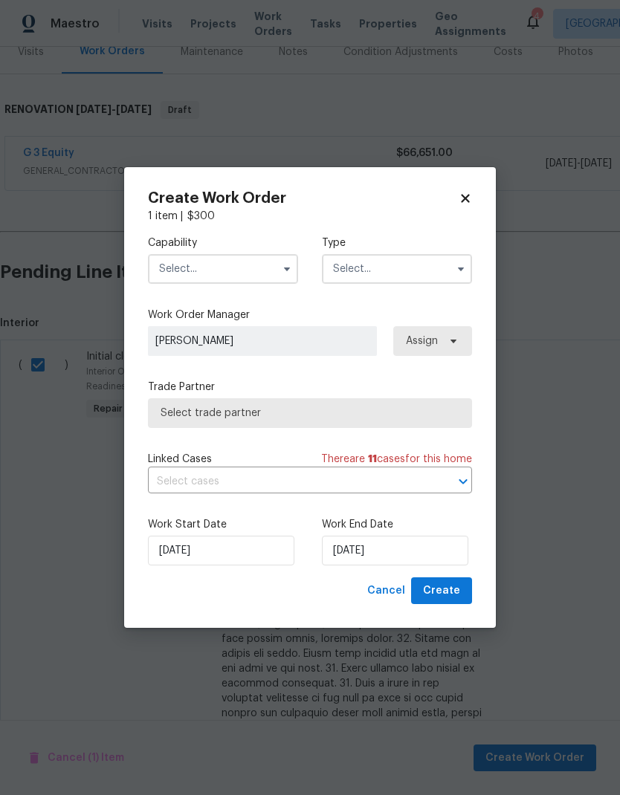
click at [253, 267] on input "text" at bounding box center [223, 269] width 150 height 30
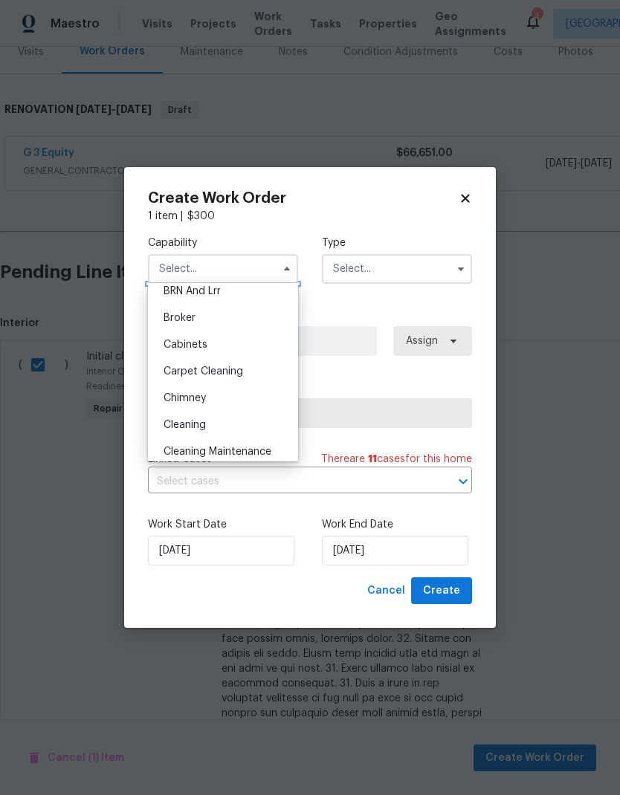
scroll to position [95, 0]
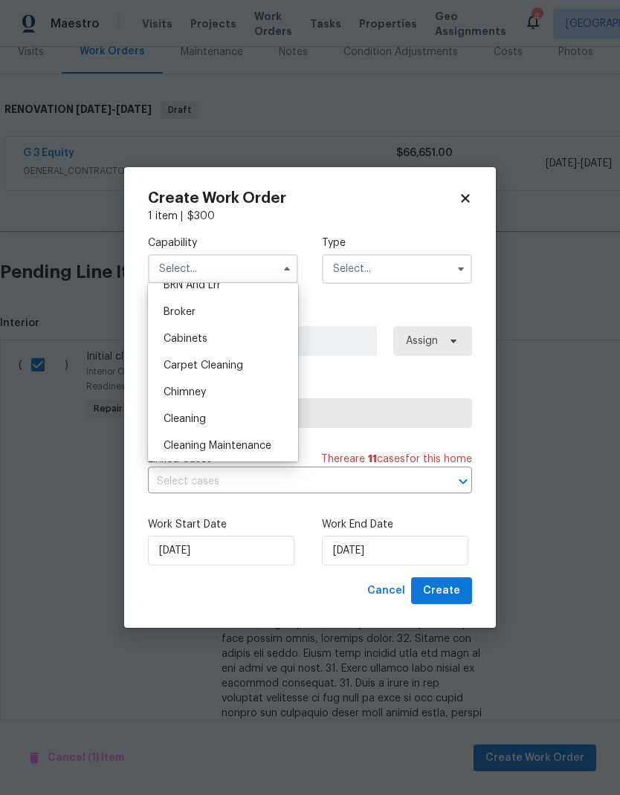
click at [221, 417] on div "Cleaning" at bounding box center [223, 419] width 143 height 27
type input "Cleaning"
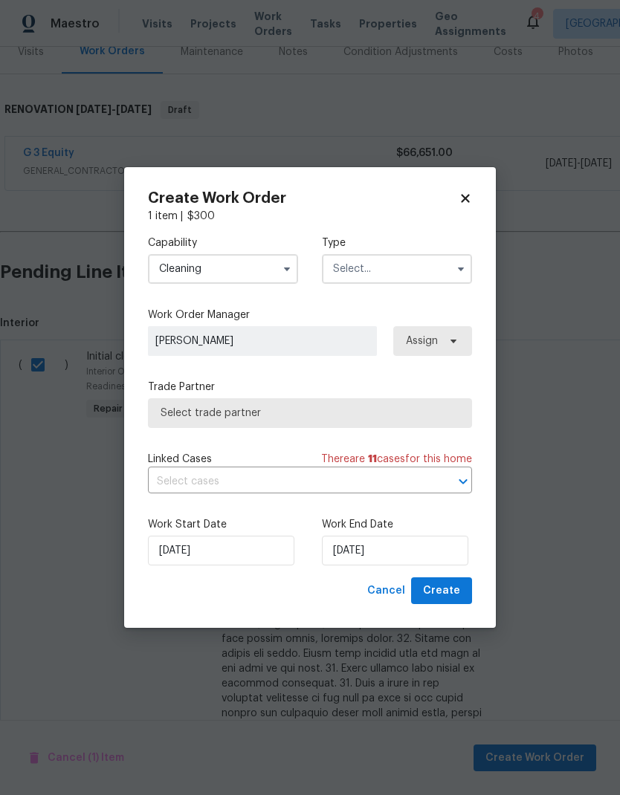
click at [380, 406] on span "Select trade partner" at bounding box center [310, 413] width 299 height 15
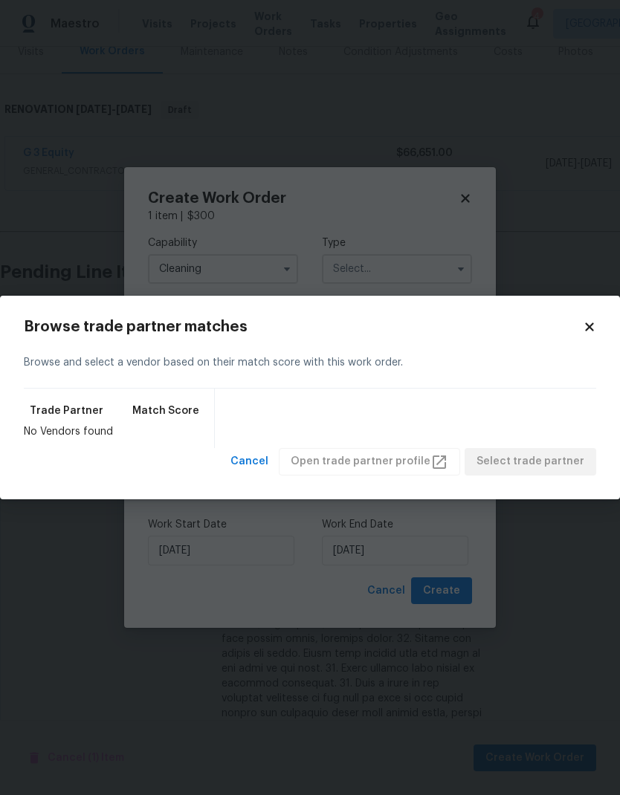
click at [594, 331] on icon at bounding box center [589, 326] width 13 height 13
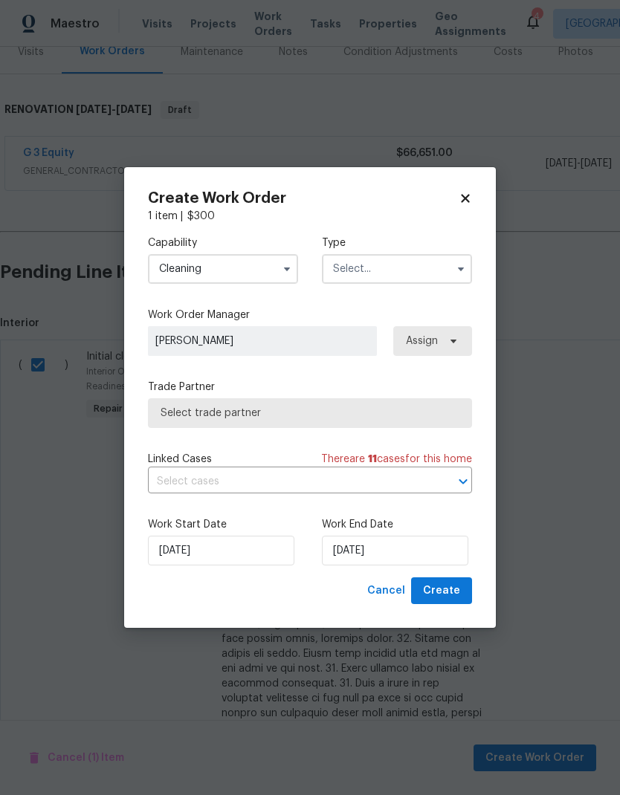
click at [424, 256] on input "text" at bounding box center [397, 269] width 150 height 30
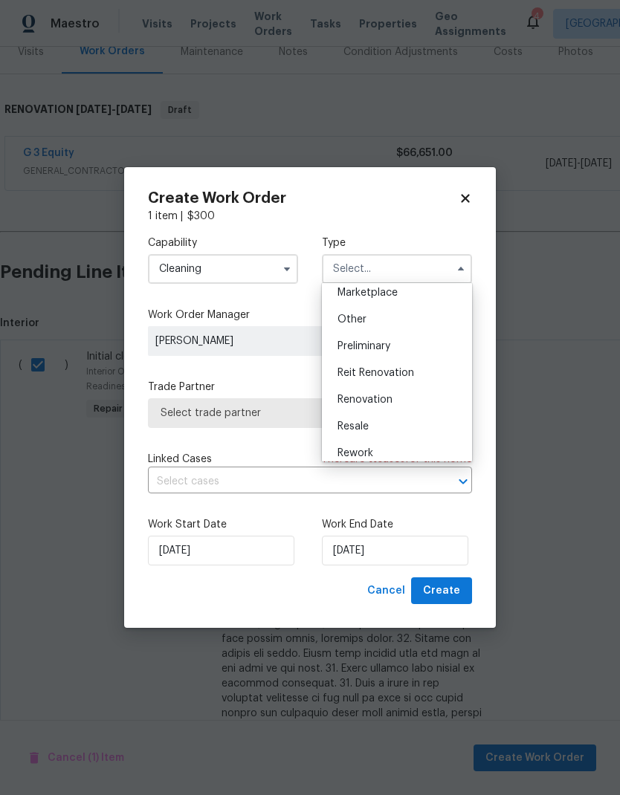
scroll to position [273, 0]
click at [401, 404] on div "Renovation" at bounding box center [397, 401] width 143 height 27
type input "Renovation"
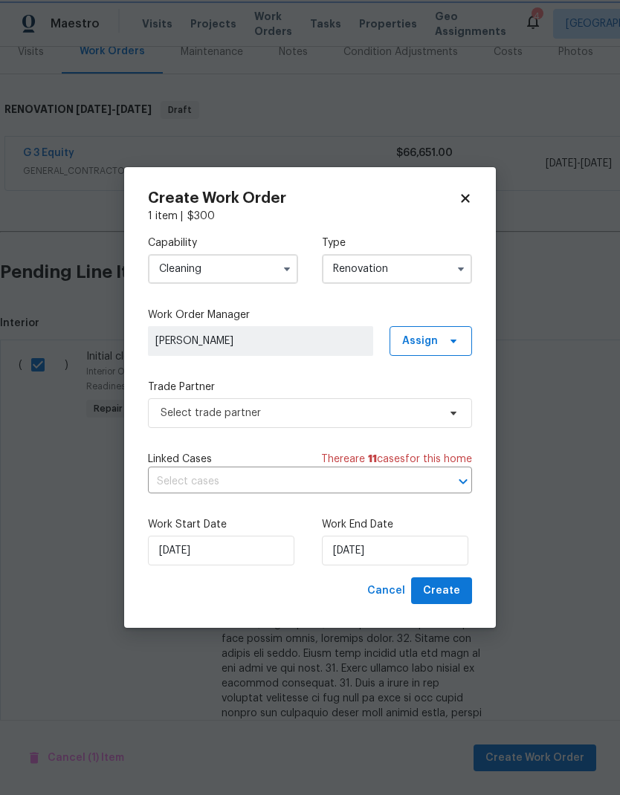
scroll to position [0, 0]
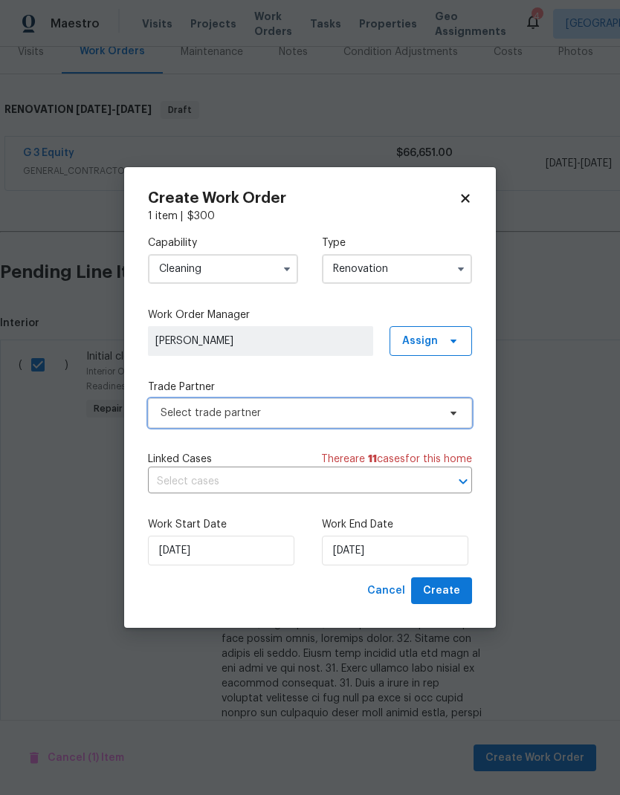
click at [406, 412] on span "Select trade partner" at bounding box center [299, 413] width 277 height 15
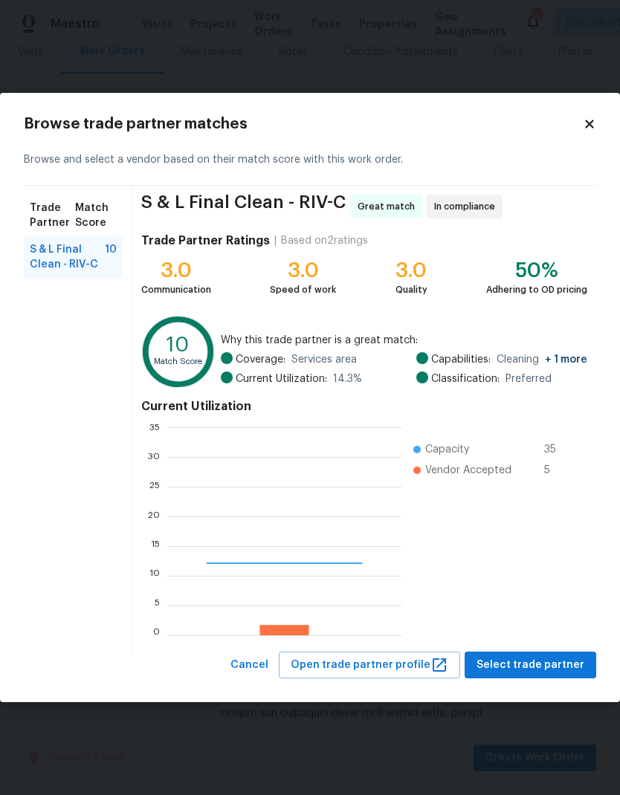
scroll to position [208, 233]
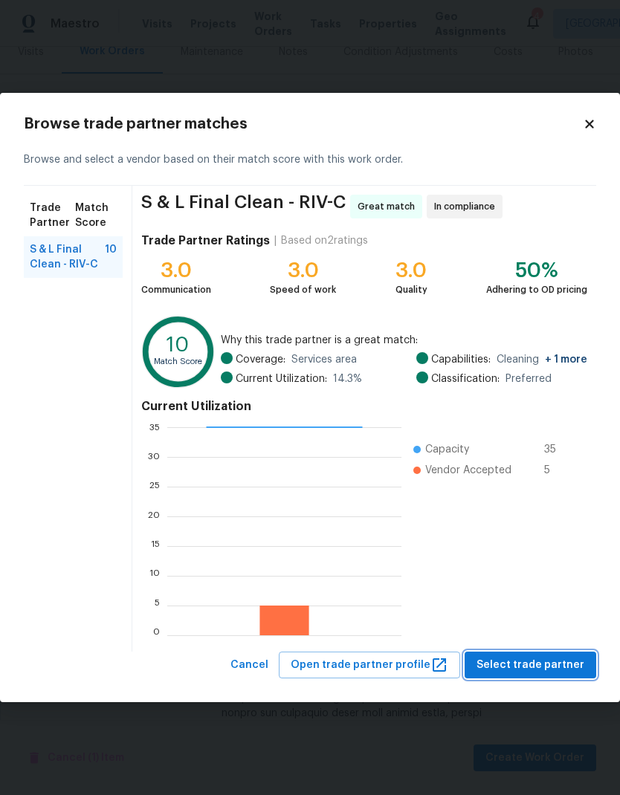
click at [537, 662] on span "Select trade partner" at bounding box center [530, 665] width 108 height 19
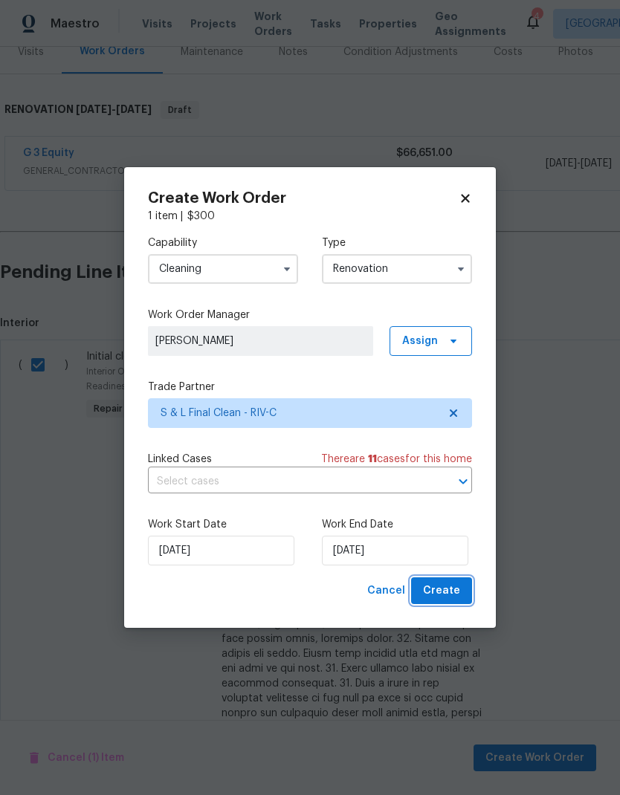
click at [449, 589] on span "Create" at bounding box center [441, 591] width 37 height 19
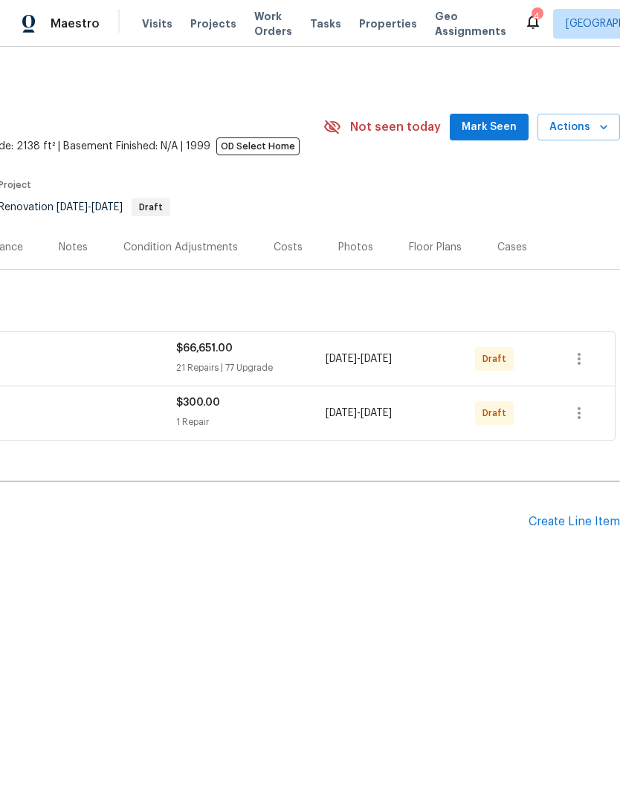
scroll to position [0, 220]
click at [578, 528] on div "Create Line Item" at bounding box center [573, 522] width 91 height 14
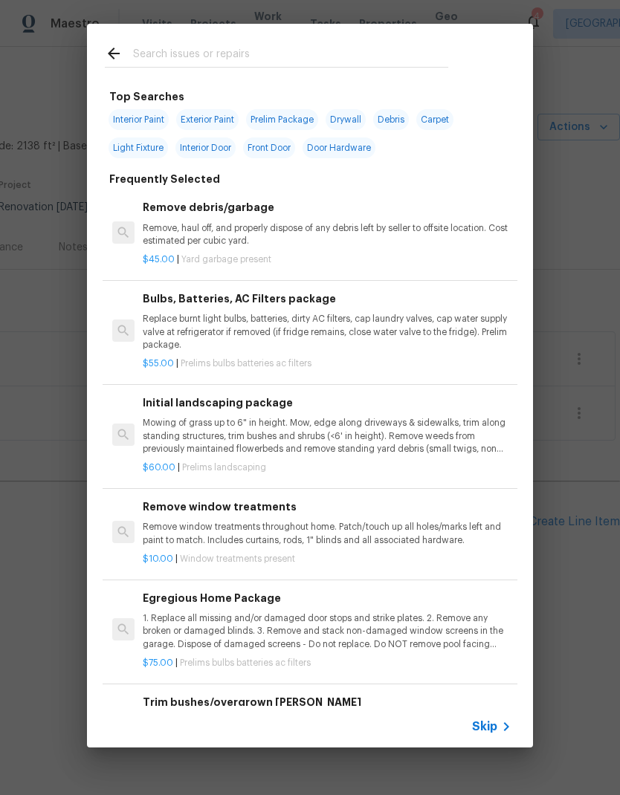
click at [164, 55] on input "text" at bounding box center [290, 56] width 315 height 22
type input "Land"
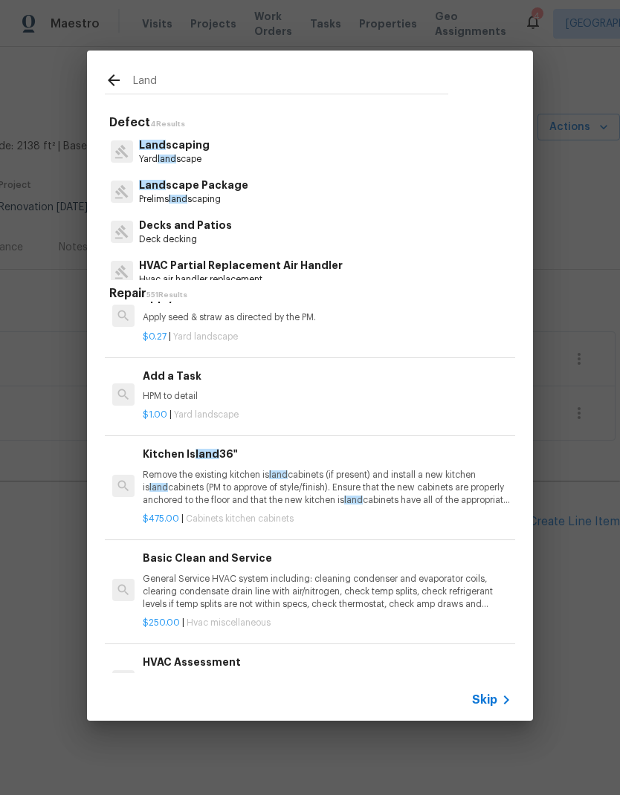
scroll to position [1382, 0]
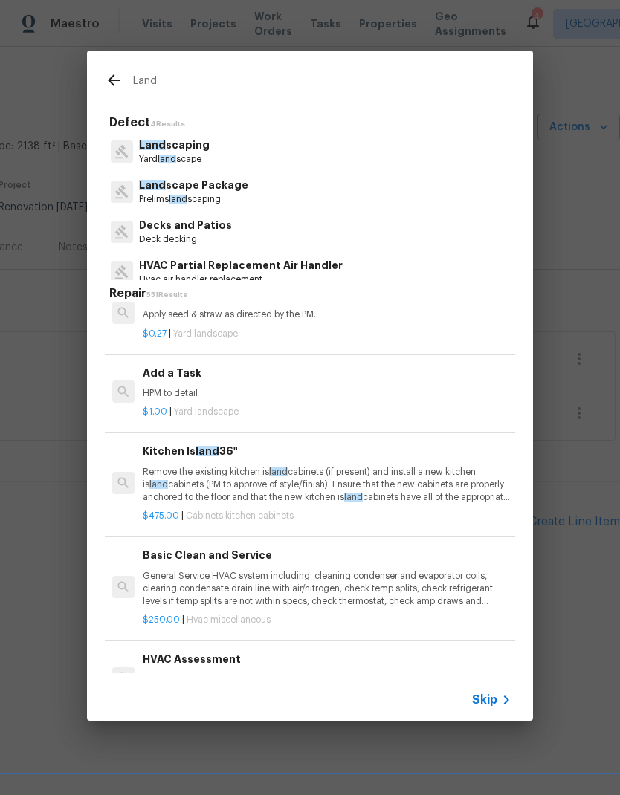
click at [167, 375] on div "Add a Task HPM to detail" at bounding box center [327, 383] width 369 height 36
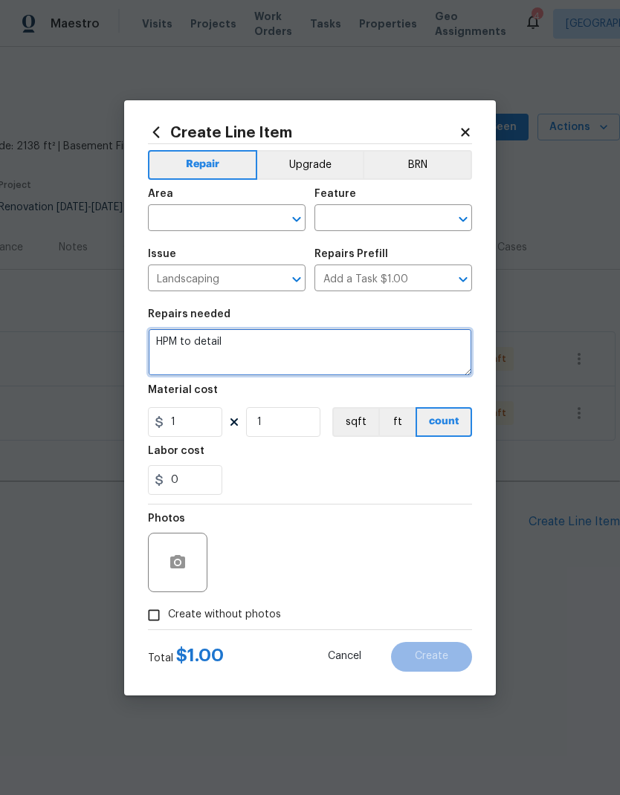
click at [235, 341] on textarea "HPM to detail" at bounding box center [310, 352] width 324 height 48
type textarea "H"
paste textarea "Perform yard clean up and maintenance. Trim all overgrowth. Increase curb appea…"
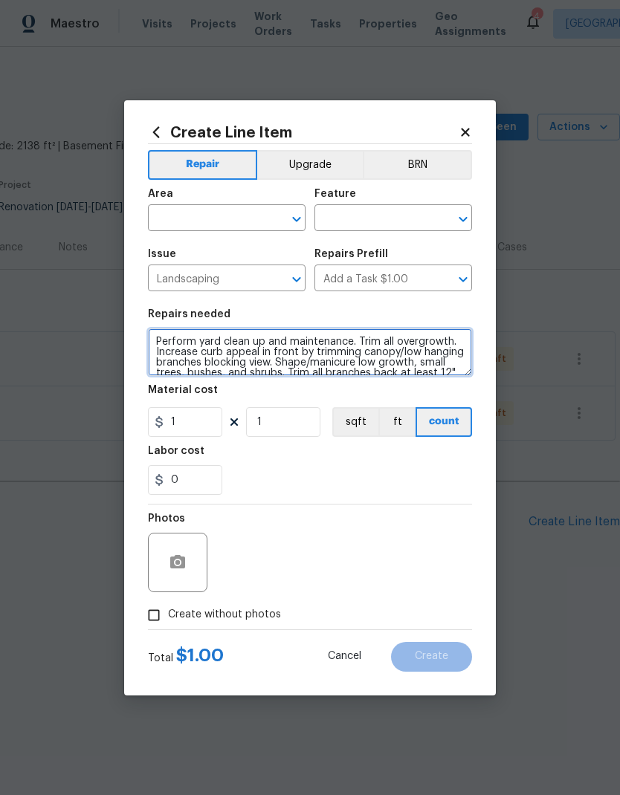
scroll to position [42, 0]
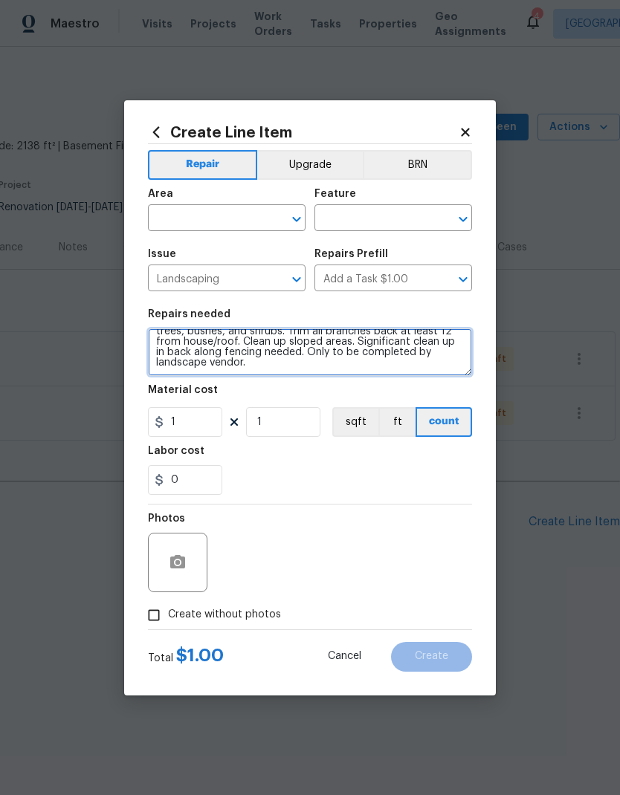
click at [296, 358] on textarea "Perform yard clean up and maintenance. Trim all overgrowth. Increase curb appea…" at bounding box center [310, 352] width 324 height 48
type textarea "Perform yard clean up and maintenance. Trim all overgrowth. Increase curb appea…"
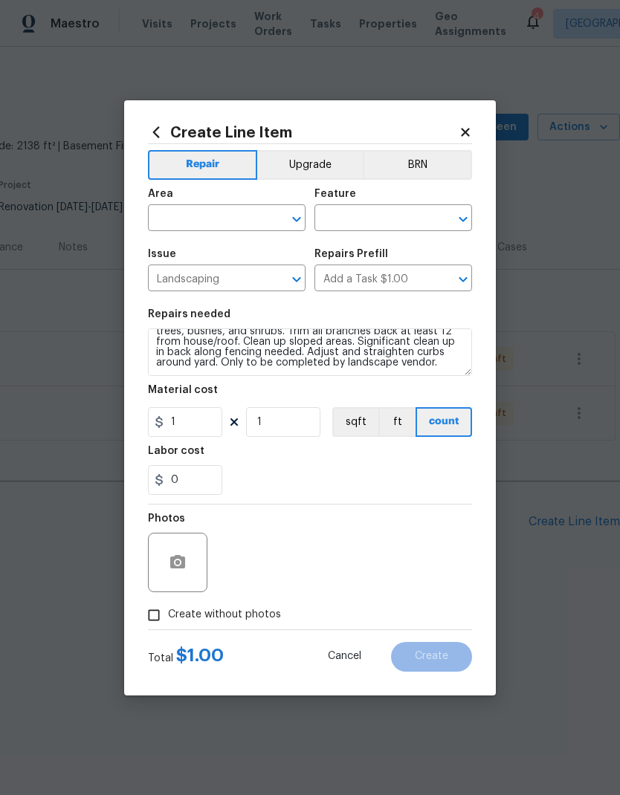
click at [184, 214] on input "text" at bounding box center [206, 219] width 116 height 23
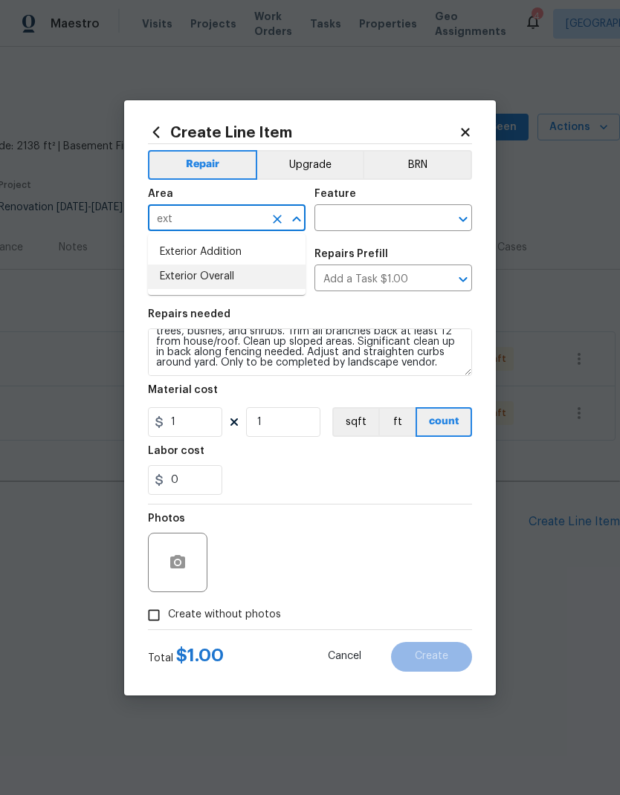
click at [179, 287] on li "Exterior Overall" at bounding box center [227, 277] width 158 height 25
type input "Exterior Overall"
click at [340, 214] on input "text" at bounding box center [372, 219] width 116 height 23
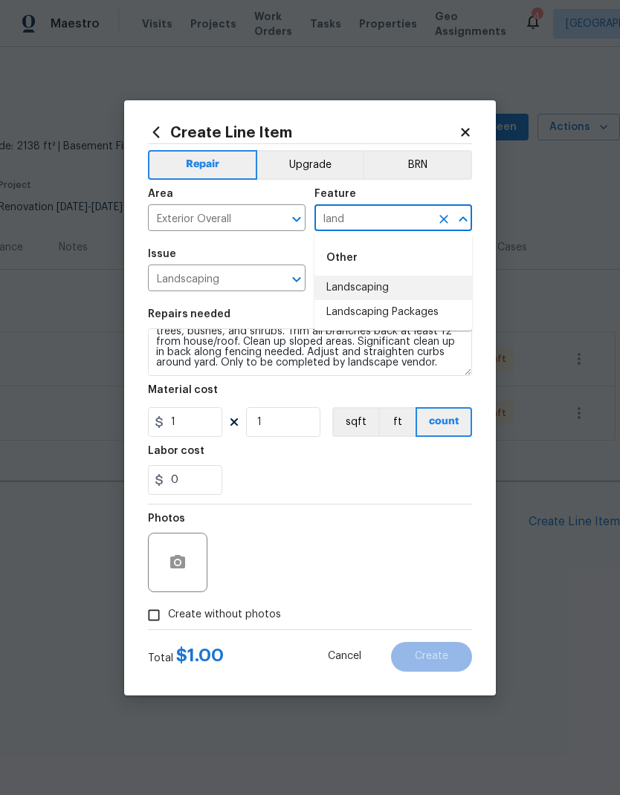
click at [395, 292] on li "Landscaping" at bounding box center [393, 288] width 158 height 25
type input "Landscaping"
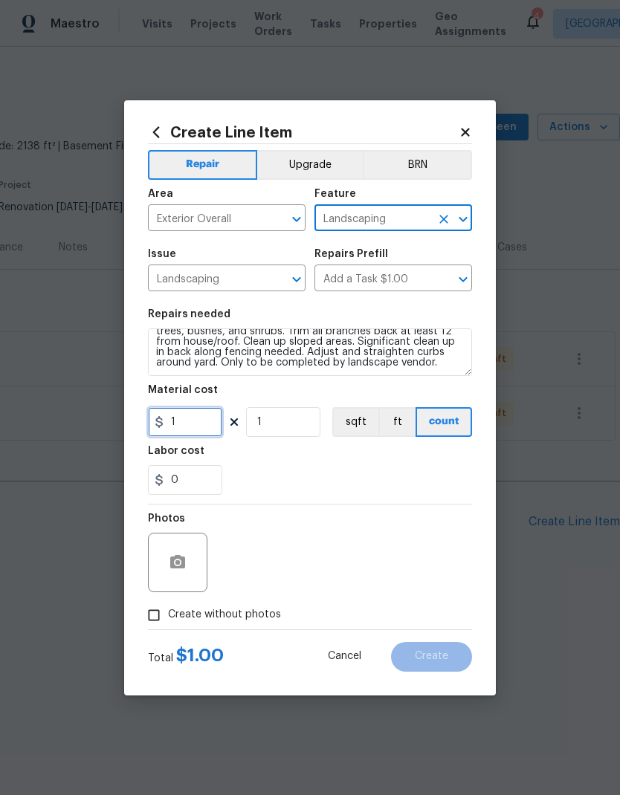
click at [190, 426] on input "1" at bounding box center [185, 422] width 74 height 30
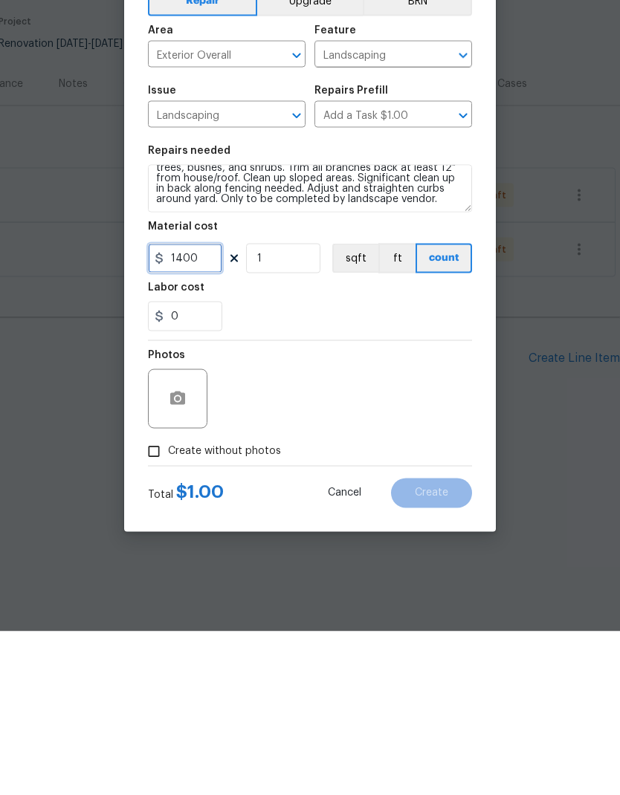
type input "1400"
click at [156, 601] on input "Create without photos" at bounding box center [154, 615] width 28 height 28
checkbox input "true"
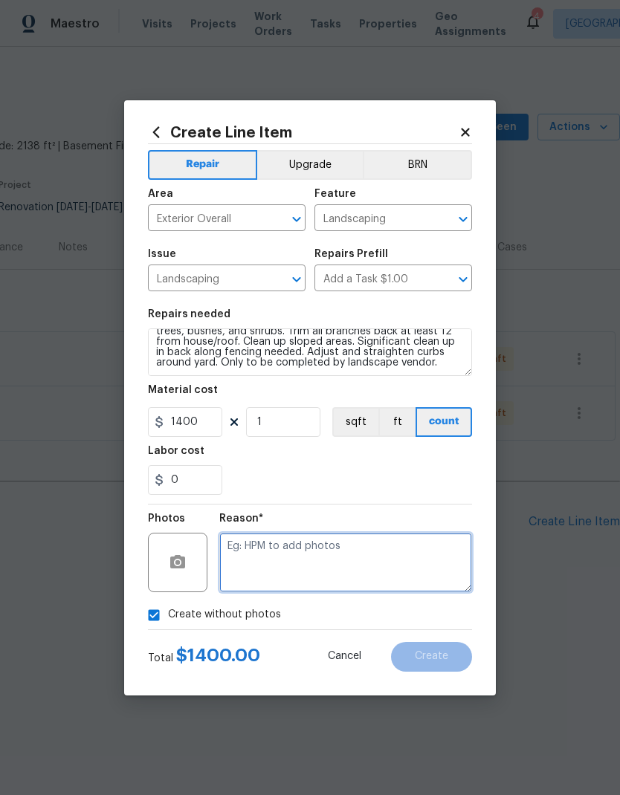
click at [366, 552] on textarea at bounding box center [345, 562] width 253 height 59
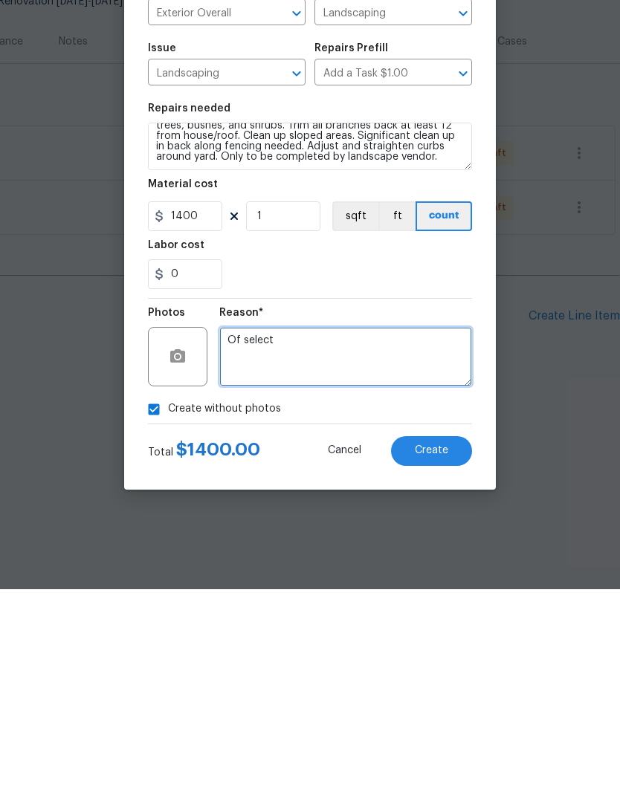
type textarea "Of select"
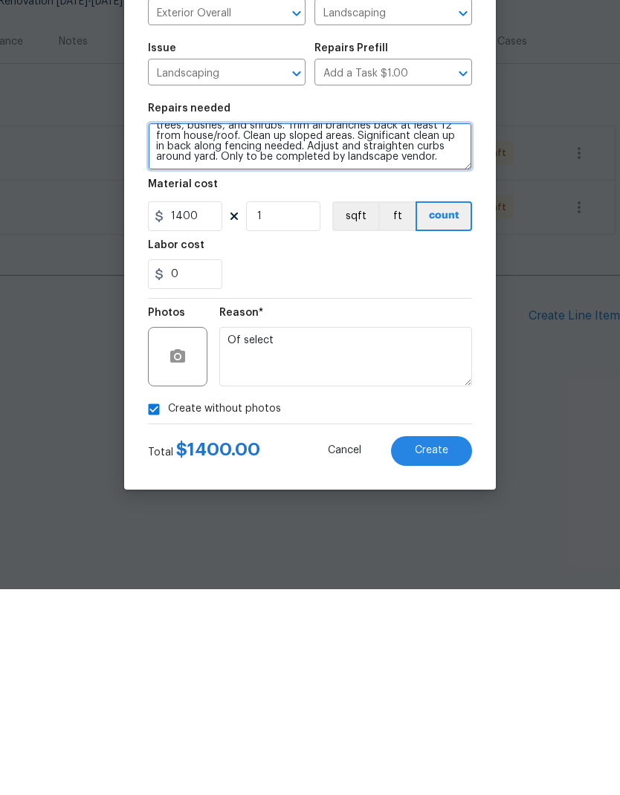
click at [221, 328] on textarea "Perform yard clean up and maintenance. Trim all overgrowth. Increase curb appea…" at bounding box center [310, 352] width 324 height 48
type textarea "Perform yard clean up and maintenance. Trim all overgrowth. Increase curb appea…"
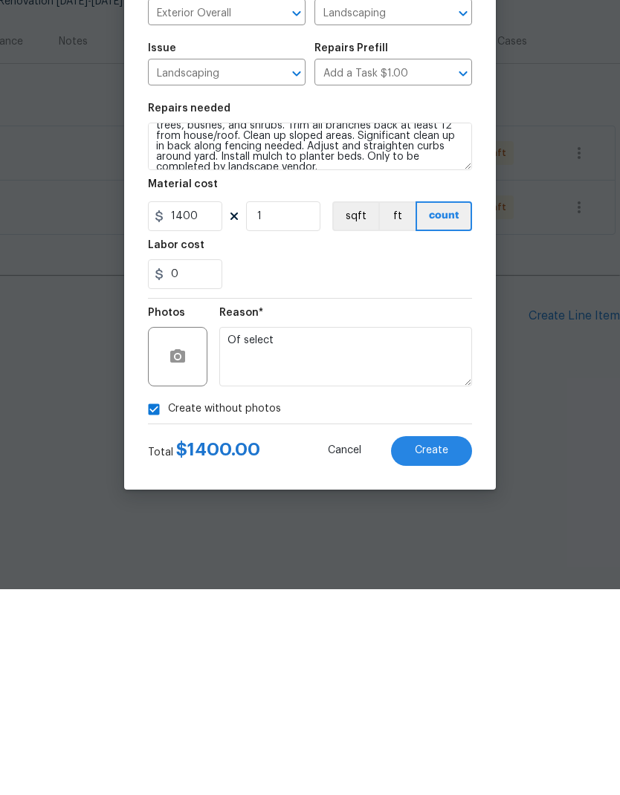
click at [439, 651] on span "Create" at bounding box center [431, 656] width 33 height 11
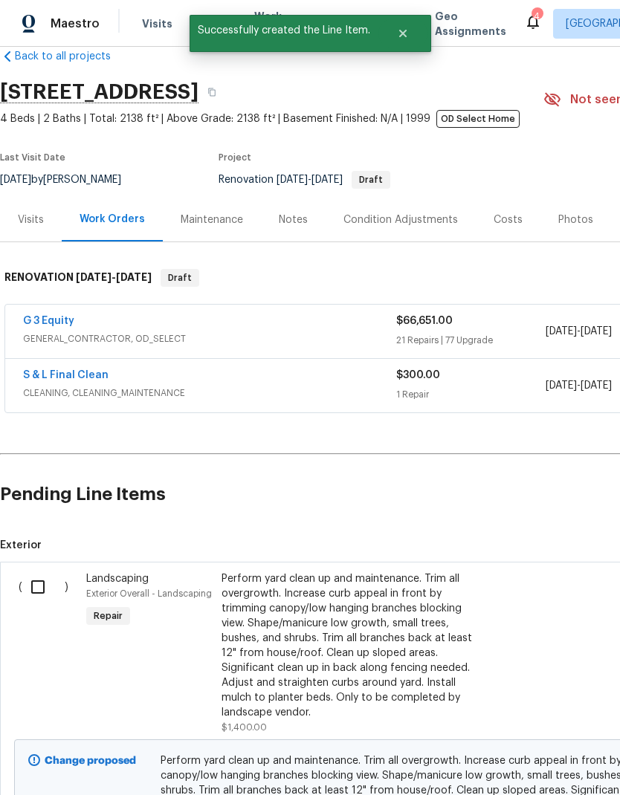
scroll to position [28, 0]
click at [38, 589] on input "checkbox" at bounding box center [43, 586] width 42 height 31
checkbox input "true"
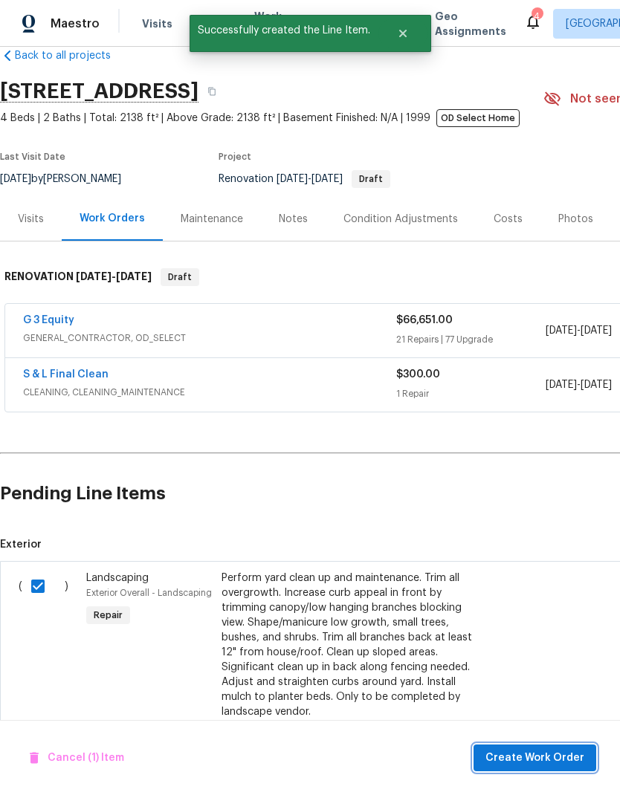
click at [545, 764] on span "Create Work Order" at bounding box center [534, 758] width 99 height 19
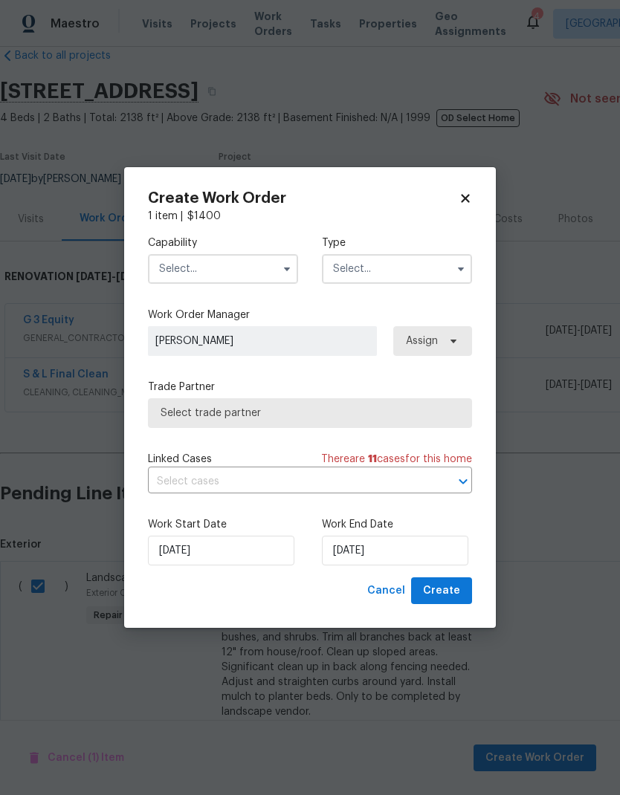
click at [247, 266] on input "text" at bounding box center [223, 269] width 150 height 30
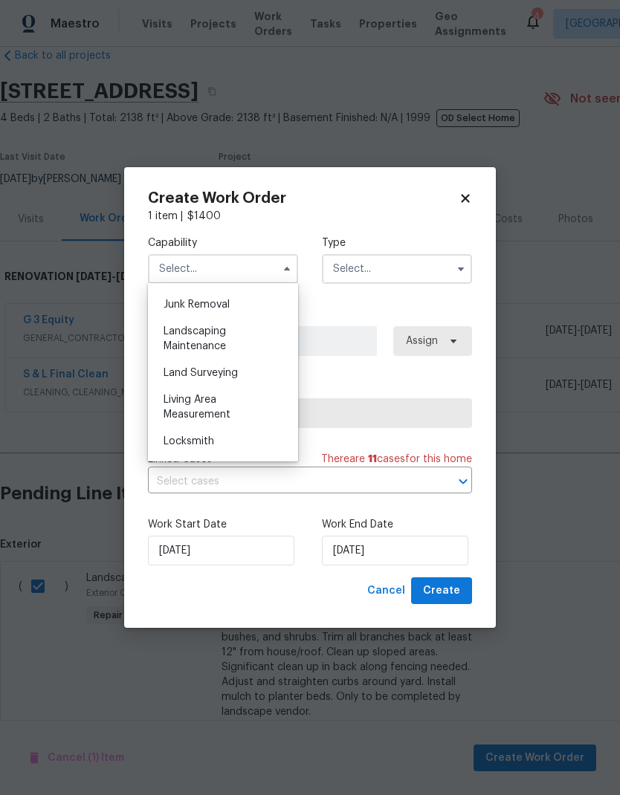
scroll to position [946, 0]
click at [220, 332] on span "Landscaping Maintenance" at bounding box center [194, 339] width 62 height 25
type input "Landscaping Maintenance"
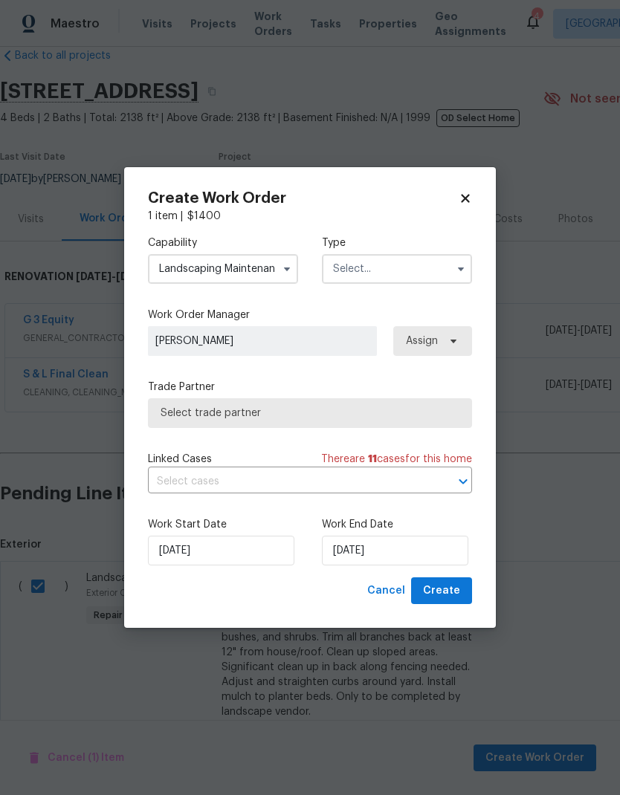
click at [406, 269] on input "text" at bounding box center [397, 269] width 150 height 30
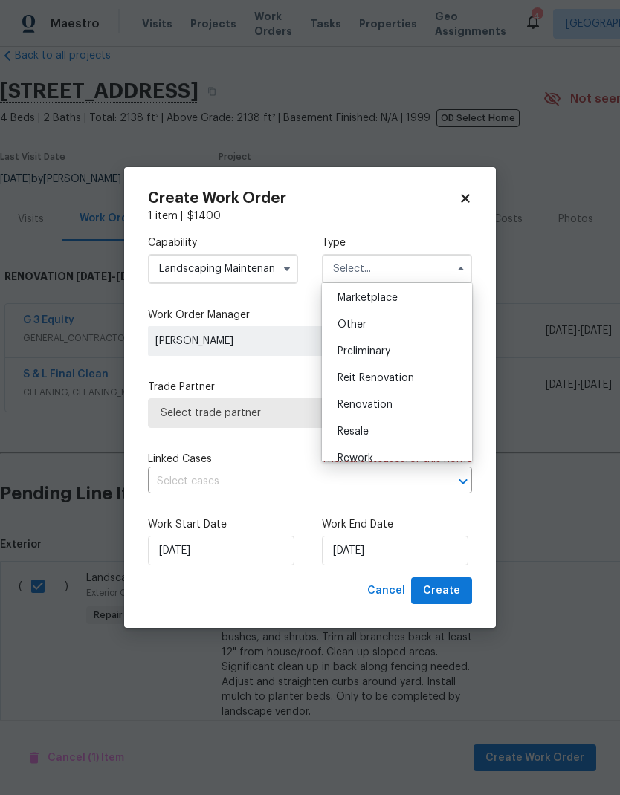
scroll to position [271, 0]
click at [402, 408] on div "Renovation" at bounding box center [397, 404] width 143 height 27
type input "Renovation"
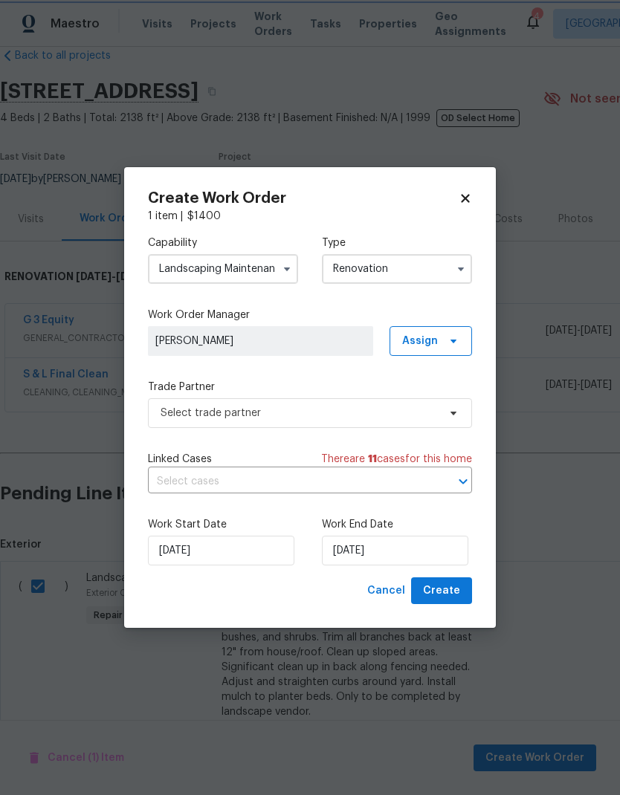
scroll to position [0, 0]
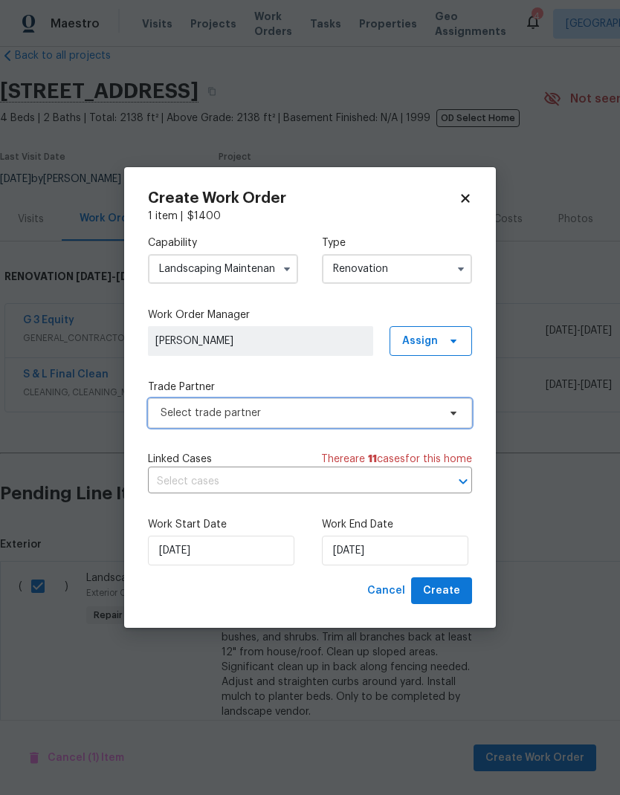
click at [361, 412] on span "Select trade partner" at bounding box center [299, 413] width 277 height 15
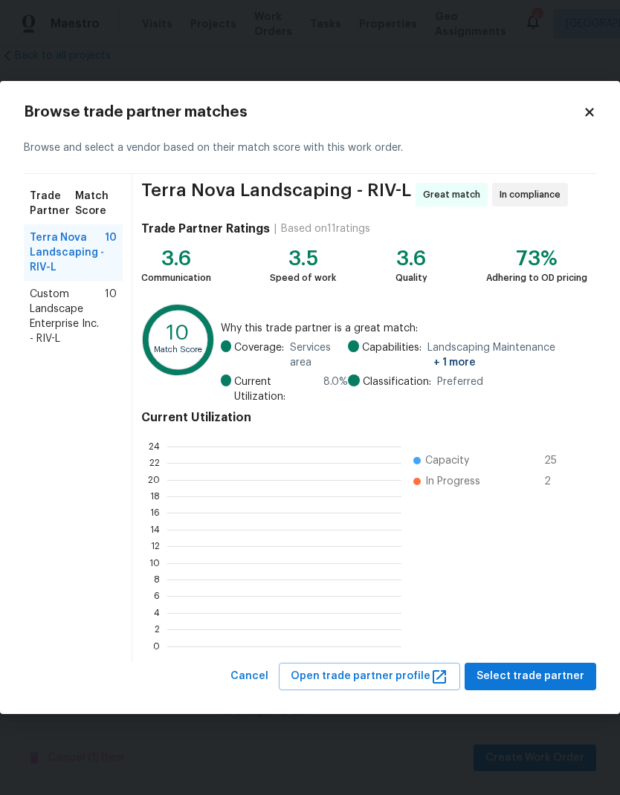
scroll to position [208, 234]
click at [54, 305] on span "Custom Landscape Enterprise Inc. - RIV-L" at bounding box center [67, 316] width 75 height 59
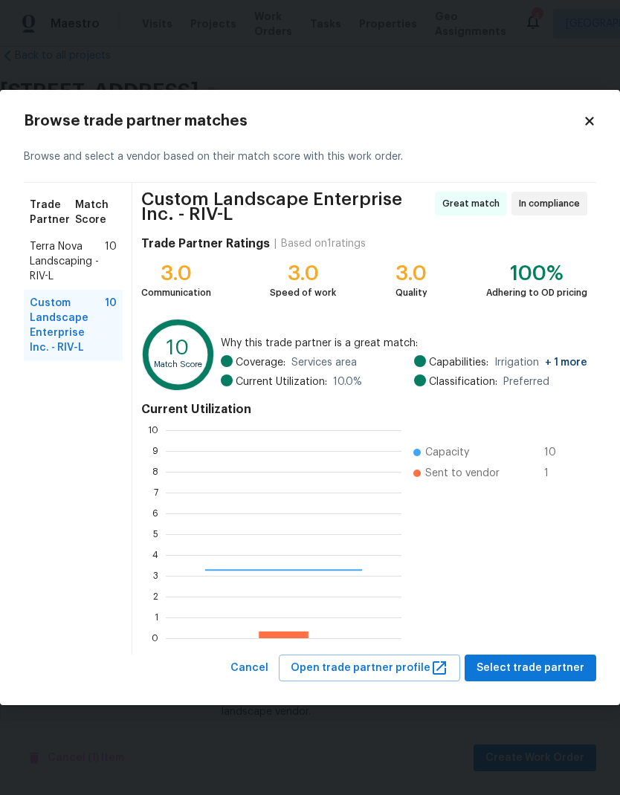
scroll to position [208, 236]
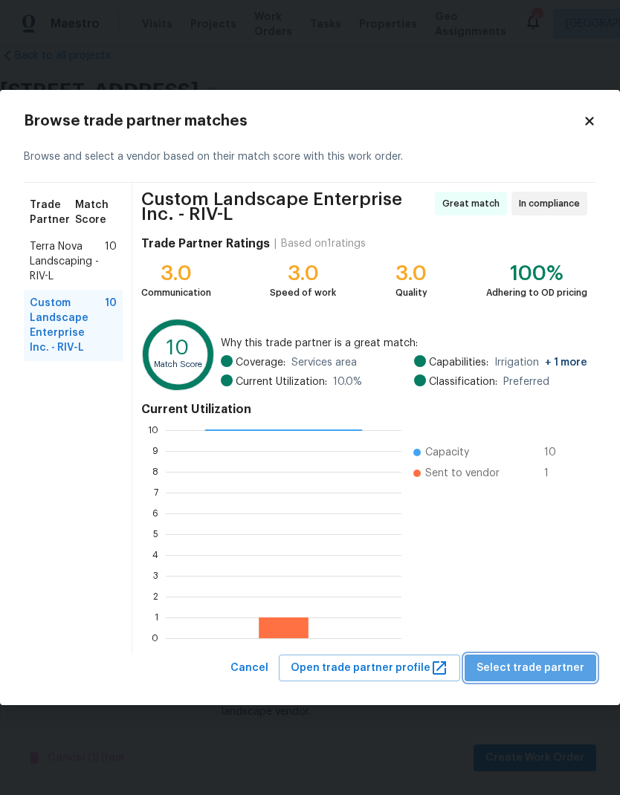
click at [550, 664] on span "Select trade partner" at bounding box center [530, 668] width 108 height 19
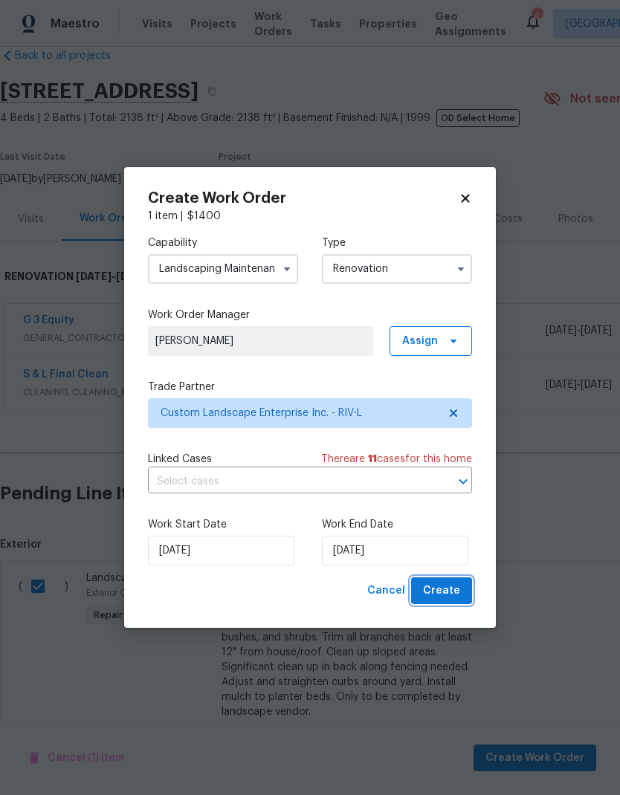
click at [452, 592] on span "Create" at bounding box center [441, 591] width 37 height 19
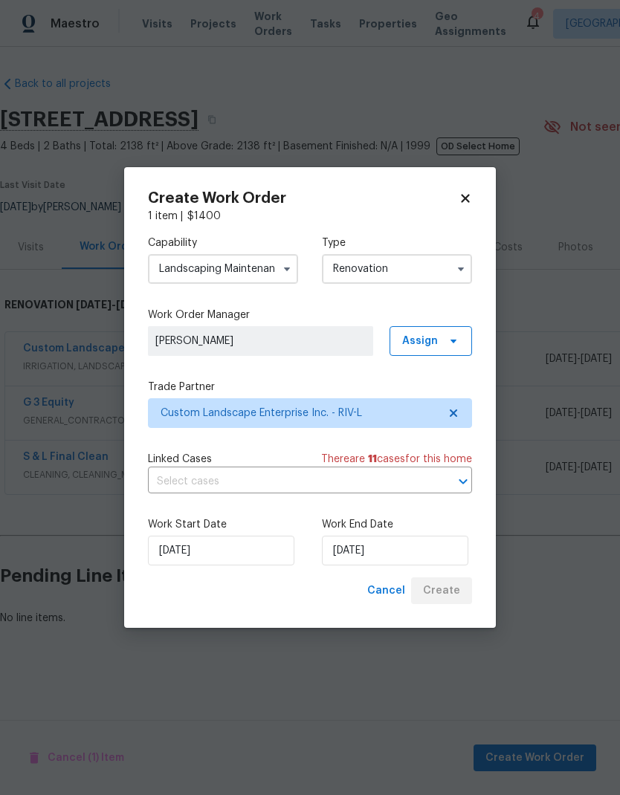
scroll to position [0, 0]
